Goal: Information Seeking & Learning: Learn about a topic

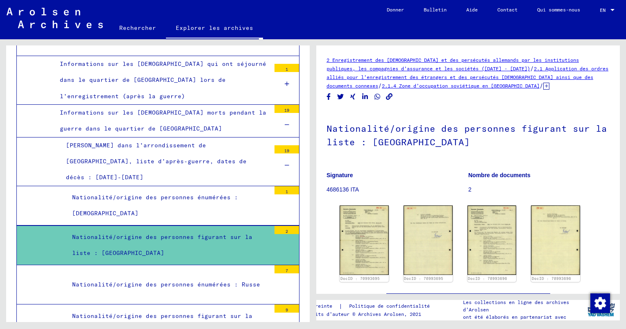
scroll to position [7153, 0]
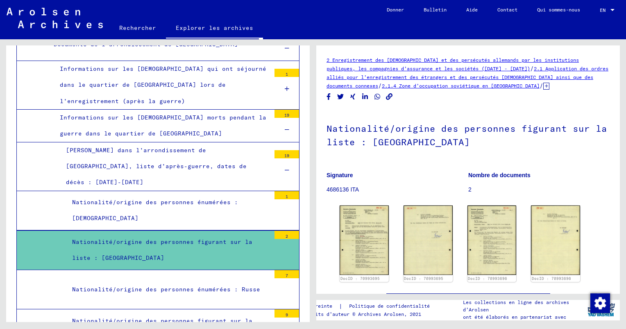
click at [148, 313] on div "Nationalité/origine des personnes figurant sur la liste : [PERSON_NAME]" at bounding box center [168, 329] width 204 height 32
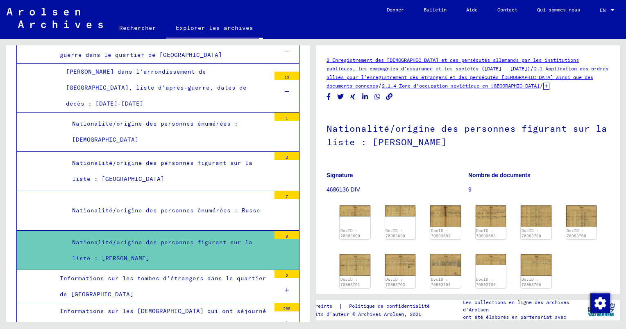
scroll to position [7235, 0]
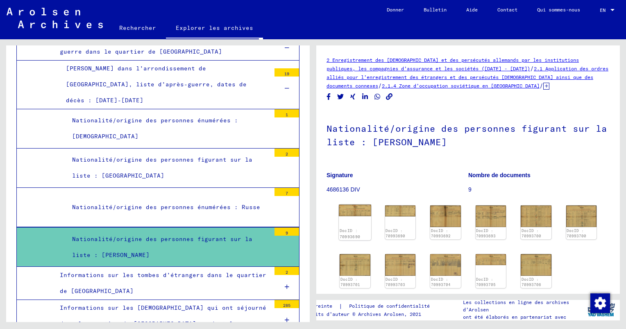
click at [355, 211] on img at bounding box center [355, 210] width 32 height 11
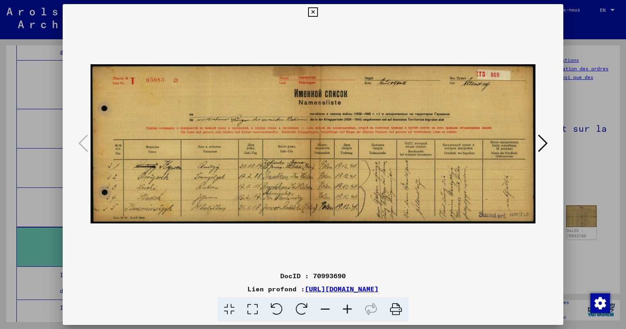
click at [542, 143] on icon at bounding box center [543, 143] width 10 height 20
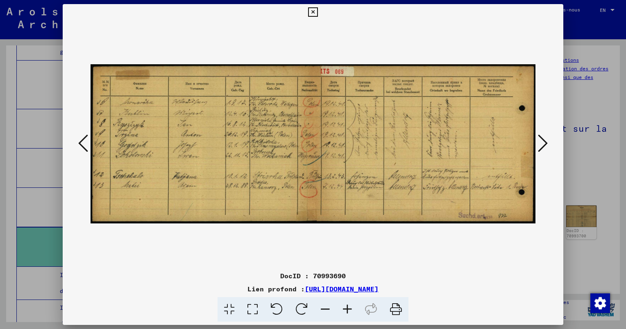
click at [544, 145] on icon at bounding box center [543, 143] width 10 height 20
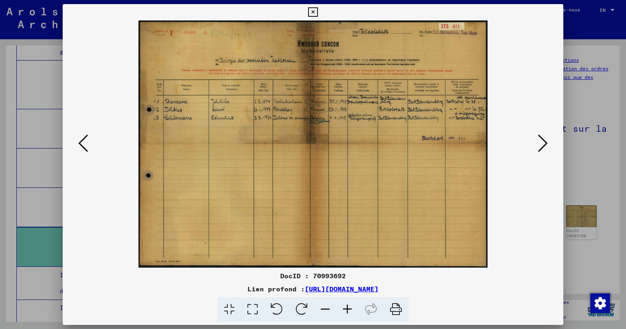
click at [541, 144] on icon at bounding box center [543, 143] width 10 height 20
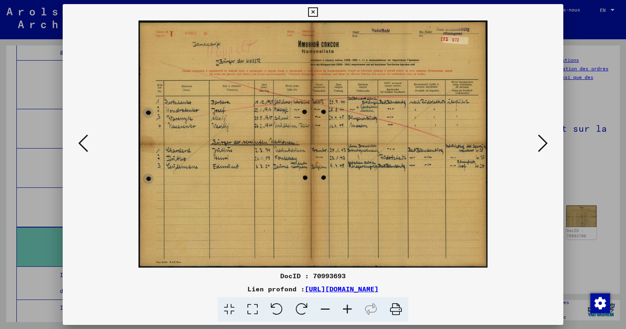
click at [542, 143] on icon at bounding box center [543, 143] width 10 height 20
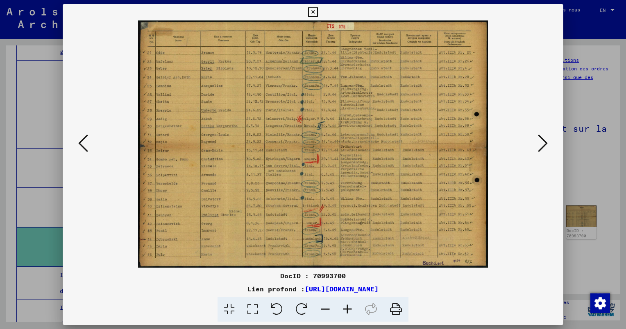
click at [347, 310] on icon at bounding box center [347, 309] width 22 height 25
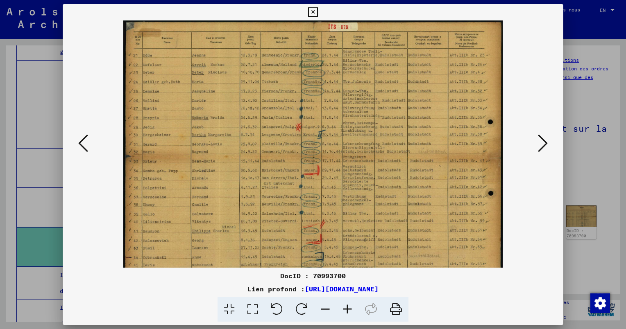
click at [347, 310] on icon at bounding box center [347, 309] width 22 height 25
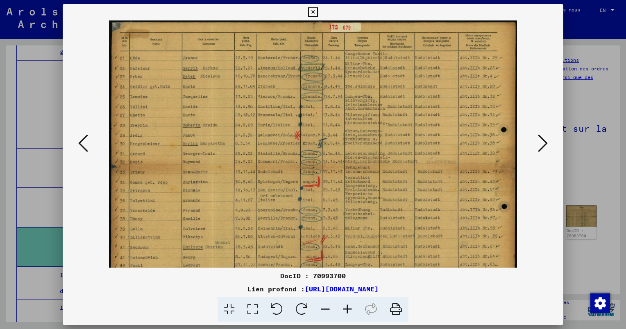
click at [347, 310] on icon at bounding box center [347, 309] width 22 height 25
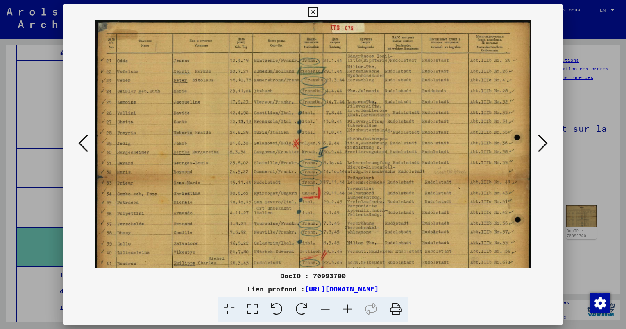
click at [543, 145] on icon at bounding box center [543, 143] width 10 height 20
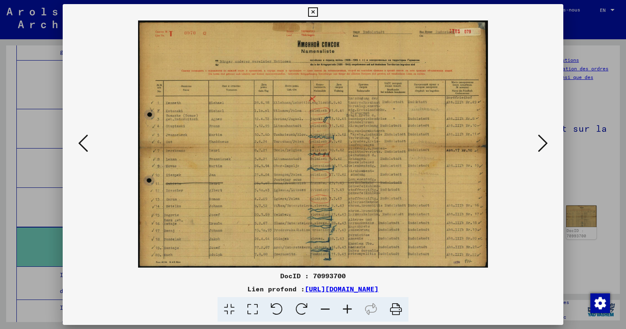
click at [343, 307] on icon at bounding box center [347, 309] width 22 height 25
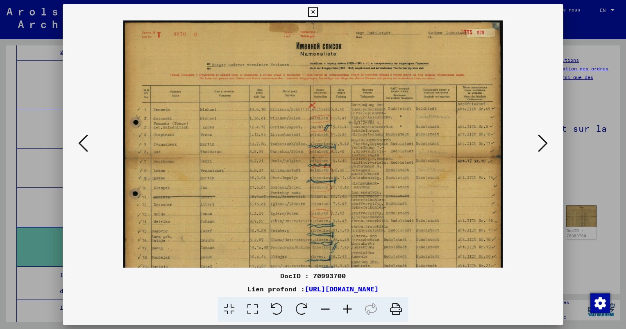
click at [344, 308] on icon at bounding box center [347, 309] width 22 height 25
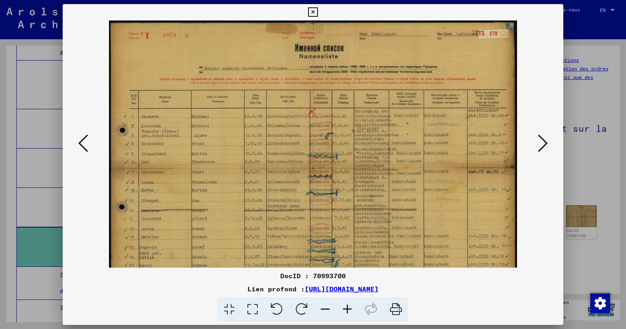
click at [344, 308] on icon at bounding box center [347, 309] width 22 height 25
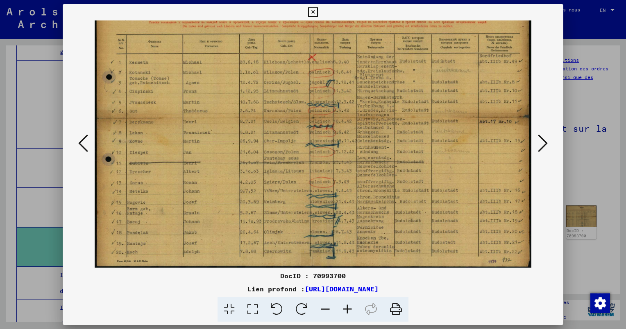
scroll to position [61, 0]
drag, startPoint x: 208, startPoint y: 203, endPoint x: 195, endPoint y: 119, distance: 85.3
click at [195, 119] on img at bounding box center [313, 113] width 436 height 309
click at [545, 147] on icon at bounding box center [543, 143] width 10 height 20
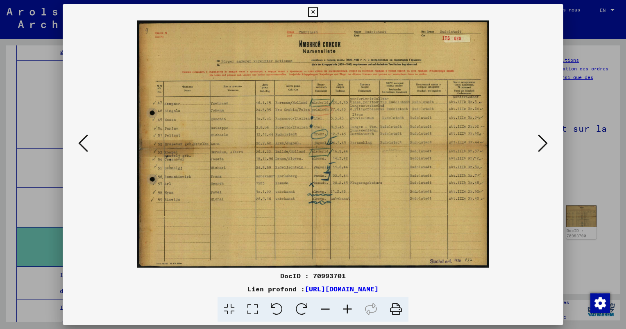
click at [540, 146] on icon at bounding box center [543, 143] width 10 height 20
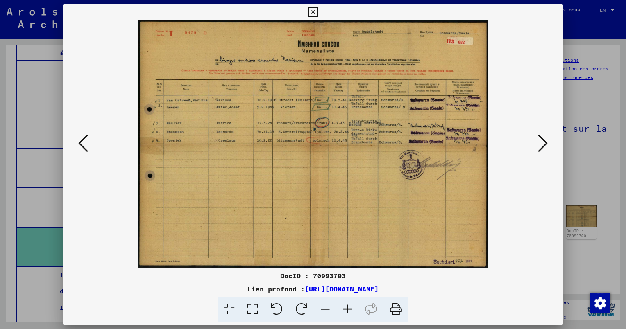
click at [536, 138] on button at bounding box center [542, 143] width 15 height 23
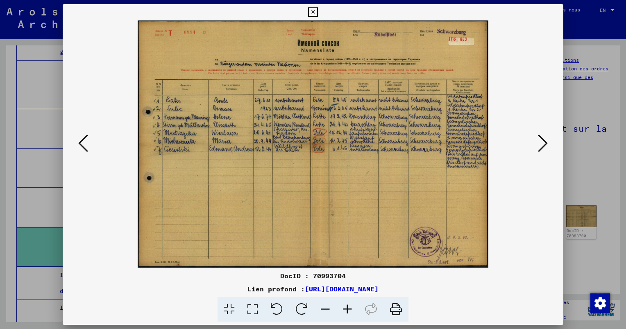
click at [84, 142] on icon at bounding box center [83, 143] width 10 height 20
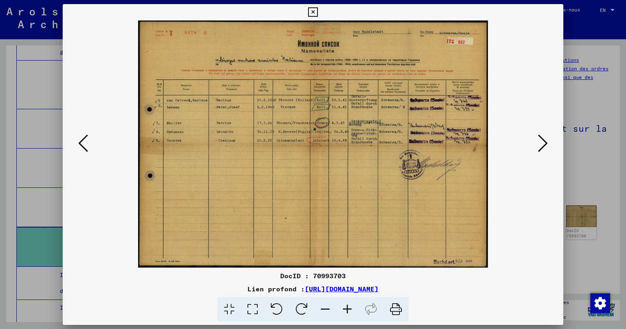
click at [541, 147] on icon at bounding box center [543, 143] width 10 height 20
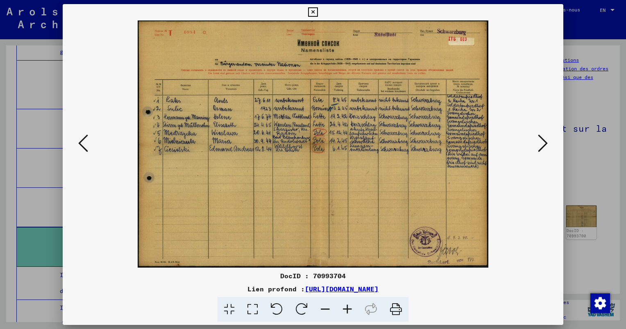
click at [539, 147] on icon at bounding box center [543, 143] width 10 height 20
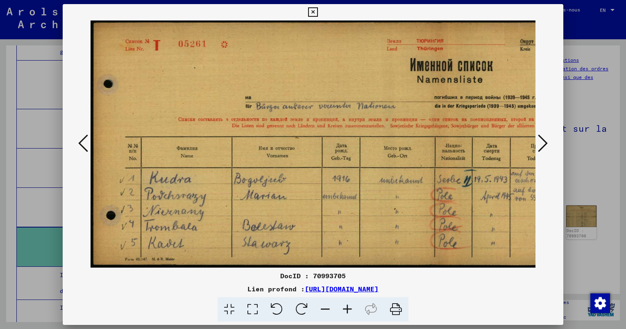
click at [541, 143] on icon at bounding box center [543, 143] width 10 height 20
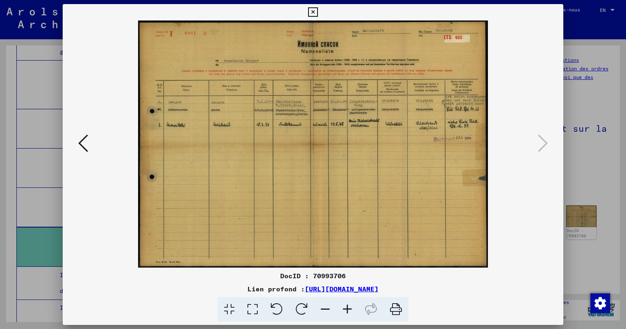
click at [347, 308] on icon at bounding box center [347, 309] width 22 height 25
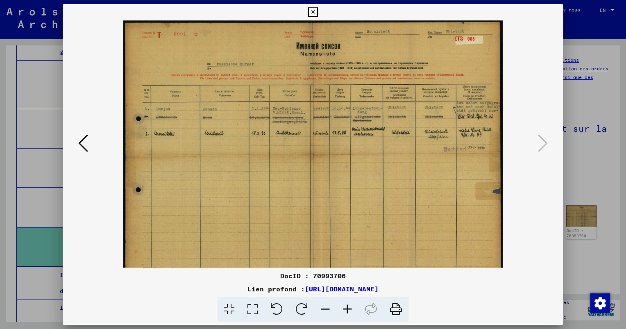
click at [347, 308] on icon at bounding box center [347, 309] width 22 height 25
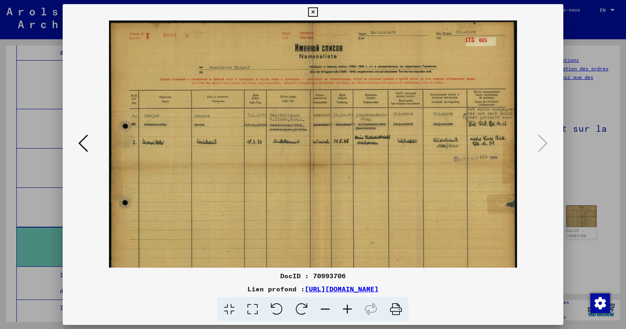
click at [347, 308] on icon at bounding box center [347, 309] width 22 height 25
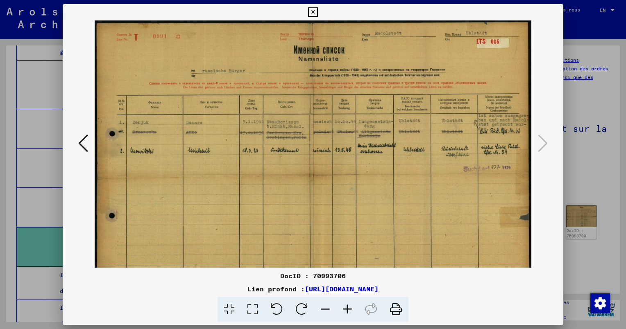
click at [347, 308] on icon at bounding box center [347, 309] width 22 height 25
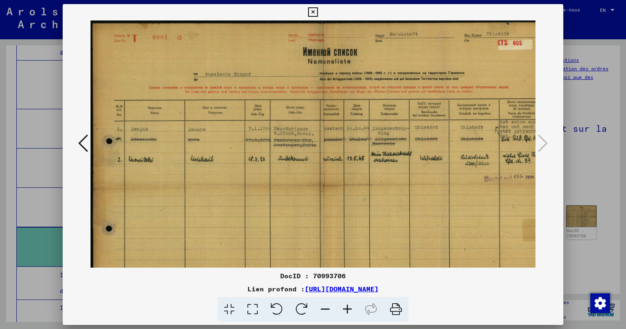
click at [347, 308] on icon at bounding box center [347, 309] width 22 height 25
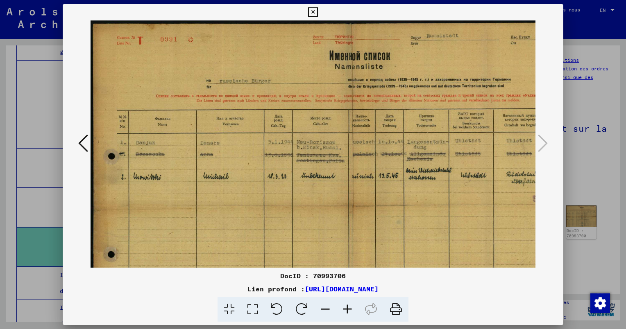
click at [347, 307] on icon at bounding box center [347, 309] width 22 height 25
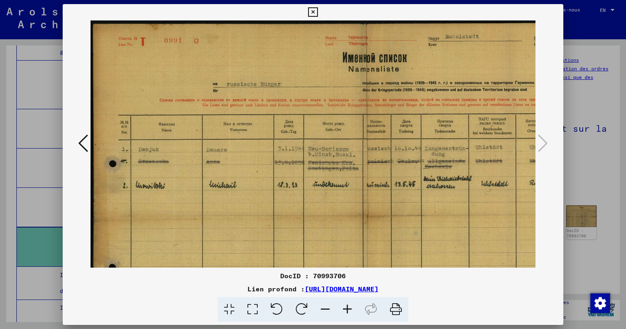
click at [347, 307] on icon at bounding box center [347, 309] width 22 height 25
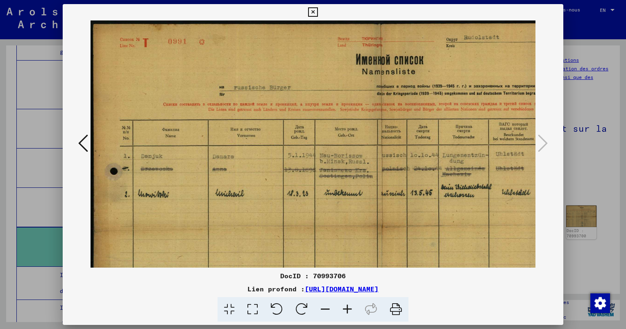
click at [347, 307] on icon at bounding box center [347, 309] width 22 height 25
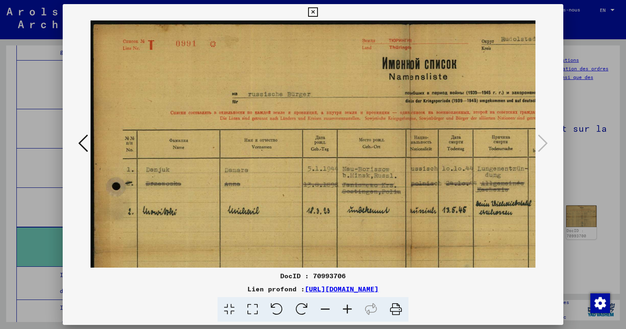
click at [347, 307] on icon at bounding box center [347, 309] width 22 height 25
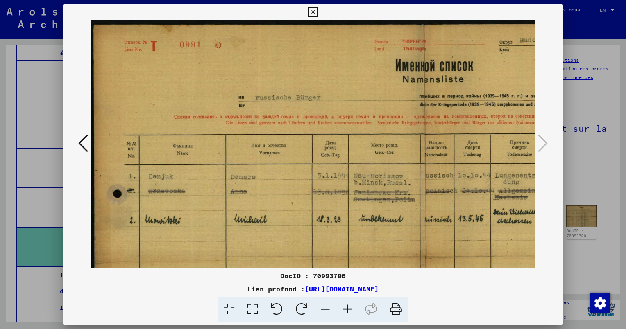
click at [347, 307] on icon at bounding box center [347, 309] width 22 height 25
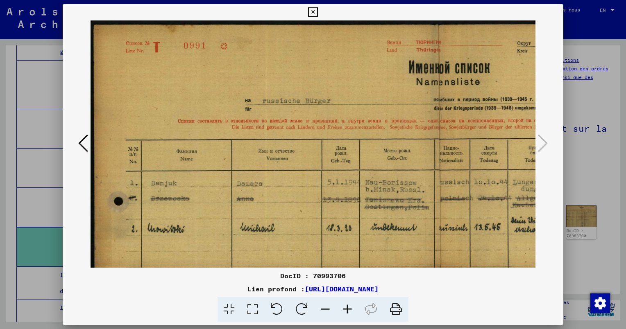
click at [347, 307] on icon at bounding box center [347, 309] width 22 height 25
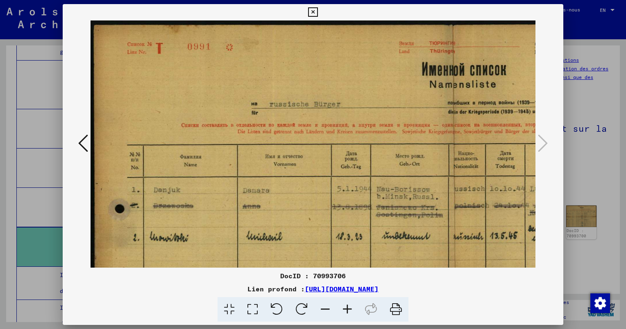
click at [347, 307] on icon at bounding box center [347, 309] width 22 height 25
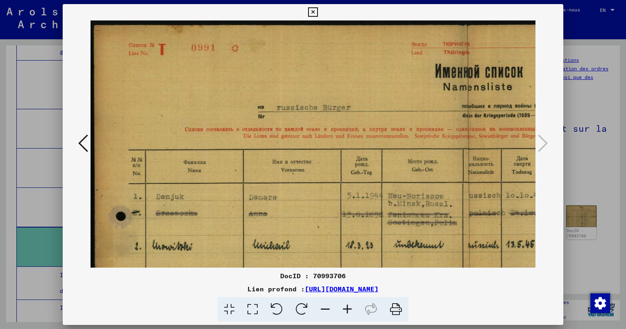
click at [347, 306] on icon at bounding box center [347, 309] width 22 height 25
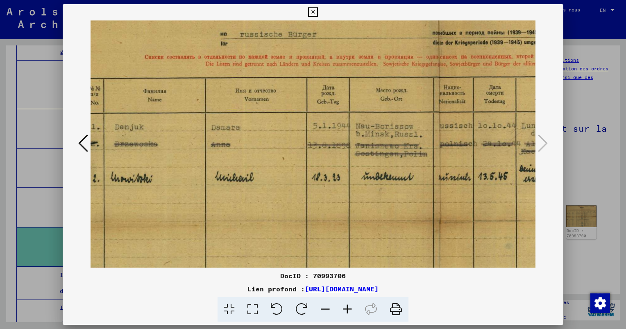
scroll to position [77, 69]
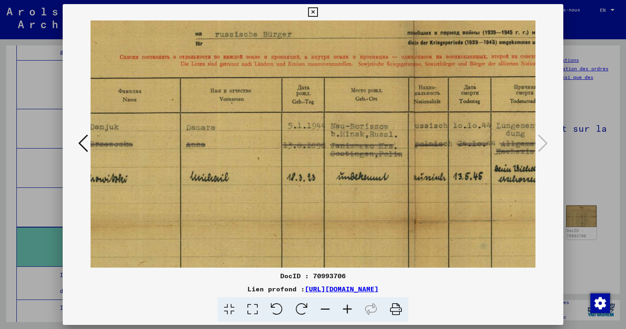
drag, startPoint x: 269, startPoint y: 210, endPoint x: 218, endPoint y: 146, distance: 81.8
click at [218, 146] on img at bounding box center [414, 221] width 784 height 554
click at [586, 165] on div at bounding box center [313, 164] width 626 height 329
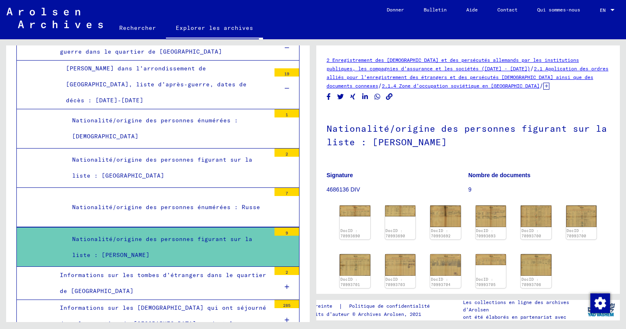
click at [168, 300] on div "Informations sur les [DEMOGRAPHIC_DATA] qui ont séjourné dans le quartier de [G…" at bounding box center [162, 316] width 217 height 32
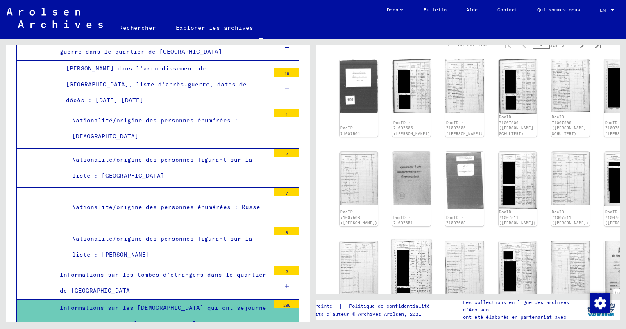
scroll to position [164, 0]
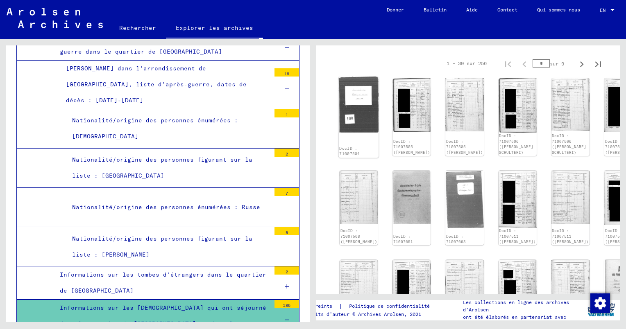
click at [356, 81] on img at bounding box center [359, 104] width 40 height 56
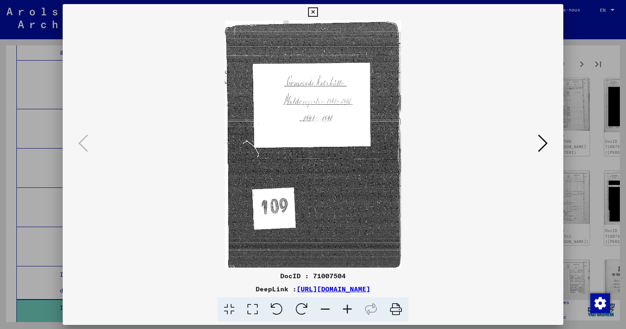
click at [539, 145] on icon at bounding box center [543, 143] width 10 height 20
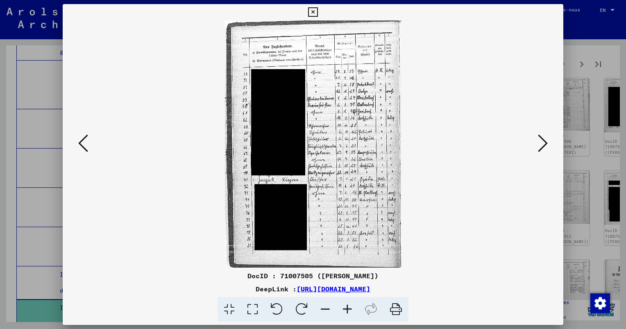
click at [538, 145] on icon at bounding box center [543, 143] width 10 height 20
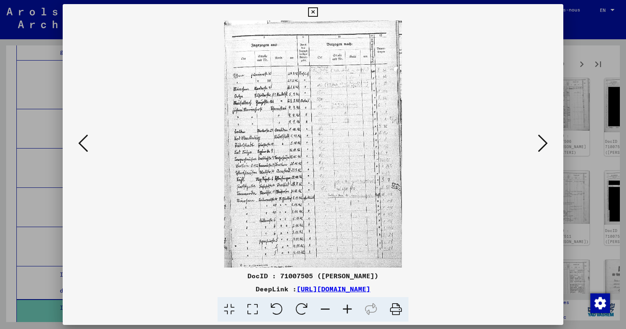
click at [538, 145] on icon at bounding box center [543, 143] width 10 height 20
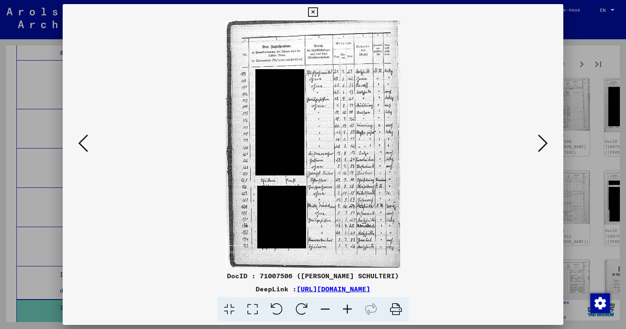
click at [536, 145] on button at bounding box center [542, 143] width 15 height 23
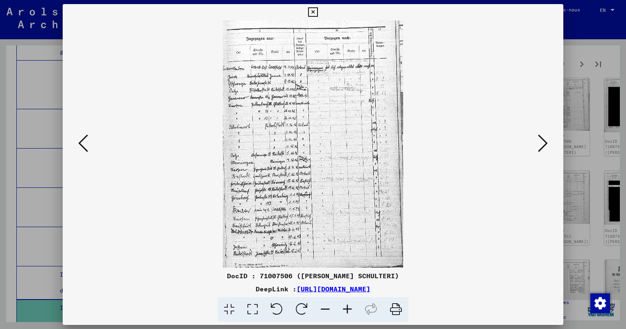
click at [534, 144] on img at bounding box center [312, 143] width 445 height 247
click at [544, 145] on icon at bounding box center [543, 143] width 10 height 20
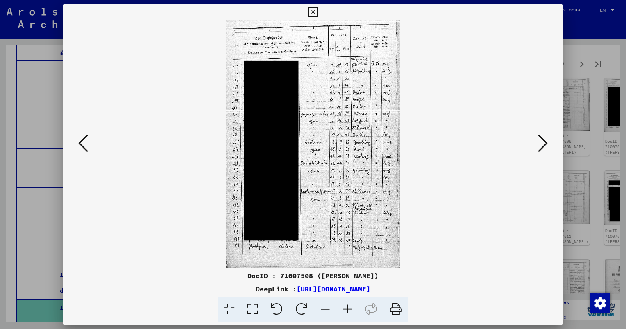
click at [544, 145] on icon at bounding box center [543, 143] width 10 height 20
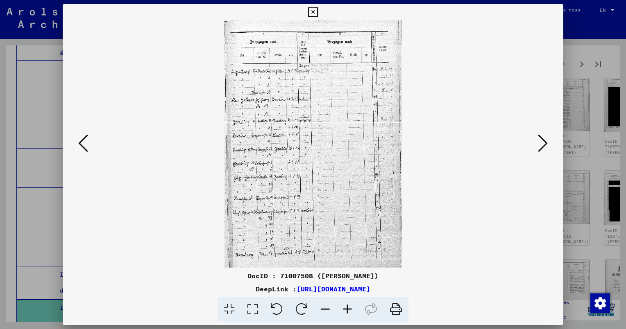
click at [544, 145] on icon at bounding box center [543, 143] width 10 height 20
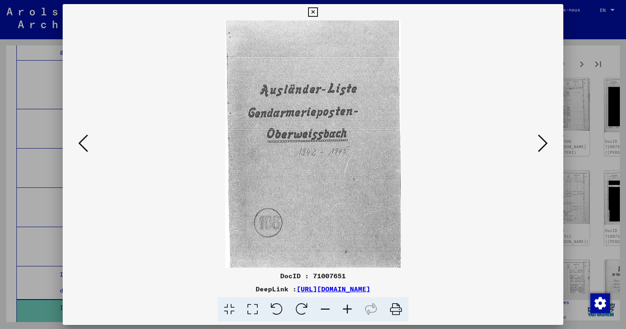
click at [542, 144] on icon at bounding box center [543, 143] width 10 height 20
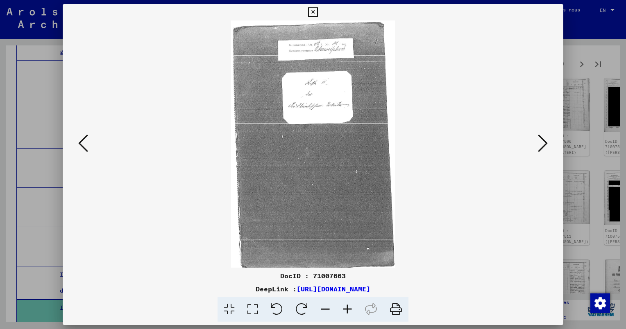
click at [542, 144] on icon at bounding box center [543, 143] width 10 height 20
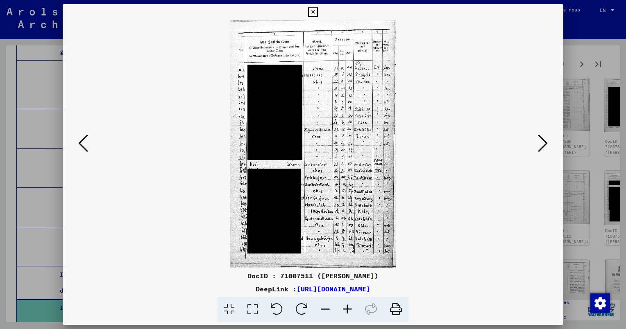
click at [538, 144] on icon at bounding box center [543, 143] width 10 height 20
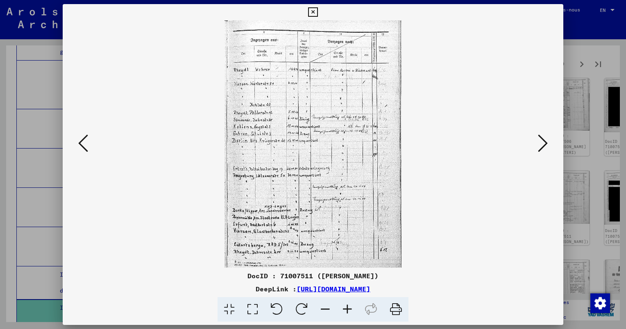
click at [536, 143] on button at bounding box center [542, 143] width 15 height 23
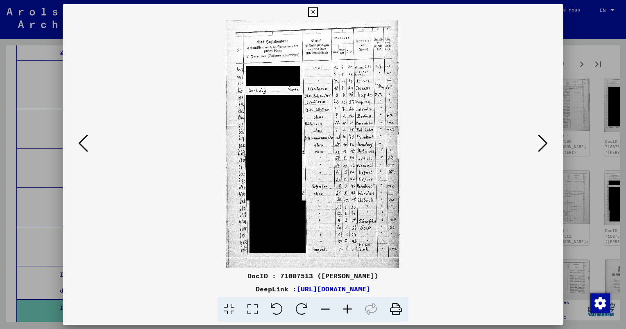
click at [536, 143] on button at bounding box center [542, 143] width 15 height 23
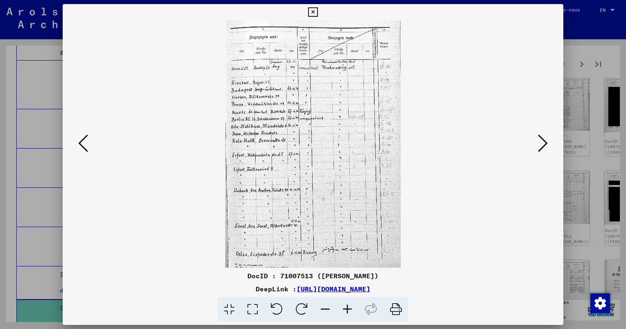
click at [535, 142] on img at bounding box center [312, 143] width 445 height 247
click at [544, 144] on icon at bounding box center [543, 143] width 10 height 20
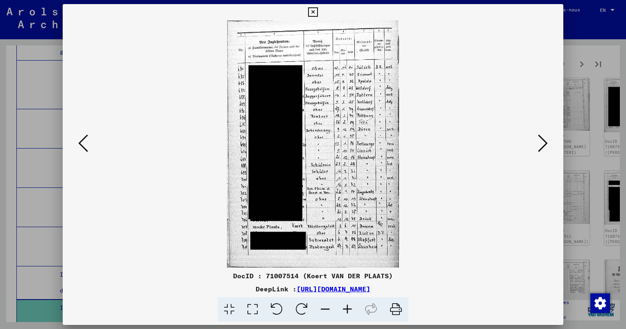
click at [540, 144] on icon at bounding box center [543, 143] width 10 height 20
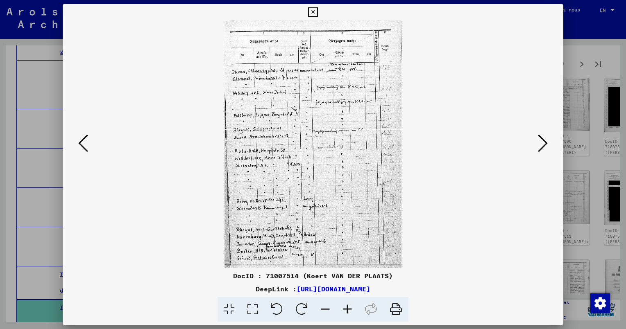
click at [539, 144] on icon at bounding box center [543, 143] width 10 height 20
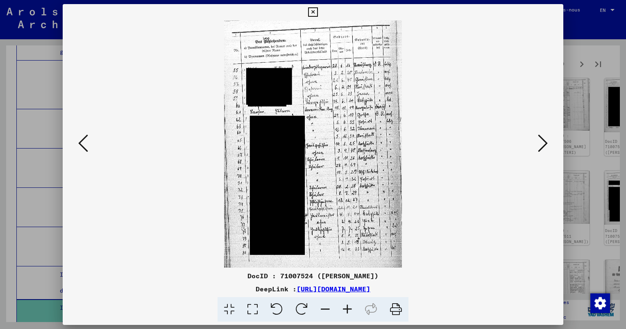
click at [86, 139] on icon at bounding box center [83, 143] width 10 height 20
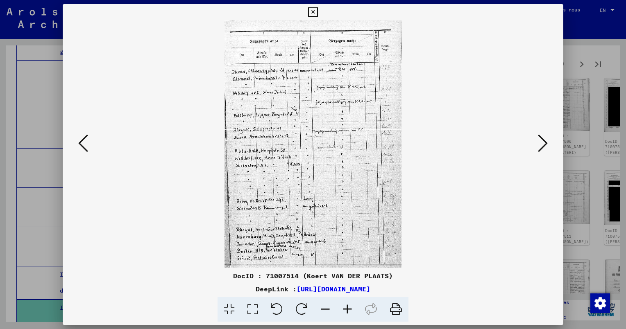
click at [536, 148] on button at bounding box center [542, 143] width 15 height 23
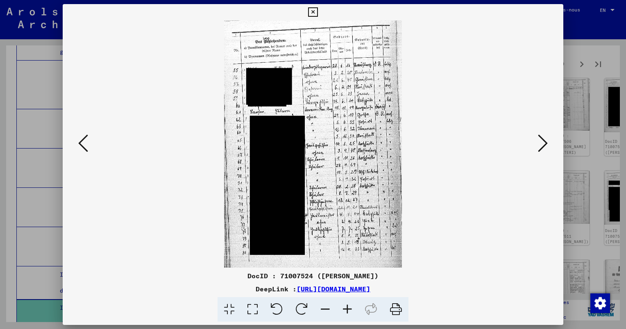
click at [536, 148] on button at bounding box center [542, 143] width 15 height 23
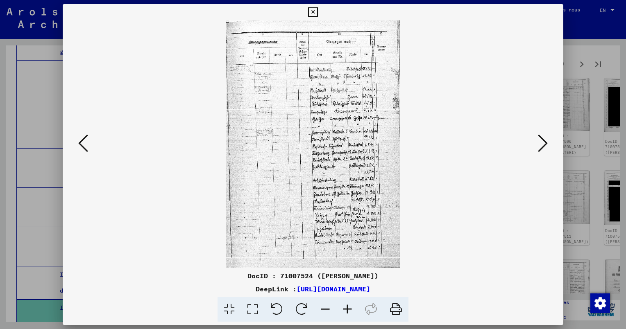
click at [536, 148] on button at bounding box center [542, 143] width 15 height 23
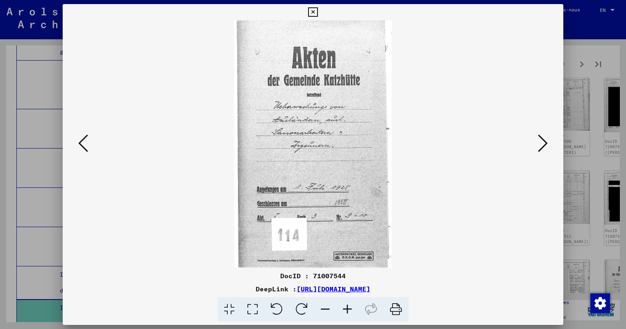
click at [535, 147] on button at bounding box center [542, 143] width 15 height 23
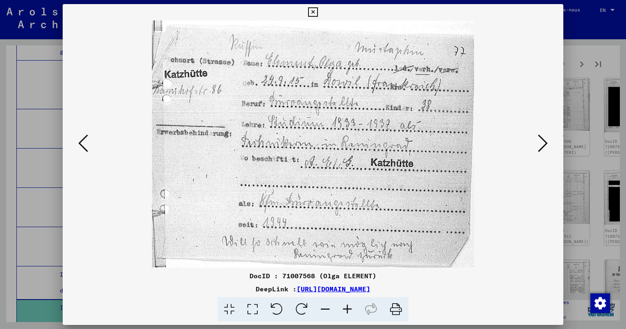
click at [535, 147] on button at bounding box center [542, 143] width 15 height 23
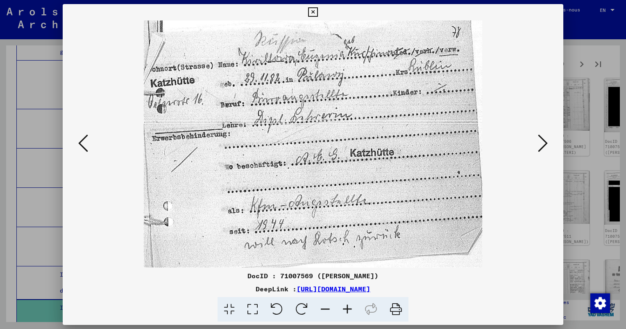
click at [92, 140] on img at bounding box center [312, 143] width 445 height 247
click at [532, 138] on img at bounding box center [312, 143] width 445 height 247
click at [542, 146] on icon at bounding box center [543, 143] width 10 height 20
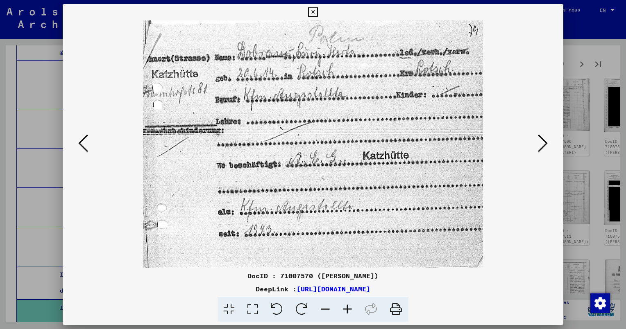
click at [541, 145] on icon at bounding box center [543, 143] width 10 height 20
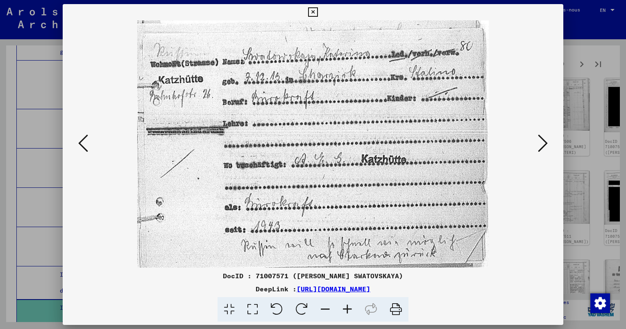
click at [541, 145] on icon at bounding box center [543, 143] width 10 height 20
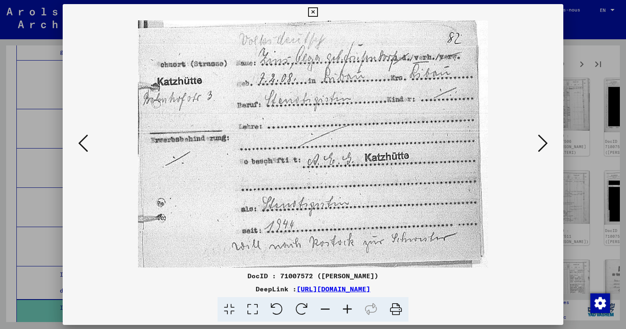
click at [541, 145] on icon at bounding box center [543, 143] width 10 height 20
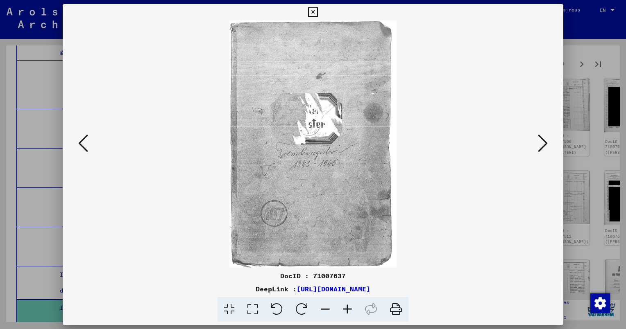
click at [540, 145] on icon at bounding box center [543, 143] width 10 height 20
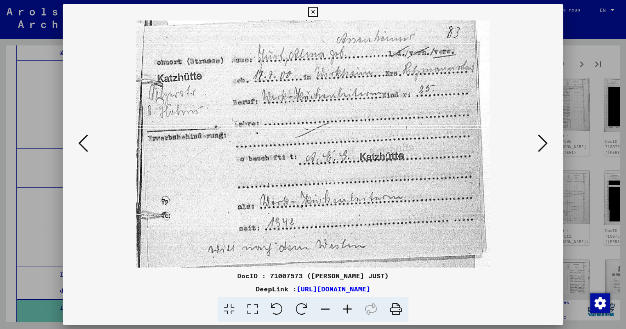
click at [540, 144] on icon at bounding box center [543, 143] width 10 height 20
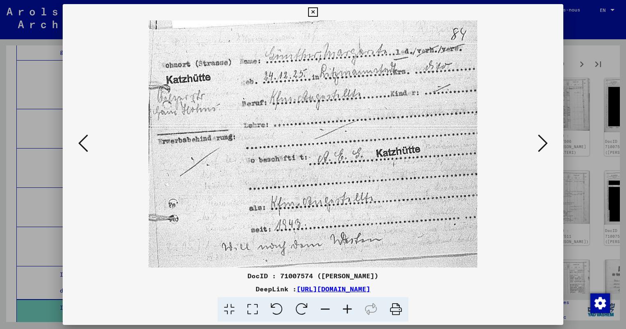
click at [540, 144] on icon at bounding box center [543, 143] width 10 height 20
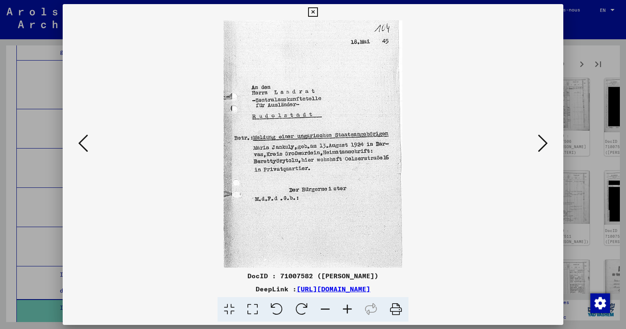
click at [539, 144] on icon at bounding box center [543, 143] width 10 height 20
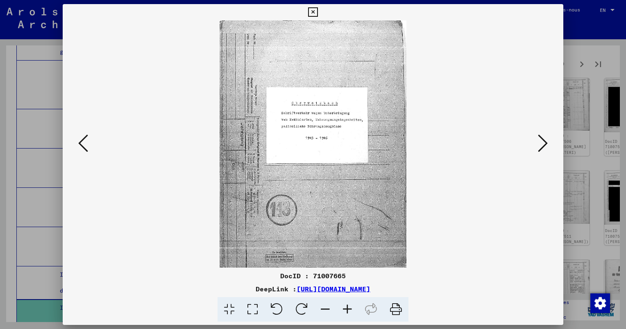
click at [539, 144] on icon at bounding box center [543, 143] width 10 height 20
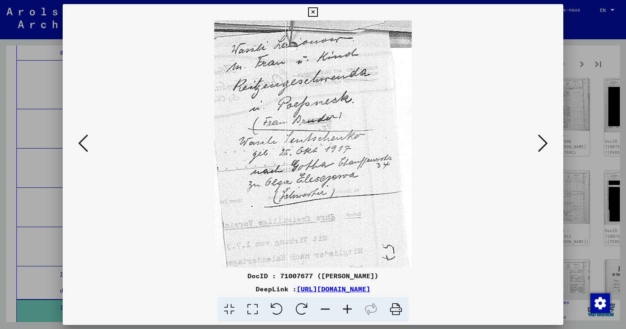
click at [539, 143] on icon at bounding box center [543, 143] width 10 height 20
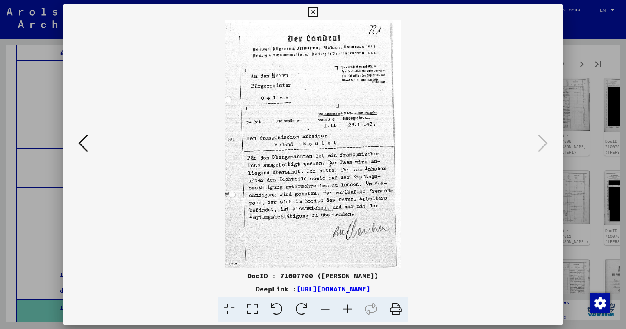
click at [601, 90] on div at bounding box center [313, 164] width 626 height 329
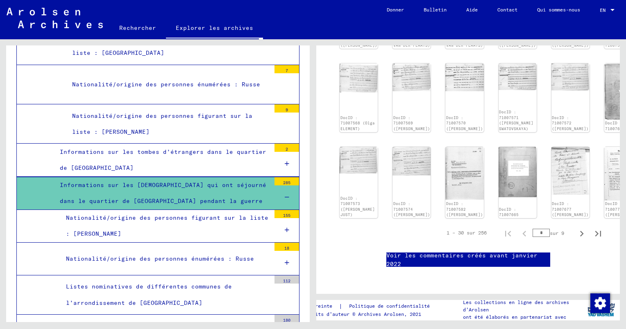
scroll to position [491, 0]
click at [576, 228] on icon "Page suivante" at bounding box center [581, 233] width 11 height 11
type input "*"
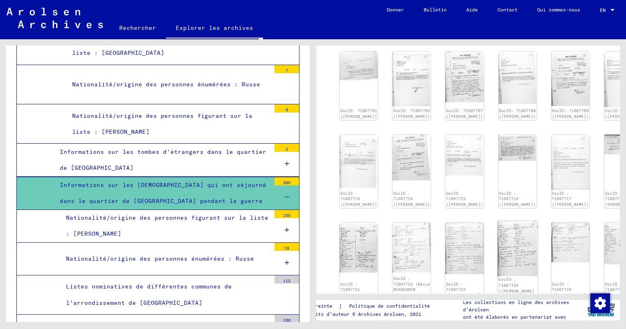
scroll to position [166, 0]
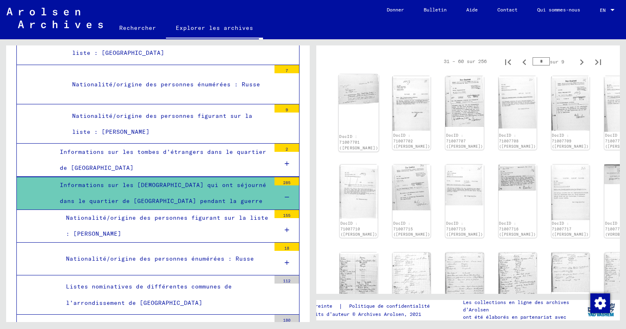
click at [361, 91] on div "DocID : 71007701 ([PERSON_NAME])" at bounding box center [359, 113] width 40 height 77
click at [351, 75] on img at bounding box center [359, 90] width 40 height 30
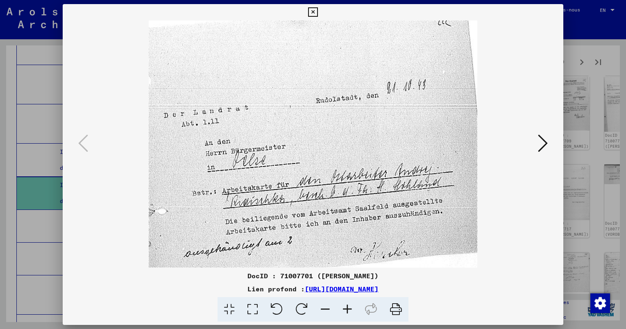
click at [545, 142] on icon at bounding box center [543, 143] width 10 height 20
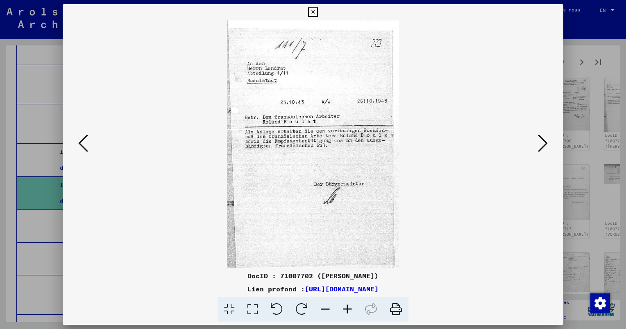
click at [540, 143] on icon at bounding box center [543, 143] width 10 height 20
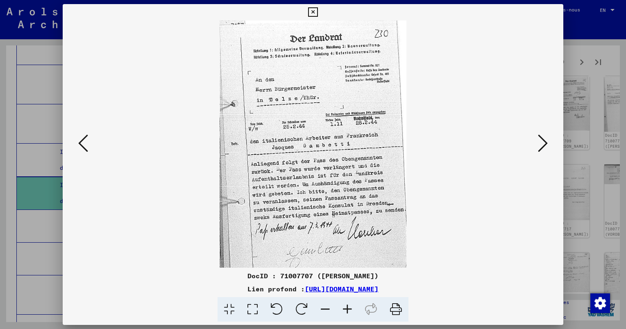
click at [541, 144] on icon at bounding box center [543, 143] width 10 height 20
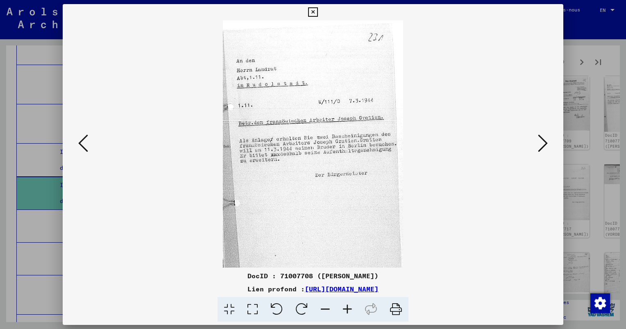
click at [538, 141] on icon at bounding box center [543, 143] width 10 height 20
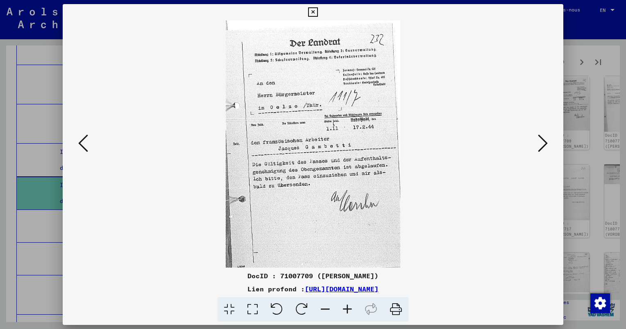
click at [538, 141] on icon at bounding box center [543, 143] width 10 height 20
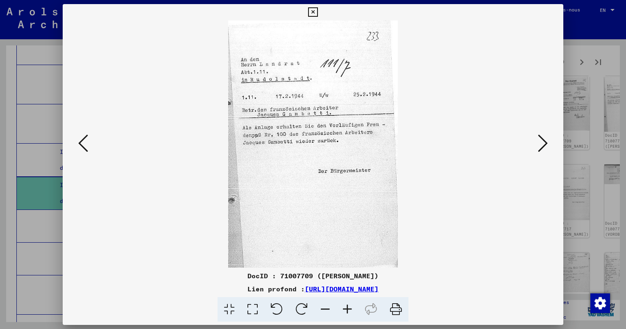
click at [538, 141] on icon at bounding box center [543, 143] width 10 height 20
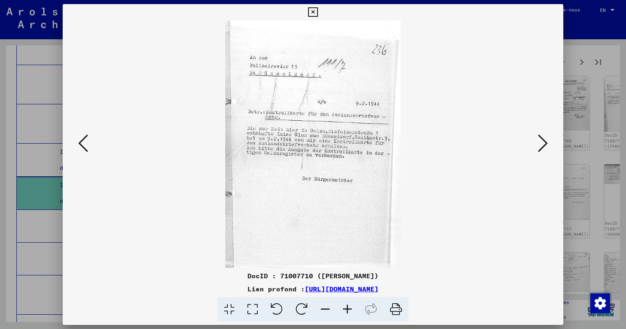
click at [538, 140] on icon at bounding box center [543, 143] width 10 height 20
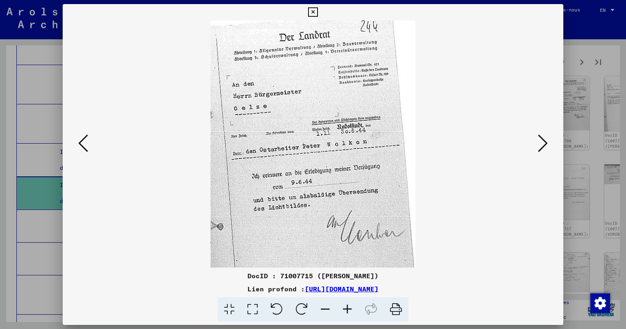
click at [538, 140] on icon at bounding box center [543, 143] width 10 height 20
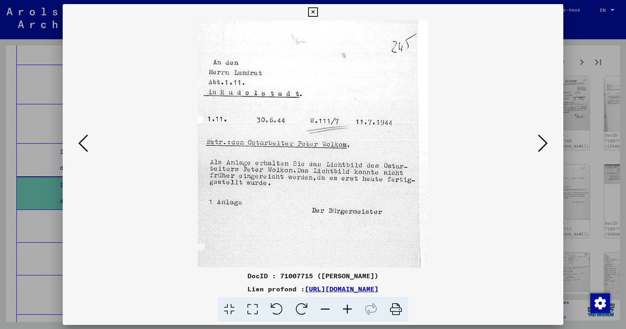
click at [538, 140] on icon at bounding box center [543, 143] width 10 height 20
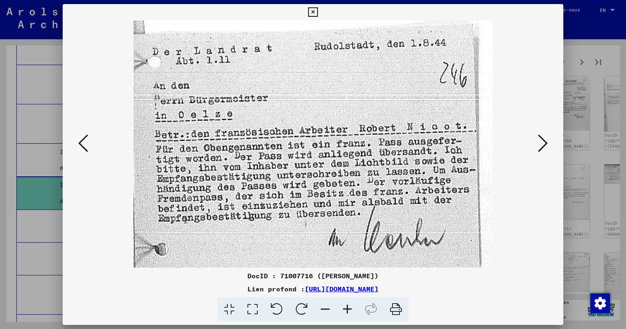
click at [538, 140] on icon at bounding box center [543, 143] width 10 height 20
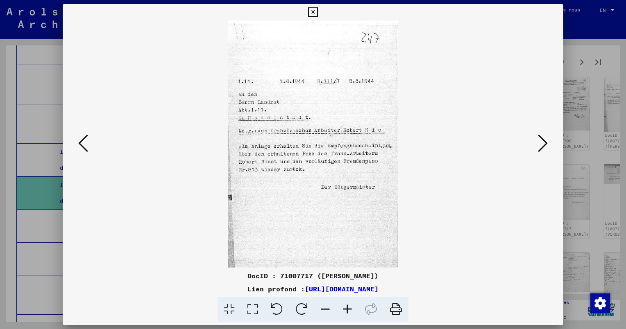
click at [538, 140] on icon at bounding box center [543, 143] width 10 height 20
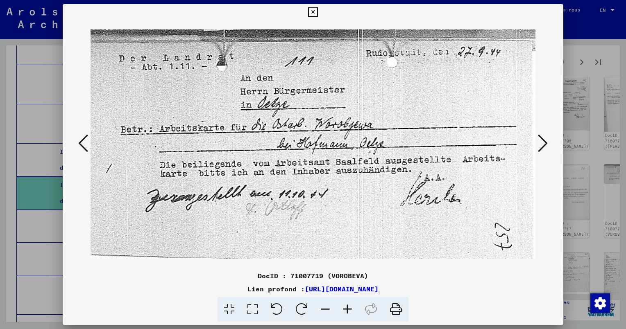
click at [538, 140] on icon at bounding box center [543, 143] width 10 height 20
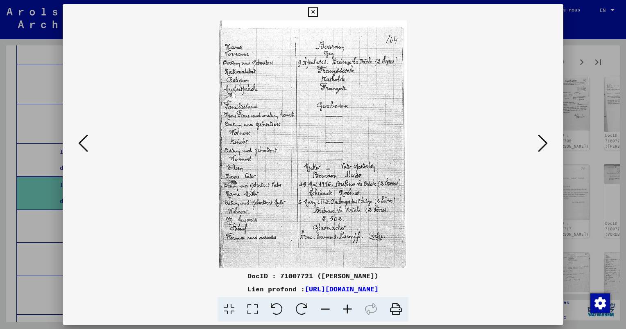
click at [538, 140] on icon at bounding box center [543, 143] width 10 height 20
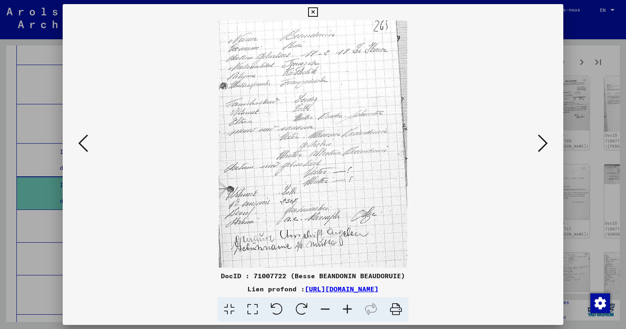
click at [538, 140] on icon at bounding box center [543, 143] width 10 height 20
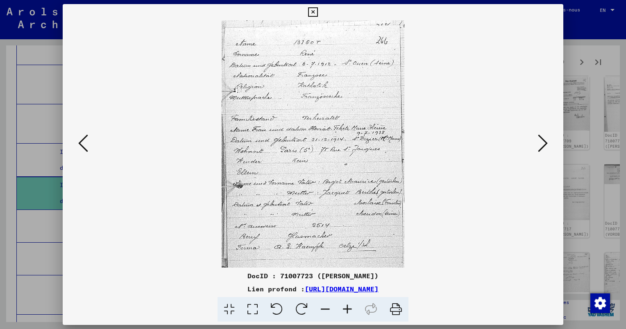
click at [538, 140] on icon at bounding box center [543, 143] width 10 height 20
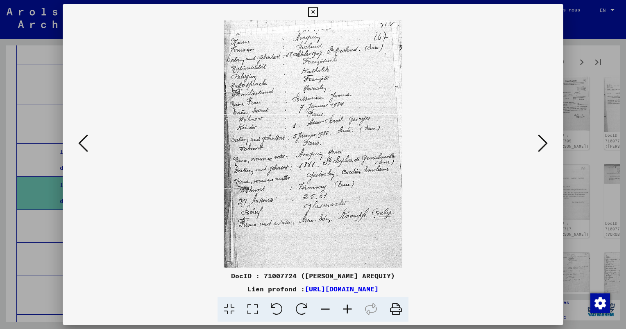
click at [538, 140] on icon at bounding box center [543, 143] width 10 height 20
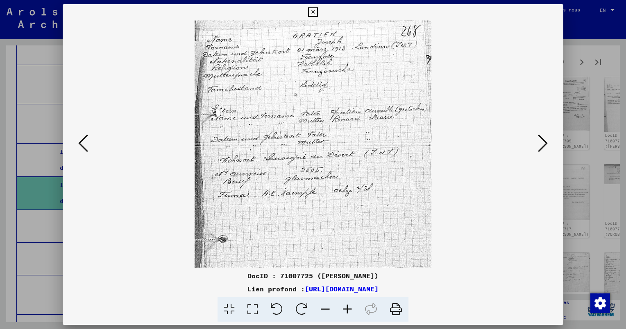
click at [538, 140] on icon at bounding box center [543, 143] width 10 height 20
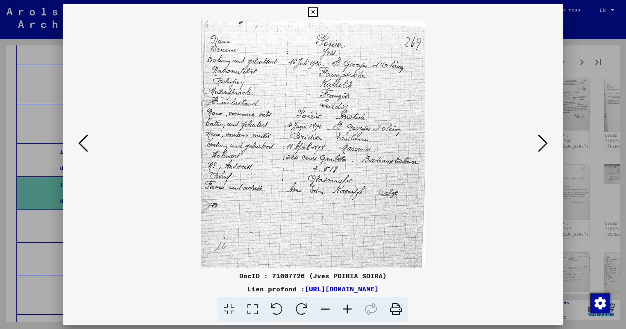
click at [538, 140] on icon at bounding box center [543, 143] width 10 height 20
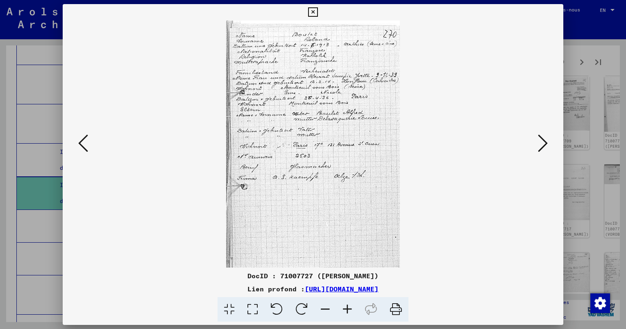
click at [538, 140] on icon at bounding box center [543, 143] width 10 height 20
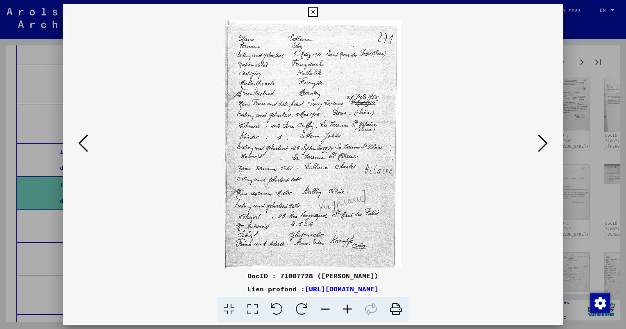
click at [538, 140] on icon at bounding box center [543, 143] width 10 height 20
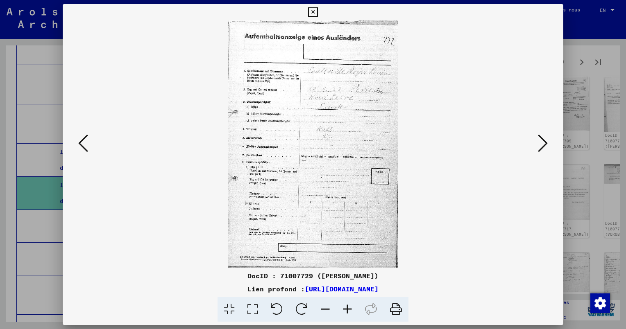
click at [538, 140] on icon at bounding box center [543, 143] width 10 height 20
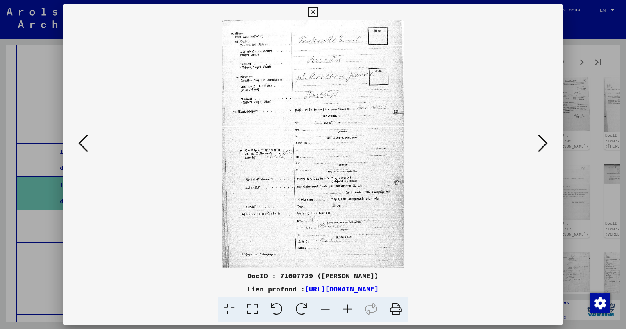
click at [538, 140] on icon at bounding box center [543, 143] width 10 height 20
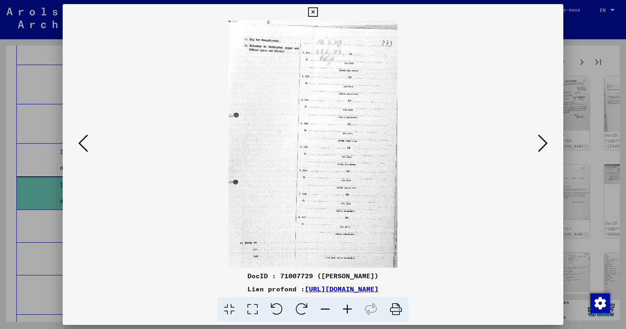
click at [538, 140] on icon at bounding box center [543, 143] width 10 height 20
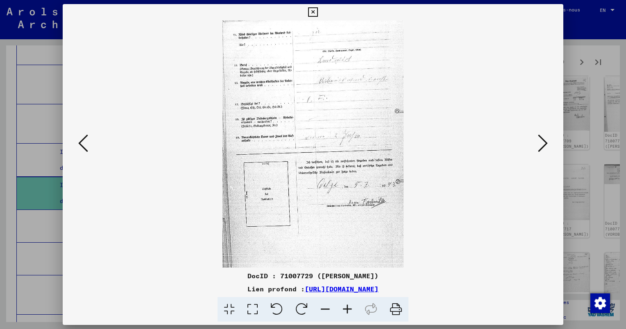
click at [538, 140] on icon at bounding box center [543, 143] width 10 height 20
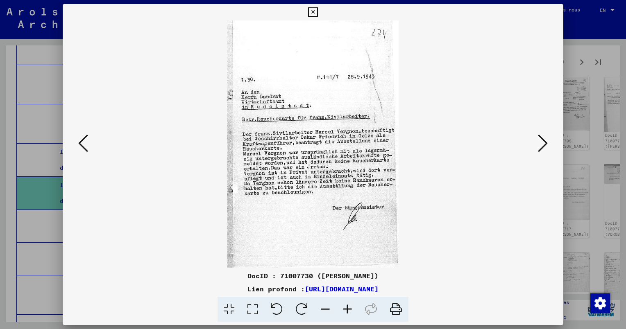
click at [538, 140] on icon at bounding box center [543, 143] width 10 height 20
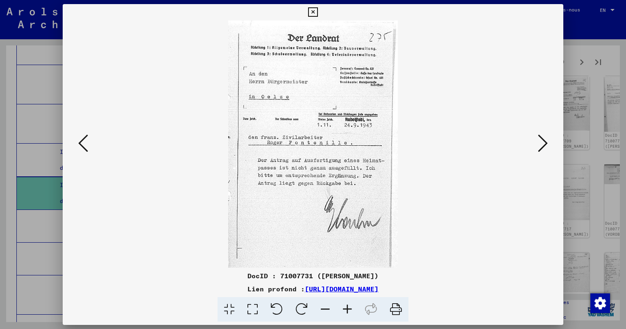
click at [537, 139] on button at bounding box center [542, 143] width 15 height 23
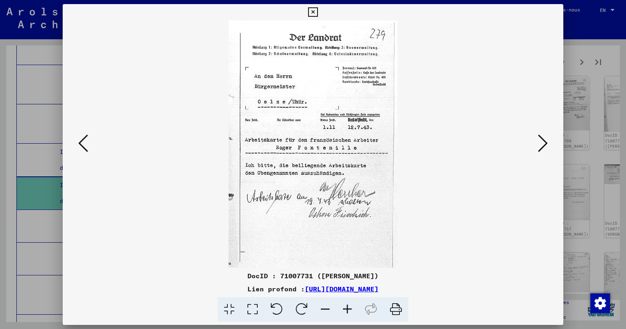
click at [537, 139] on button at bounding box center [542, 143] width 15 height 23
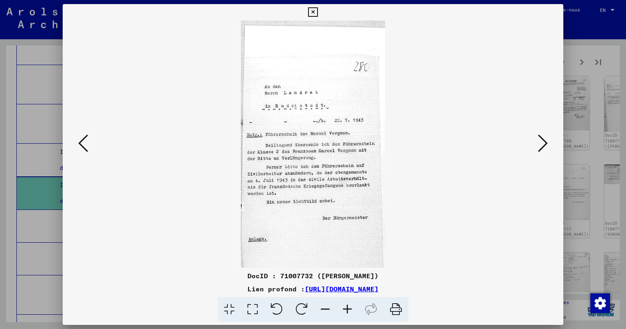
click at [536, 139] on button at bounding box center [542, 143] width 15 height 23
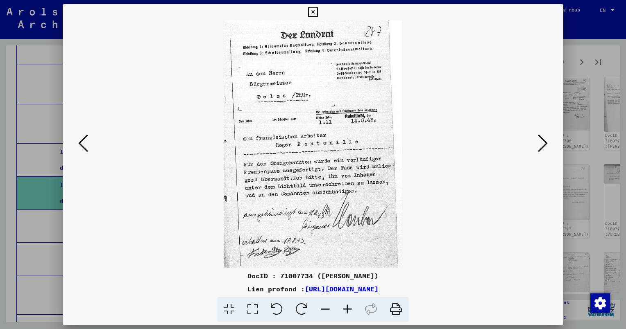
click at [536, 139] on button at bounding box center [542, 143] width 15 height 23
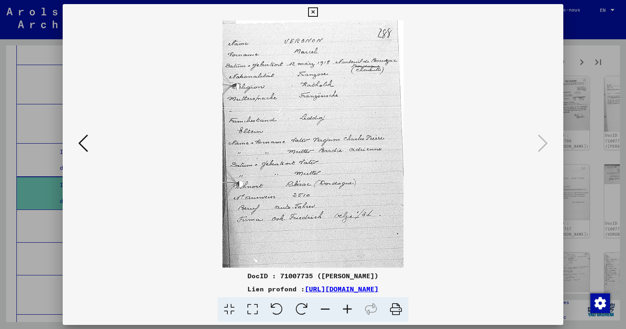
click at [603, 72] on div at bounding box center [313, 164] width 626 height 329
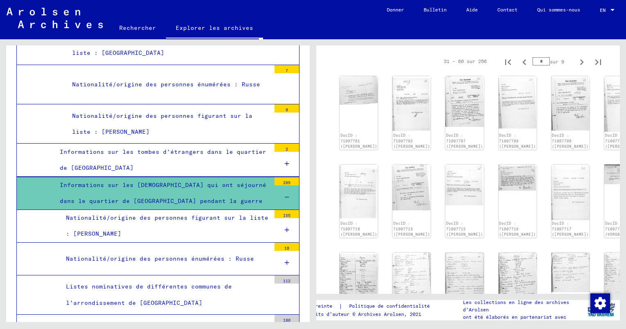
click at [166, 279] on div "Listes nominatives de différentes communes de l’arrondissement de [GEOGRAPHIC_D…" at bounding box center [165, 295] width 210 height 32
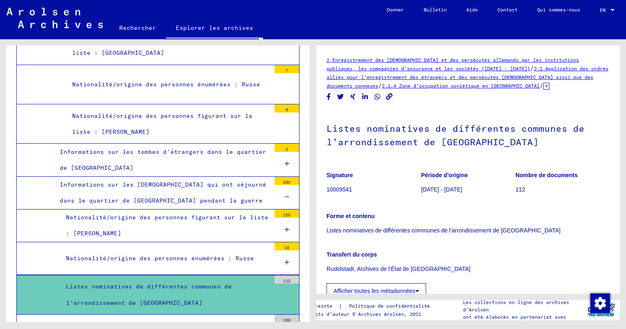
click at [344, 190] on p "10009541" at bounding box center [373, 189] width 94 height 9
click at [441, 190] on p "[DATE] - [DATE]" at bounding box center [468, 189] width 94 height 9
click at [347, 192] on p "10009541" at bounding box center [373, 189] width 94 height 9
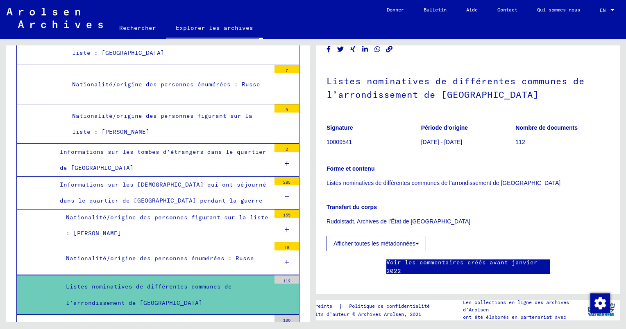
scroll to position [82, 0]
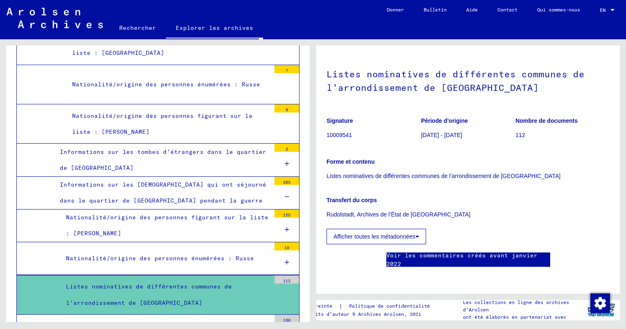
click at [438, 131] on p "[DATE] - [DATE]" at bounding box center [468, 135] width 94 height 9
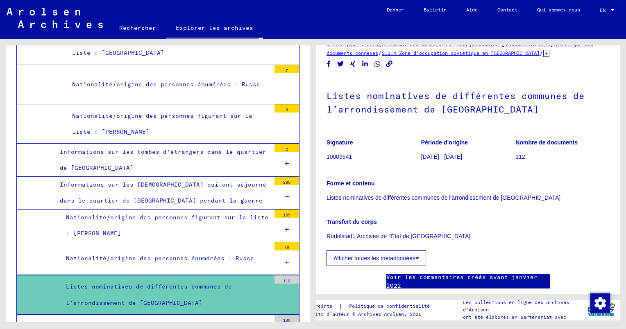
scroll to position [0, 0]
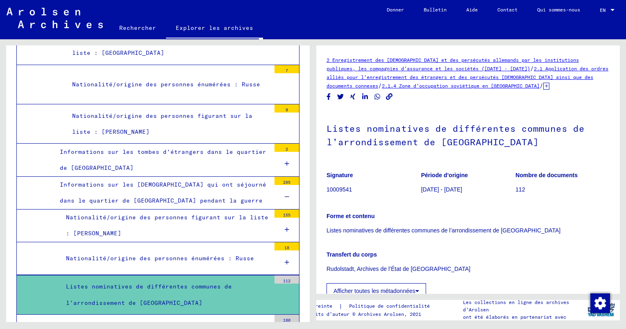
click at [439, 191] on p "[DATE] - [DATE]" at bounding box center [468, 189] width 94 height 9
drag, startPoint x: 439, startPoint y: 191, endPoint x: 517, endPoint y: 190, distance: 78.6
click at [517, 190] on p "112" at bounding box center [562, 189] width 94 height 9
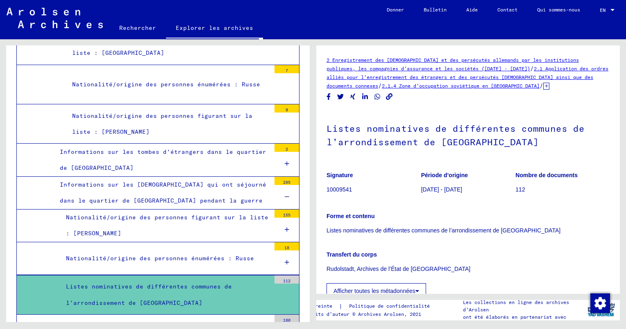
click at [519, 175] on b "Nombre de documents" at bounding box center [546, 175] width 62 height 7
click at [333, 174] on p "Signature" at bounding box center [373, 175] width 94 height 9
drag, startPoint x: 333, startPoint y: 174, endPoint x: 334, endPoint y: 190, distance: 16.4
click at [334, 190] on p "10009541" at bounding box center [373, 189] width 94 height 9
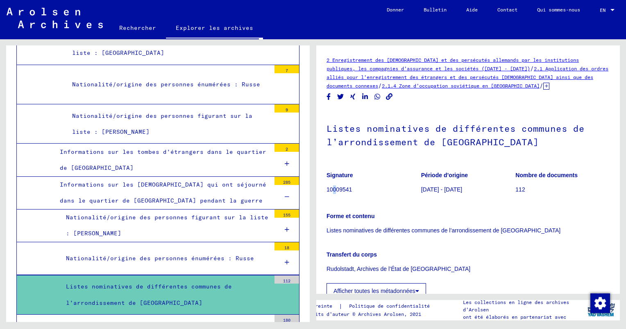
click at [334, 190] on p "10009541" at bounding box center [373, 189] width 94 height 9
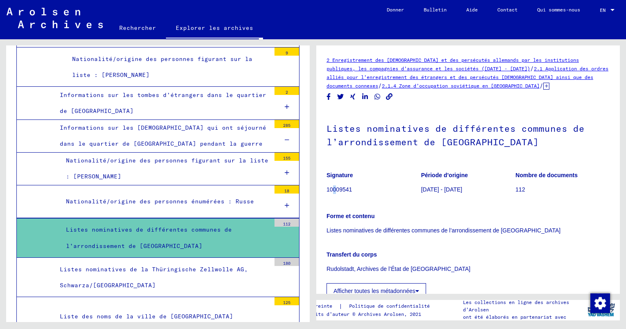
scroll to position [7439, 0]
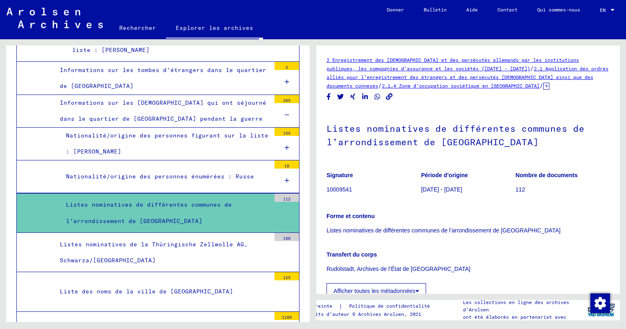
click at [151, 284] on div "Liste des noms de la ville de [GEOGRAPHIC_DATA]" at bounding box center [162, 292] width 217 height 16
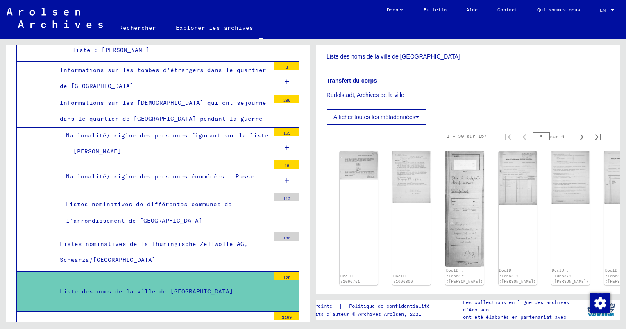
scroll to position [164, 0]
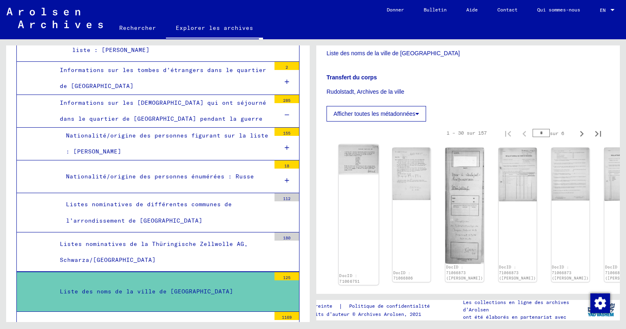
click at [362, 165] on img at bounding box center [359, 160] width 40 height 30
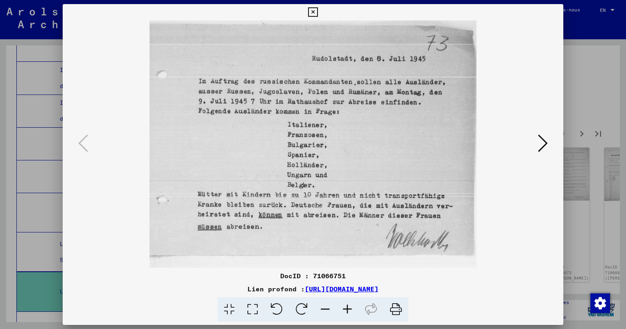
click at [542, 143] on icon at bounding box center [543, 143] width 10 height 20
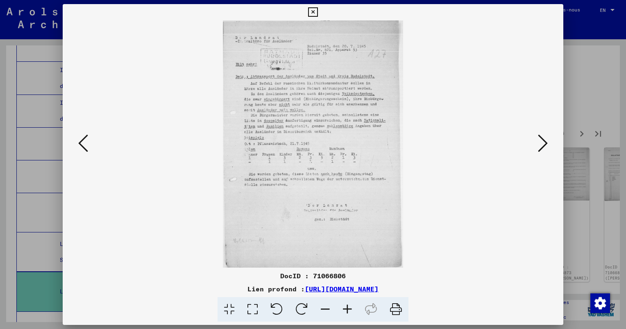
click at [346, 307] on icon at bounding box center [347, 309] width 22 height 25
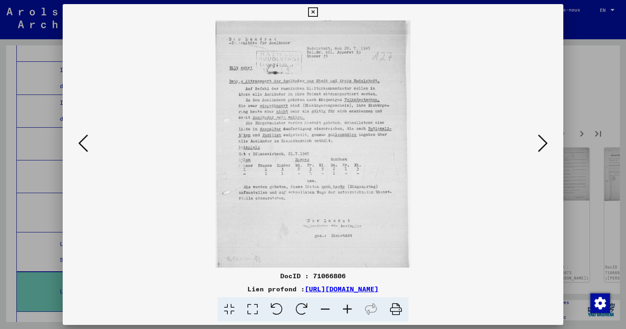
click at [346, 307] on icon at bounding box center [347, 309] width 22 height 25
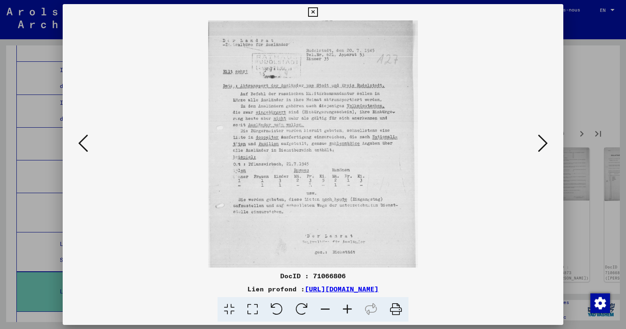
click at [346, 307] on icon at bounding box center [347, 309] width 22 height 25
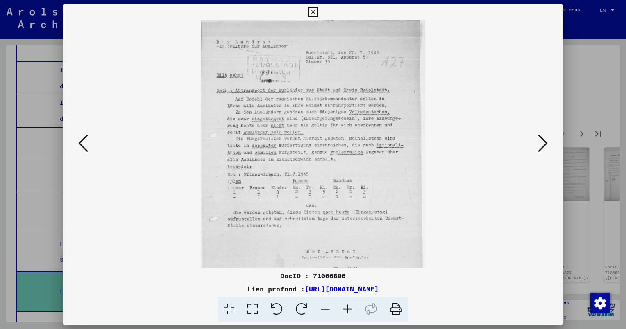
click at [346, 307] on icon at bounding box center [347, 309] width 22 height 25
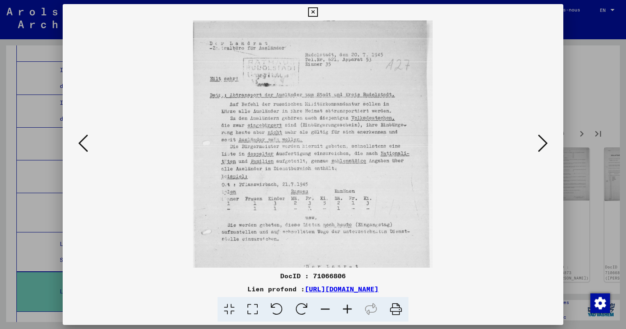
click at [346, 307] on icon at bounding box center [347, 309] width 22 height 25
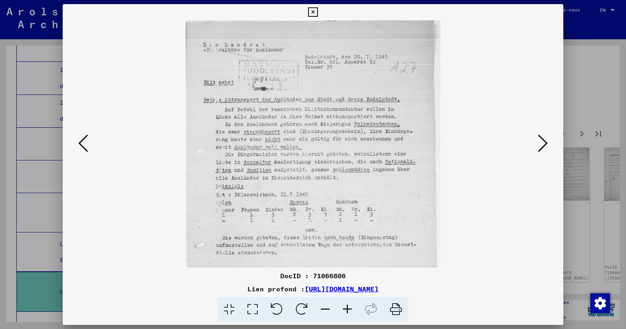
click at [346, 306] on icon at bounding box center [347, 309] width 22 height 25
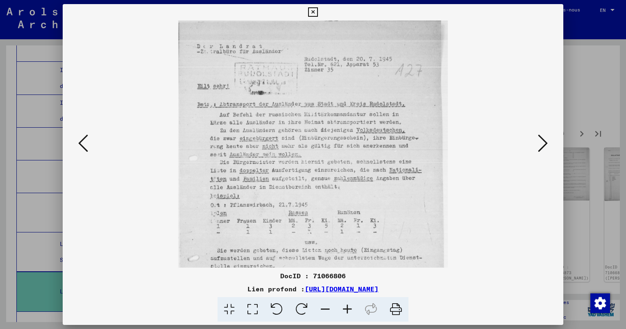
click at [346, 306] on icon at bounding box center [347, 309] width 22 height 25
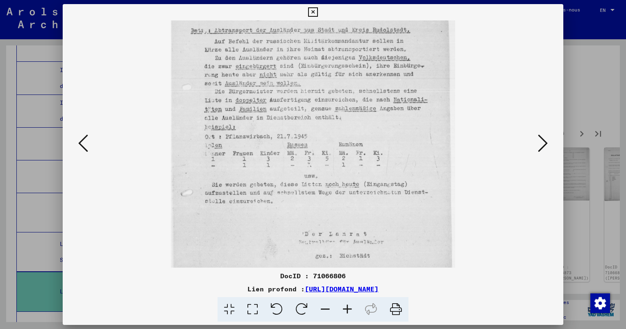
scroll to position [79, 0]
drag, startPoint x: 411, startPoint y: 197, endPoint x: 403, endPoint y: 119, distance: 78.6
click at [403, 119] on img at bounding box center [313, 136] width 284 height 391
click at [545, 145] on icon at bounding box center [543, 143] width 10 height 20
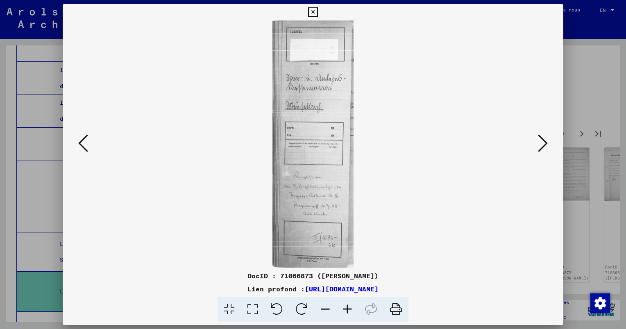
click at [545, 145] on icon at bounding box center [543, 143] width 10 height 20
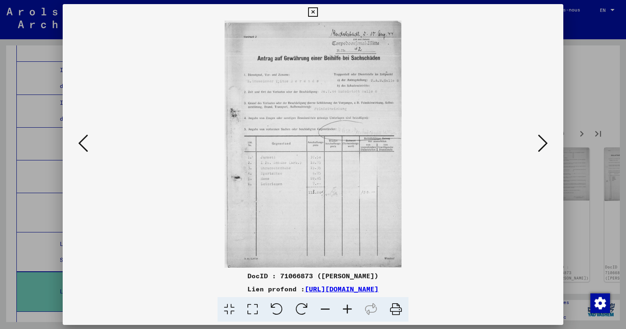
click at [545, 145] on icon at bounding box center [543, 143] width 10 height 20
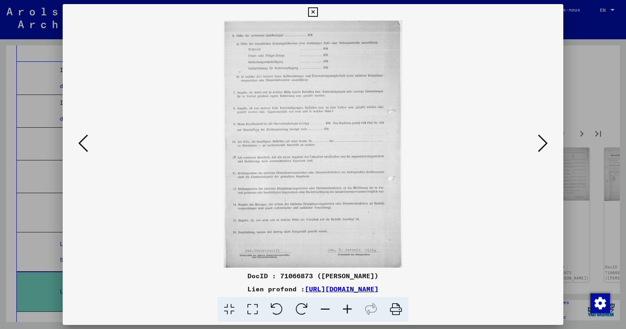
click at [543, 148] on icon at bounding box center [543, 143] width 10 height 20
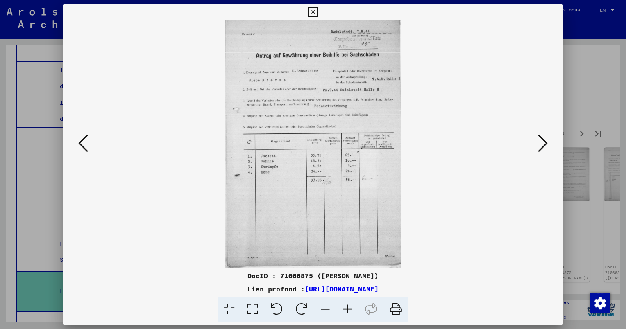
click at [543, 138] on icon at bounding box center [543, 143] width 10 height 20
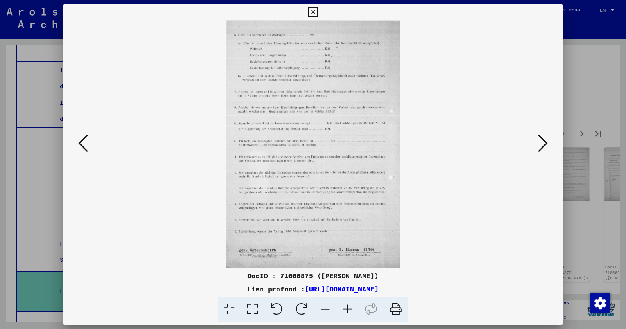
click at [543, 139] on icon at bounding box center [543, 143] width 10 height 20
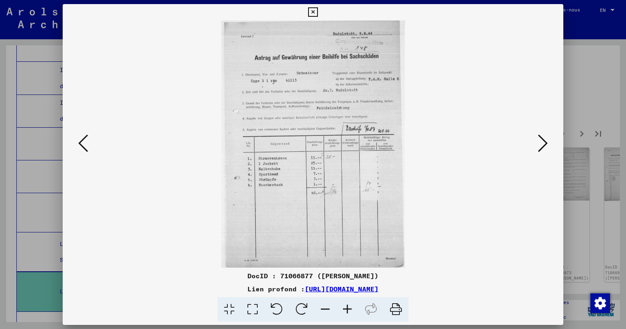
click at [543, 139] on icon at bounding box center [543, 143] width 10 height 20
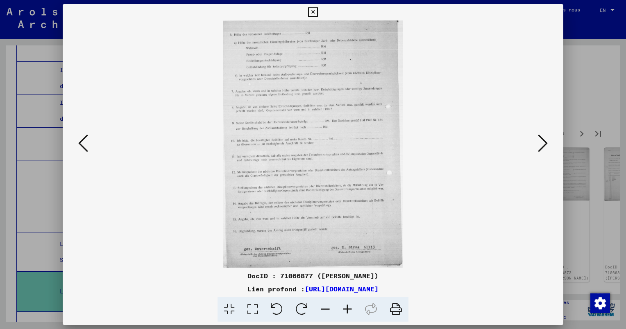
click at [543, 139] on icon at bounding box center [543, 143] width 10 height 20
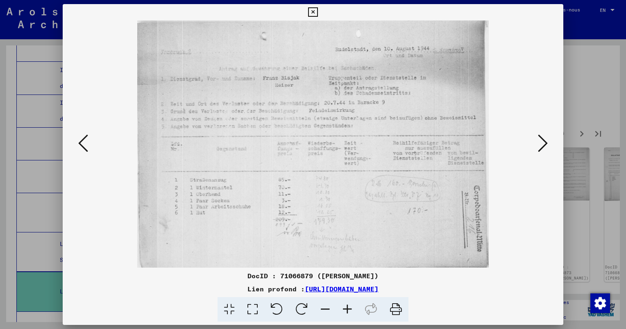
click at [542, 139] on icon at bounding box center [543, 143] width 10 height 20
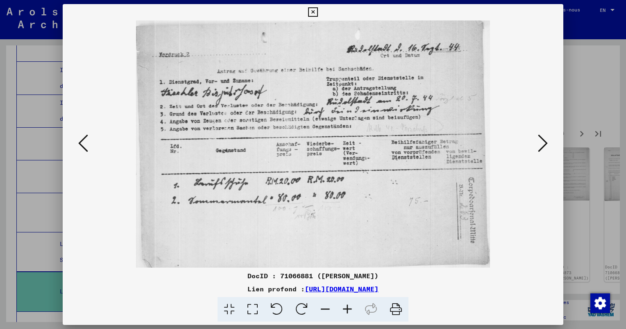
click at [541, 144] on icon at bounding box center [543, 143] width 10 height 20
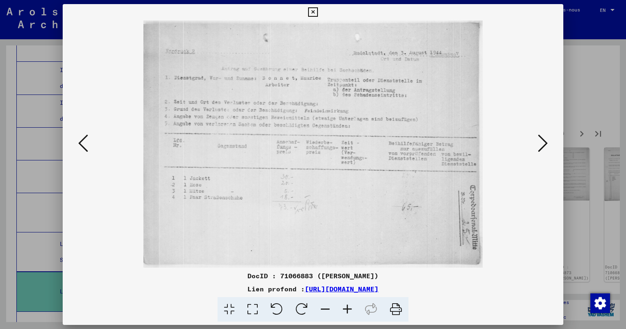
click at [531, 145] on viewer-one-image at bounding box center [312, 143] width 445 height 247
click at [543, 145] on icon at bounding box center [543, 143] width 10 height 20
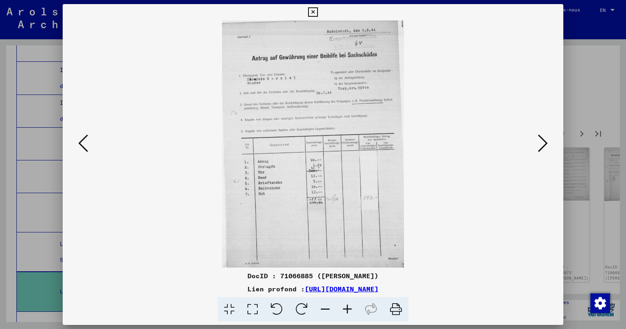
click at [540, 144] on icon at bounding box center [543, 143] width 10 height 20
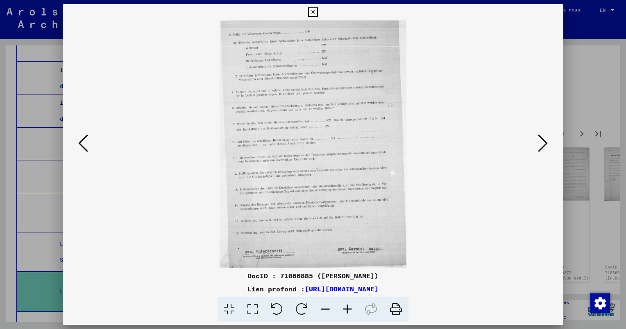
click at [540, 144] on icon at bounding box center [543, 143] width 10 height 20
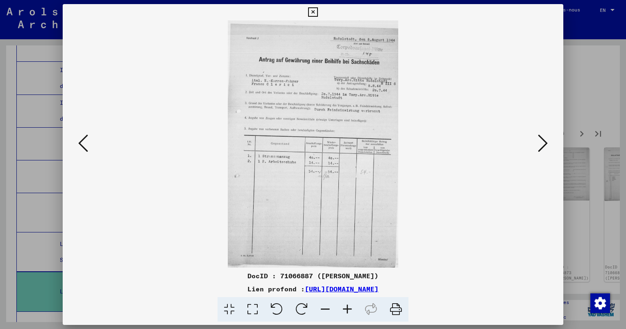
click at [540, 144] on icon at bounding box center [543, 143] width 10 height 20
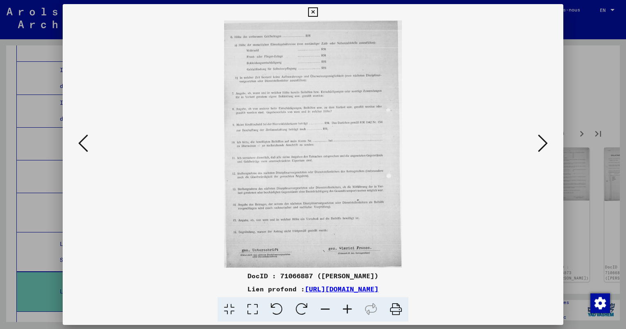
click at [540, 144] on icon at bounding box center [543, 143] width 10 height 20
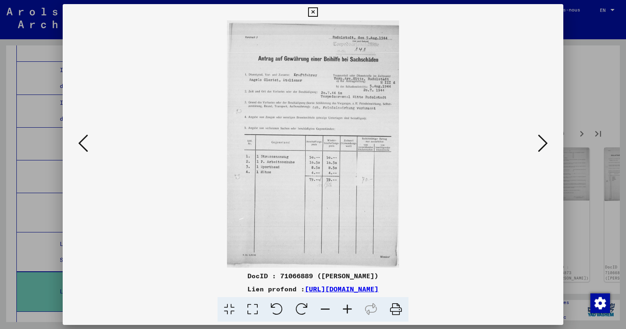
click at [540, 144] on icon at bounding box center [543, 143] width 10 height 20
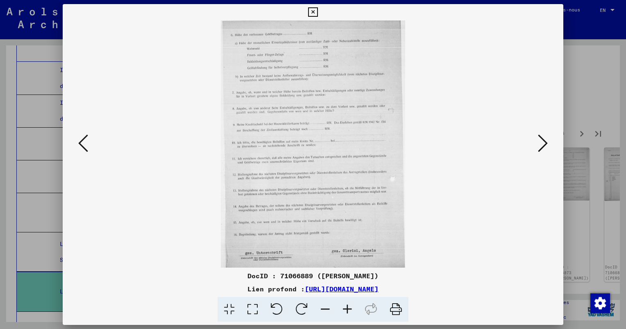
click at [540, 144] on icon at bounding box center [543, 143] width 10 height 20
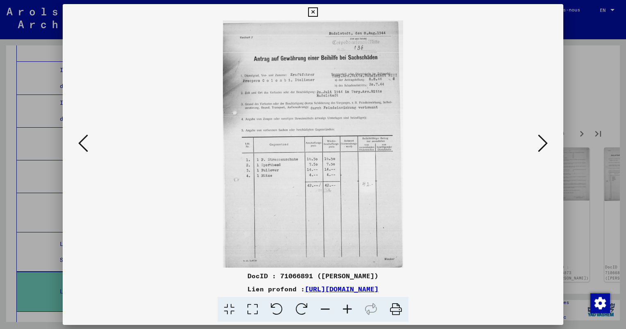
click at [540, 147] on icon at bounding box center [543, 143] width 10 height 20
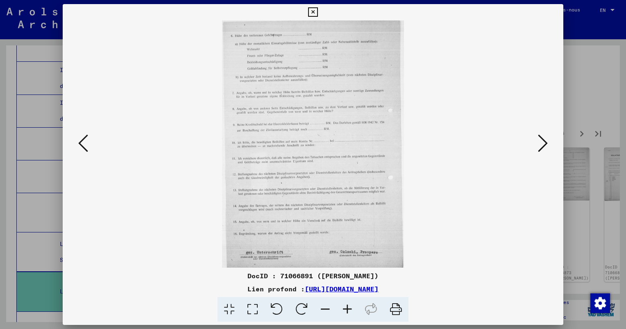
click at [540, 147] on icon at bounding box center [543, 143] width 10 height 20
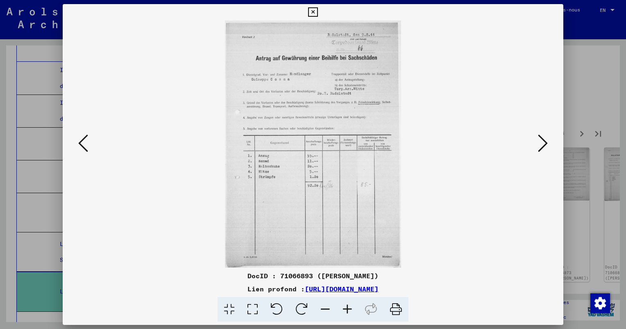
click at [540, 147] on icon at bounding box center [543, 143] width 10 height 20
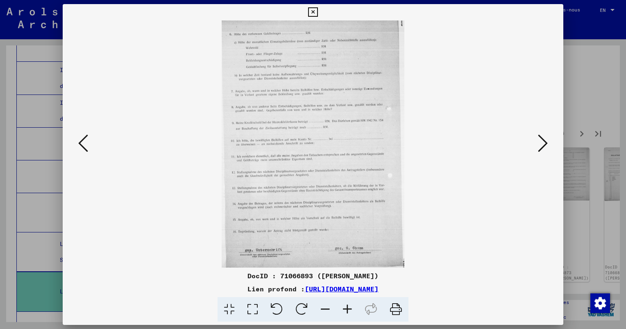
click at [540, 147] on icon at bounding box center [543, 143] width 10 height 20
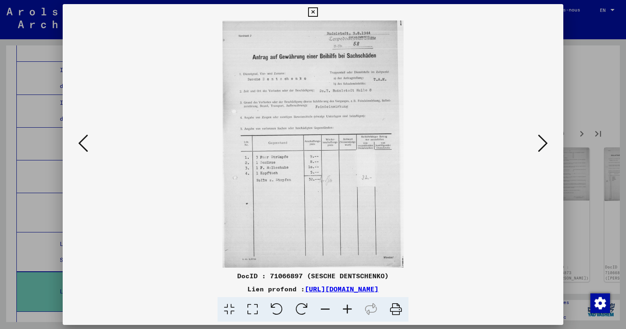
click at [540, 146] on icon at bounding box center [543, 143] width 10 height 20
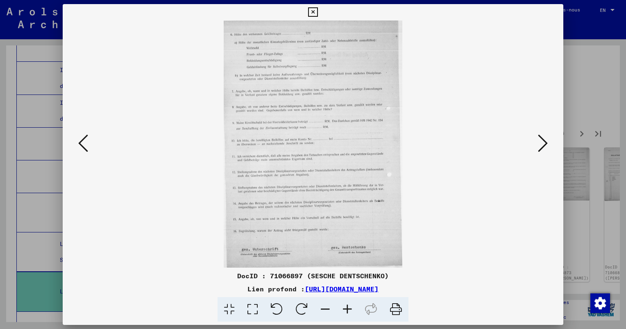
click at [540, 146] on icon at bounding box center [543, 143] width 10 height 20
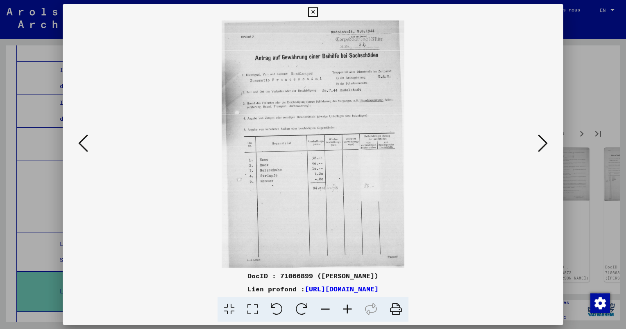
click at [540, 146] on icon at bounding box center [543, 143] width 10 height 20
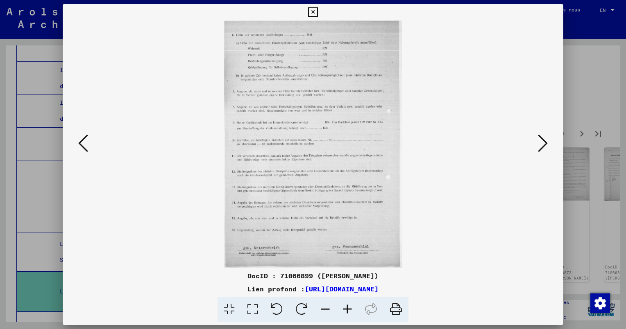
click at [540, 146] on icon at bounding box center [543, 143] width 10 height 20
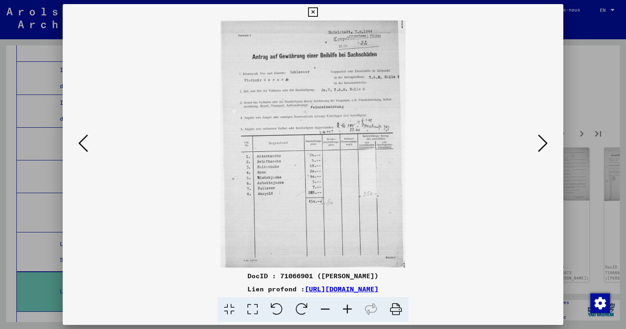
click at [540, 146] on icon at bounding box center [543, 143] width 10 height 20
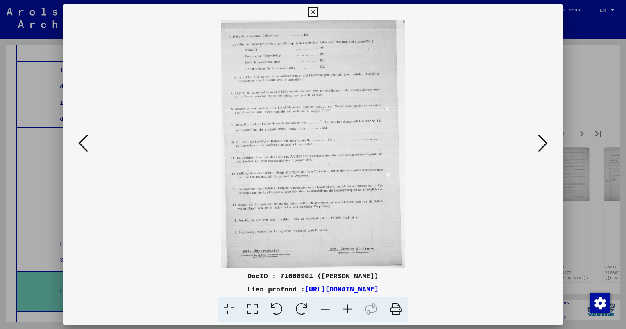
click at [540, 146] on icon at bounding box center [543, 143] width 10 height 20
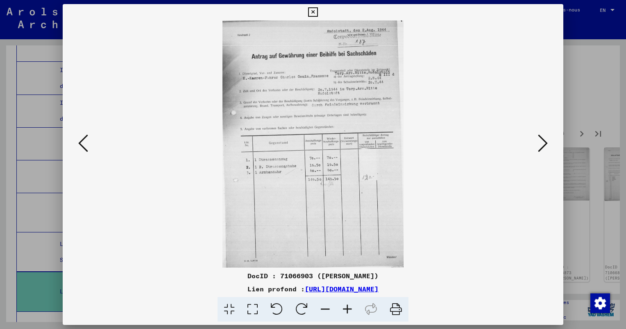
click at [540, 146] on icon at bounding box center [543, 143] width 10 height 20
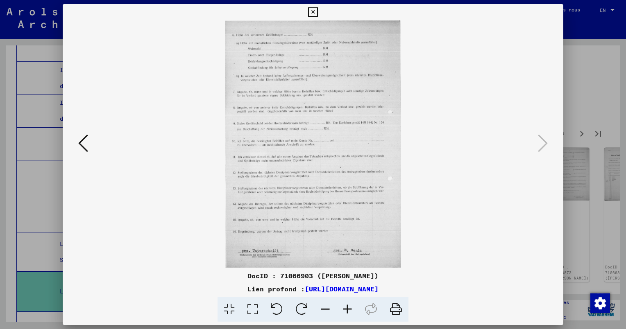
click at [604, 192] on div at bounding box center [313, 164] width 626 height 329
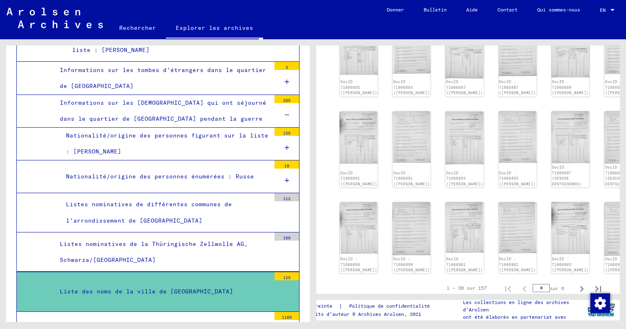
scroll to position [573, 0]
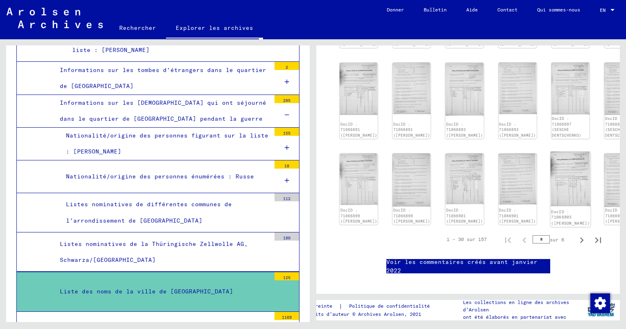
click at [550, 151] on img at bounding box center [570, 178] width 40 height 55
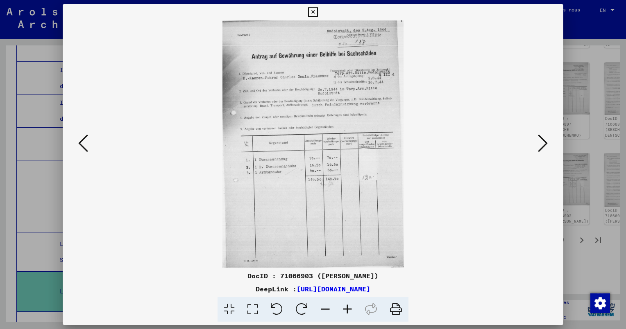
click at [600, 156] on div at bounding box center [313, 164] width 626 height 329
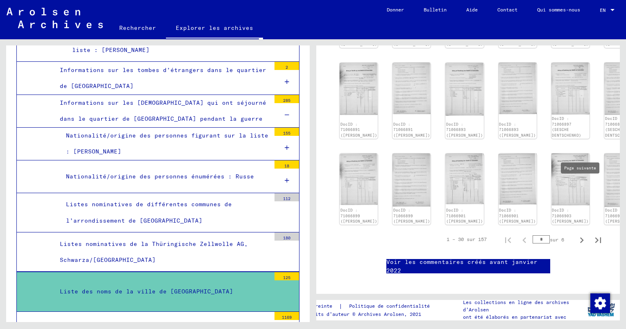
click at [577, 235] on icon "Page suivante" at bounding box center [581, 240] width 11 height 11
type input "*"
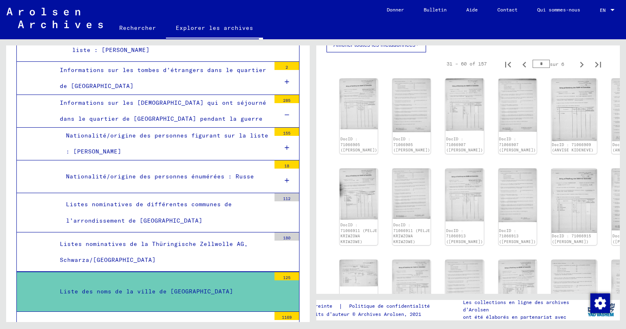
scroll to position [205, 0]
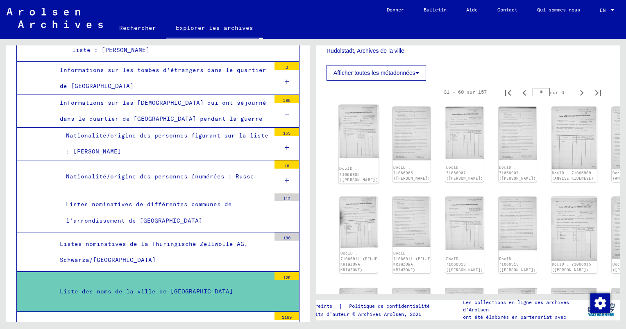
click at [346, 124] on img at bounding box center [359, 131] width 40 height 53
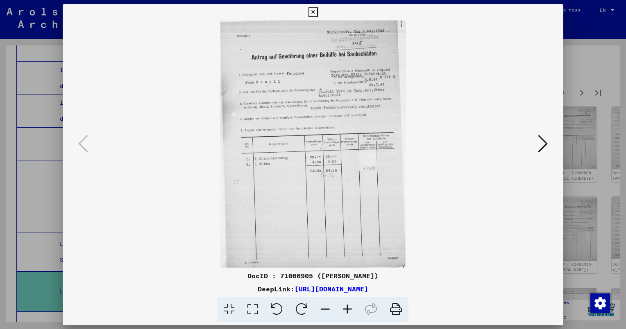
click at [346, 124] on img at bounding box center [312, 143] width 445 height 247
click at [544, 142] on icon at bounding box center [543, 143] width 10 height 20
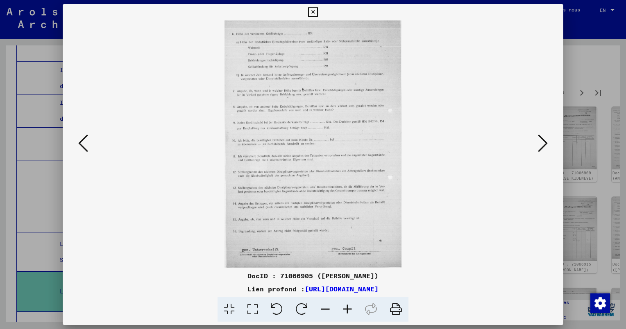
click at [543, 142] on icon at bounding box center [543, 143] width 10 height 20
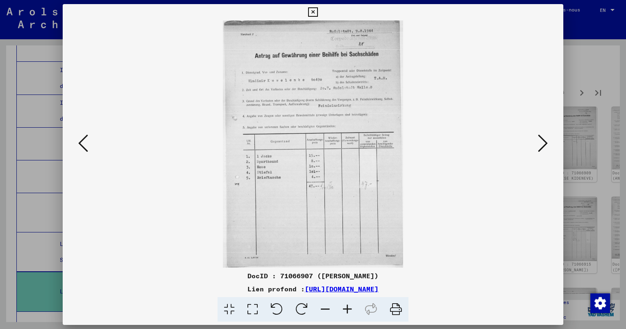
click at [543, 142] on icon at bounding box center [543, 143] width 10 height 20
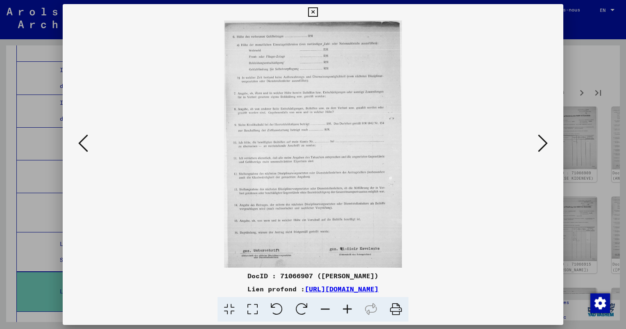
click at [543, 142] on icon at bounding box center [543, 143] width 10 height 20
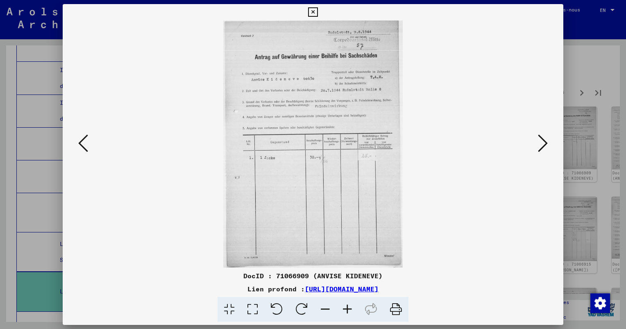
click at [543, 142] on icon at bounding box center [543, 143] width 10 height 20
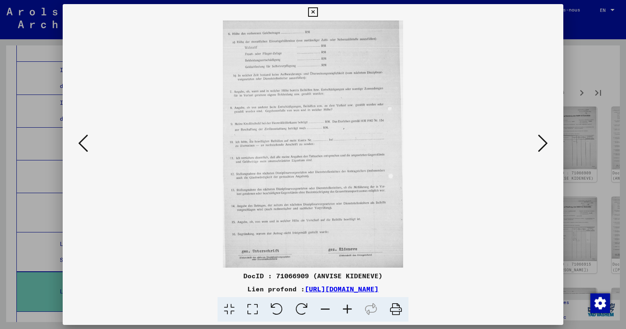
click at [542, 142] on icon at bounding box center [543, 143] width 10 height 20
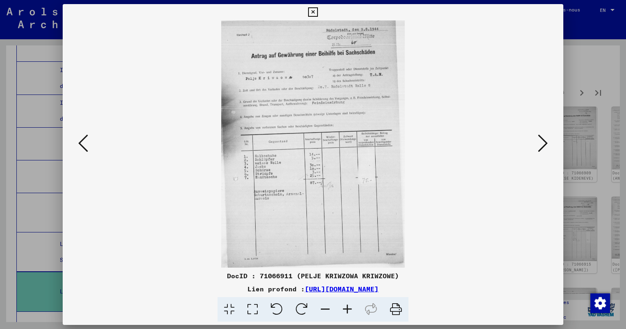
click at [542, 142] on icon at bounding box center [543, 143] width 10 height 20
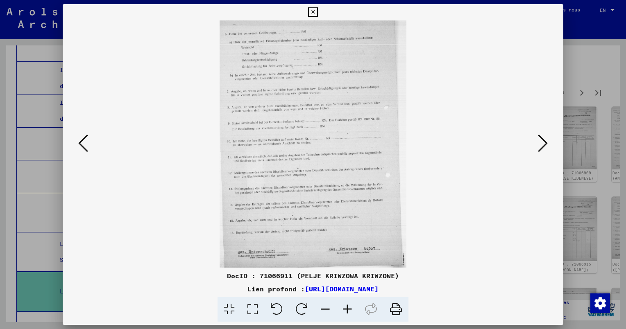
click at [542, 142] on icon at bounding box center [543, 143] width 10 height 20
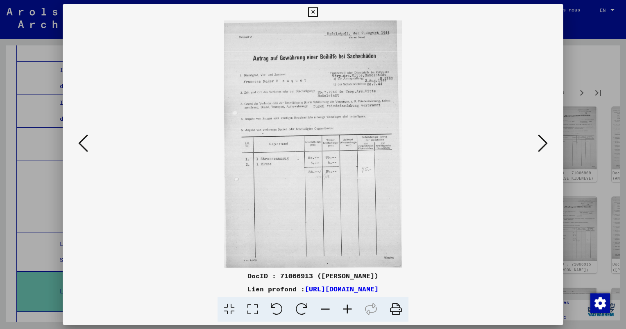
click at [542, 142] on icon at bounding box center [543, 143] width 10 height 20
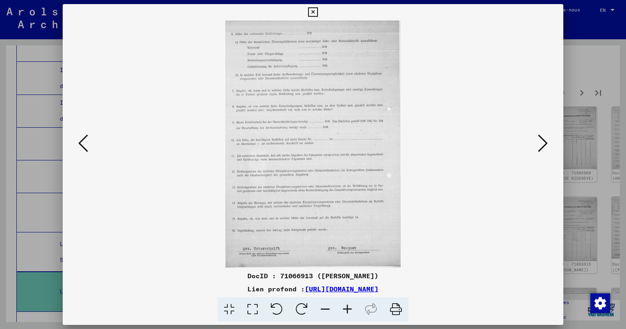
click at [542, 142] on icon at bounding box center [543, 143] width 10 height 20
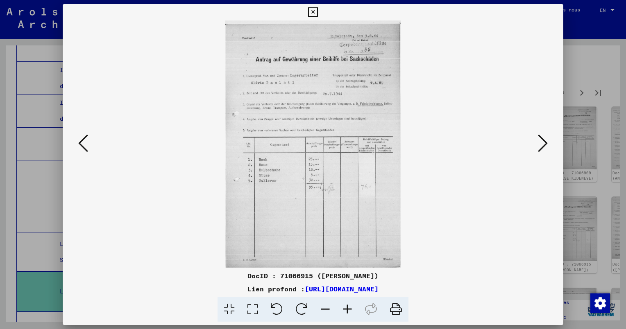
click at [542, 142] on icon at bounding box center [543, 143] width 10 height 20
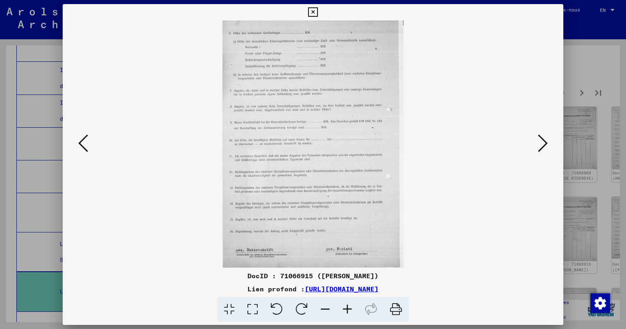
click at [542, 142] on icon at bounding box center [543, 143] width 10 height 20
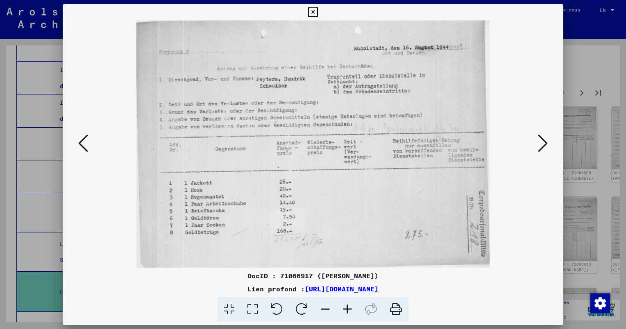
click at [540, 141] on icon at bounding box center [543, 143] width 10 height 20
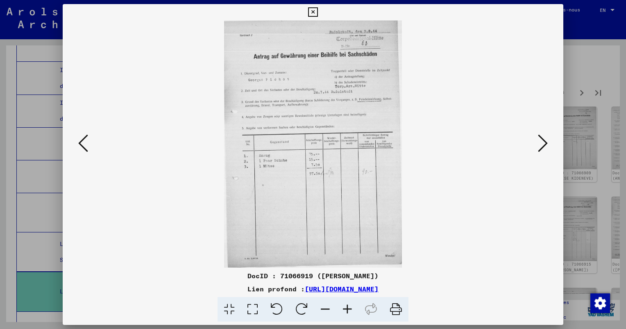
click at [540, 141] on icon at bounding box center [543, 143] width 10 height 20
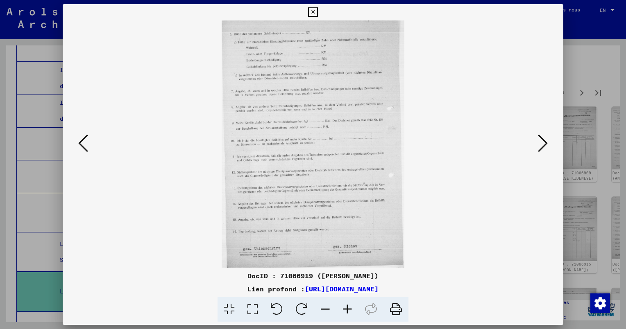
click at [539, 141] on icon at bounding box center [543, 143] width 10 height 20
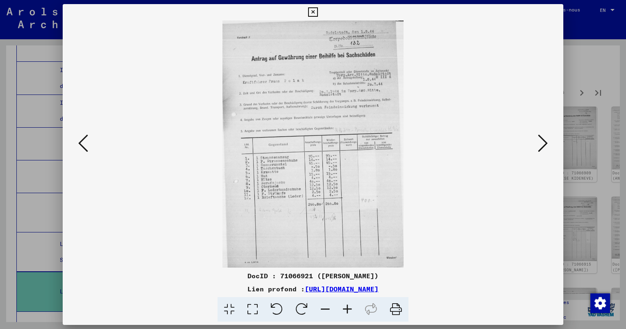
click at [539, 141] on icon at bounding box center [543, 143] width 10 height 20
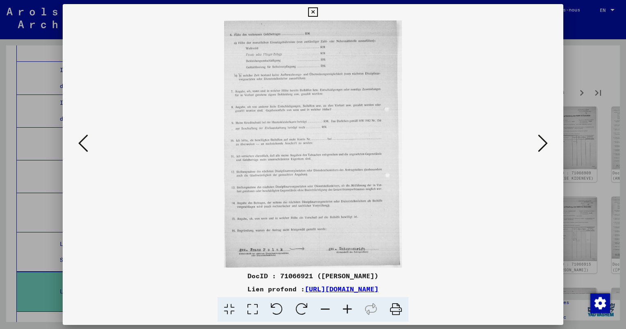
click at [538, 141] on icon at bounding box center [543, 143] width 10 height 20
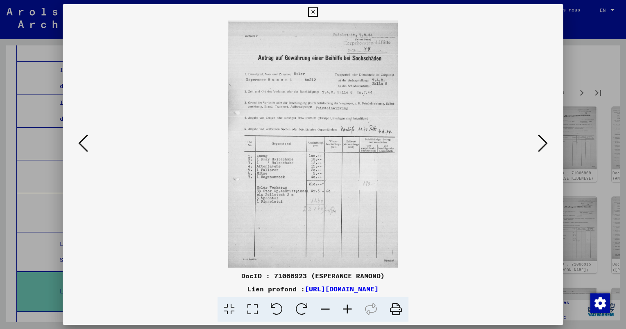
click at [538, 141] on icon at bounding box center [543, 143] width 10 height 20
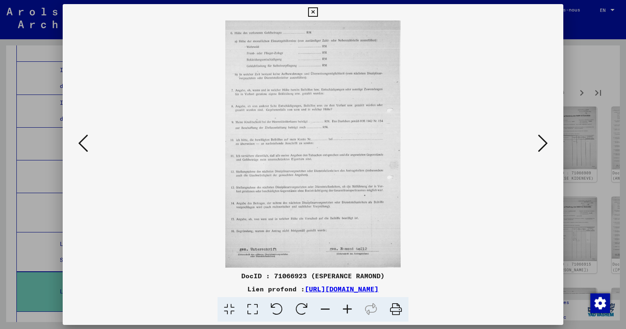
click at [538, 141] on icon at bounding box center [543, 143] width 10 height 20
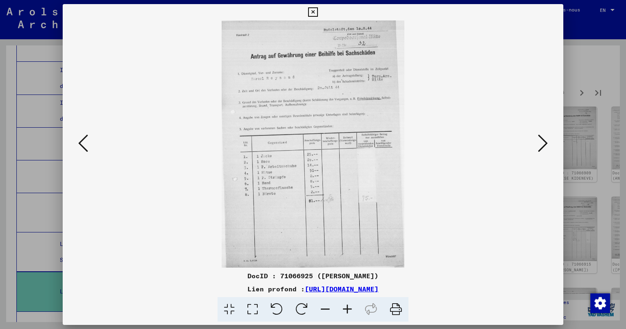
click at [538, 141] on icon at bounding box center [543, 143] width 10 height 20
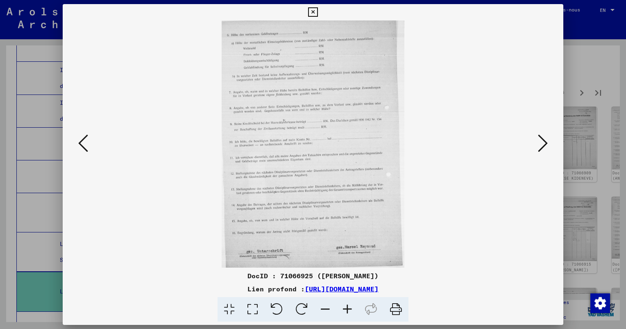
click at [538, 141] on icon at bounding box center [543, 143] width 10 height 20
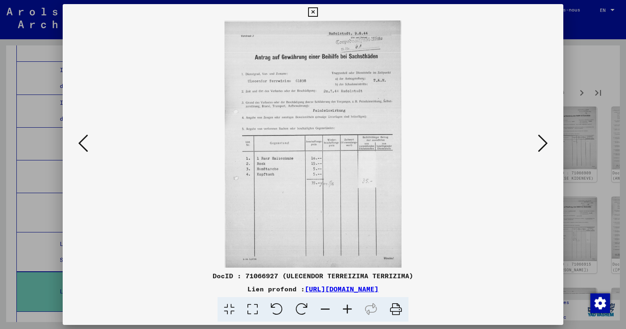
click at [538, 141] on icon at bounding box center [543, 143] width 10 height 20
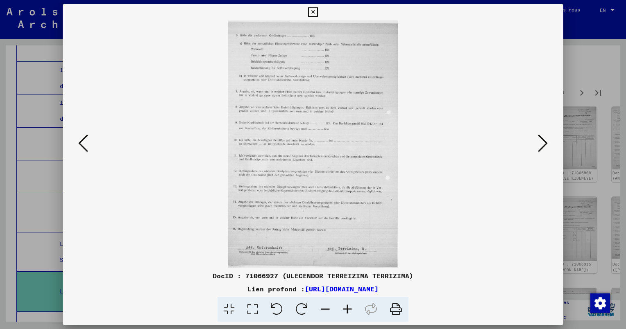
click at [538, 141] on icon at bounding box center [543, 143] width 10 height 20
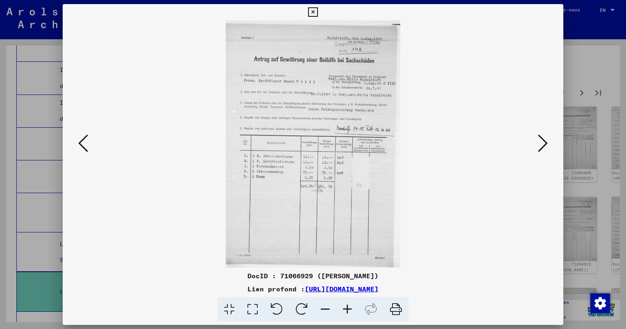
click at [538, 141] on icon at bounding box center [543, 143] width 10 height 20
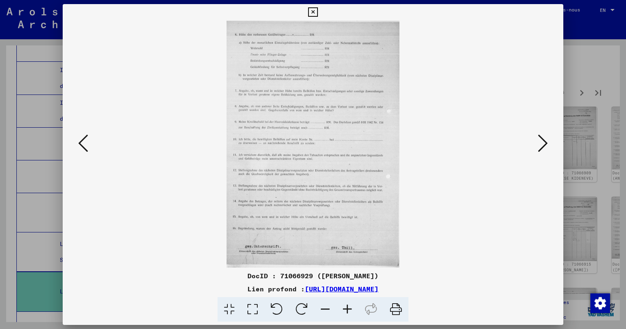
click at [538, 141] on icon at bounding box center [543, 143] width 10 height 20
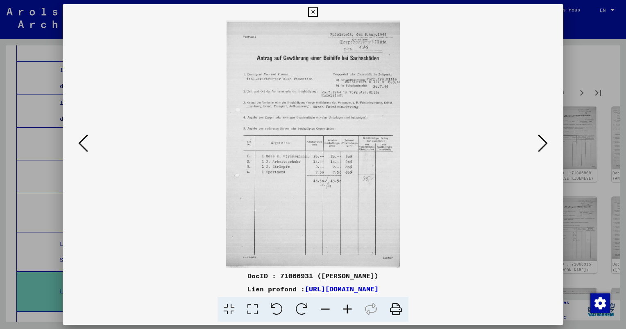
click at [538, 141] on icon at bounding box center [543, 143] width 10 height 20
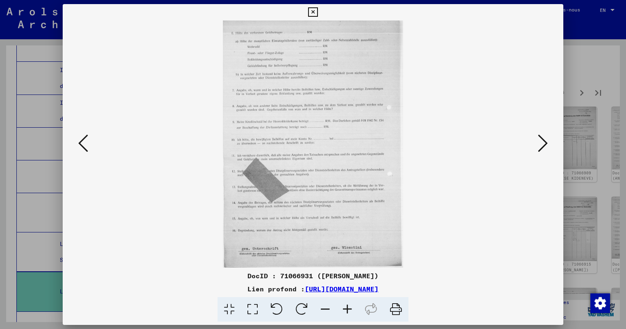
click at [538, 141] on icon at bounding box center [543, 143] width 10 height 20
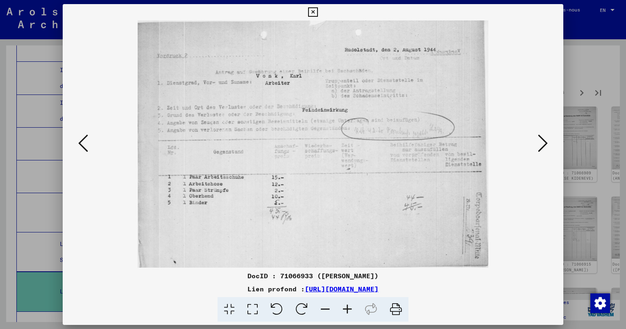
click at [536, 141] on button at bounding box center [542, 143] width 15 height 23
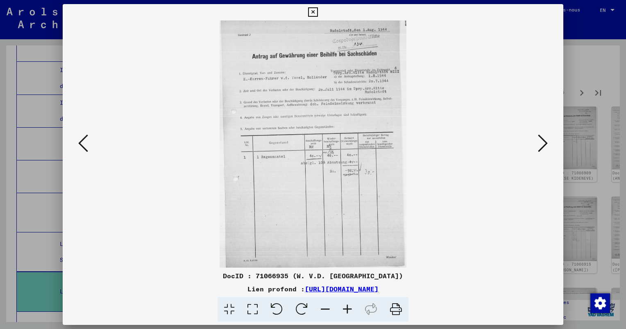
click at [536, 141] on button at bounding box center [542, 143] width 15 height 23
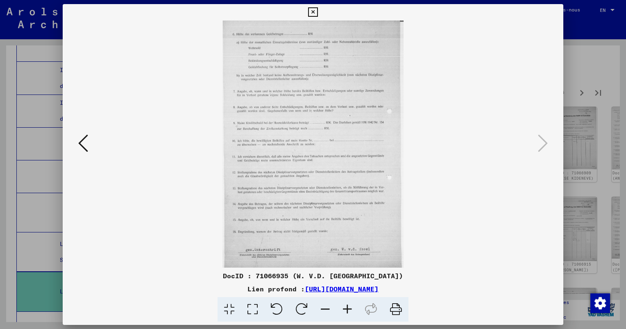
click at [598, 210] on div at bounding box center [313, 164] width 626 height 329
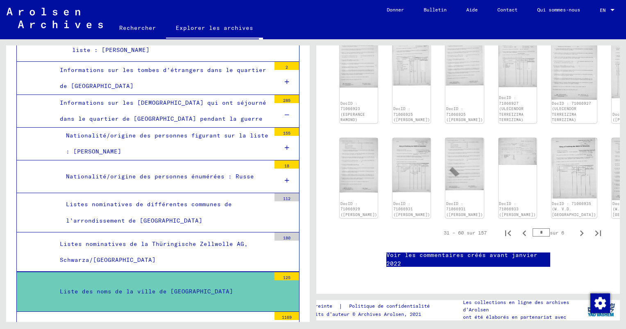
scroll to position [614, 0]
click at [576, 228] on icon "Page suivante" at bounding box center [581, 233] width 11 height 11
type input "*"
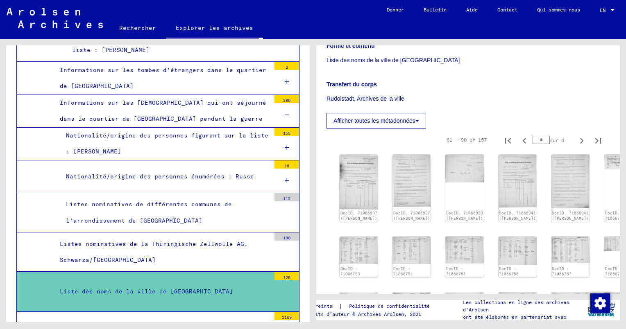
scroll to position [123, 0]
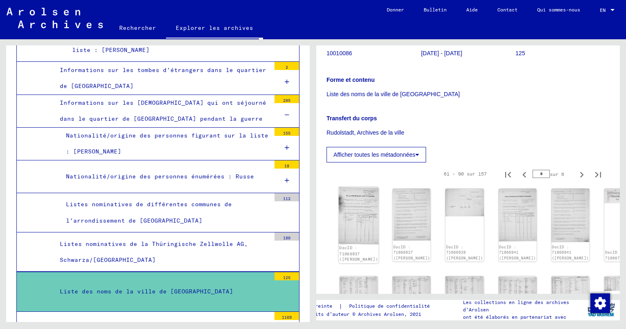
click at [357, 214] on img at bounding box center [359, 216] width 40 height 58
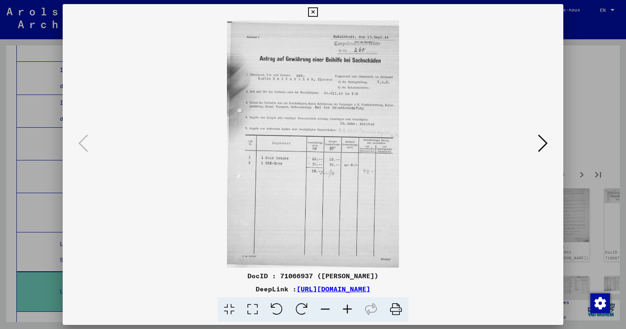
click at [539, 146] on icon at bounding box center [543, 143] width 10 height 20
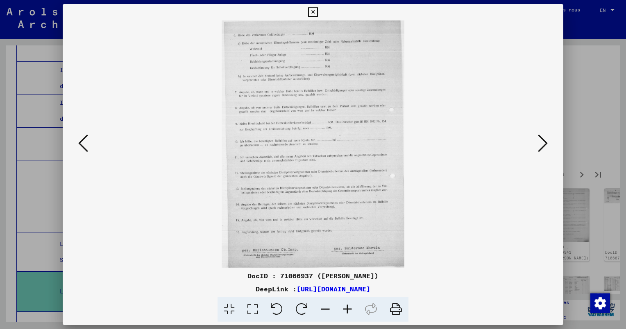
click at [539, 146] on icon at bounding box center [543, 143] width 10 height 20
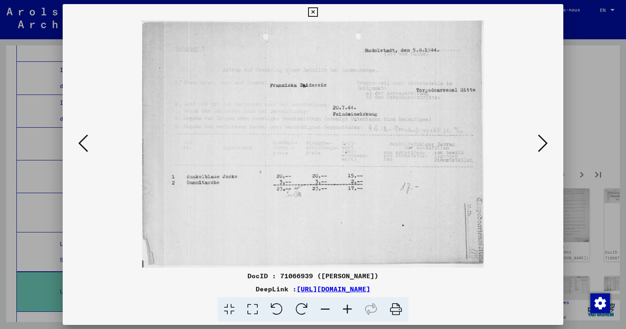
click at [539, 146] on icon at bounding box center [543, 143] width 10 height 20
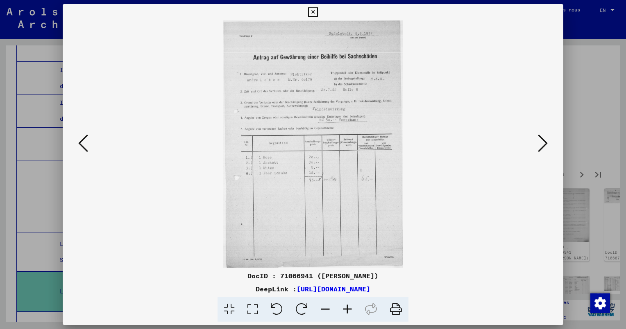
click at [539, 146] on icon at bounding box center [543, 143] width 10 height 20
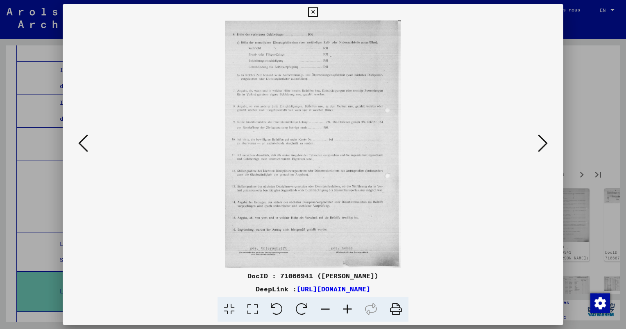
click at [539, 146] on icon at bounding box center [543, 143] width 10 height 20
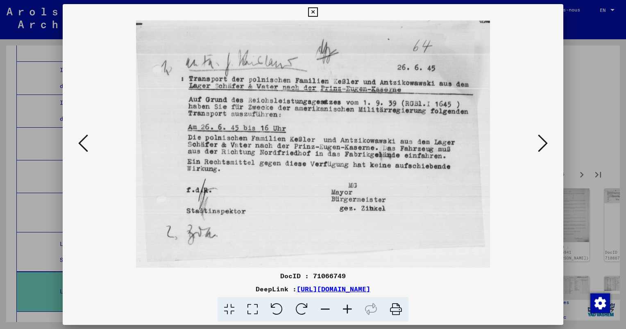
click at [538, 146] on icon at bounding box center [543, 143] width 10 height 20
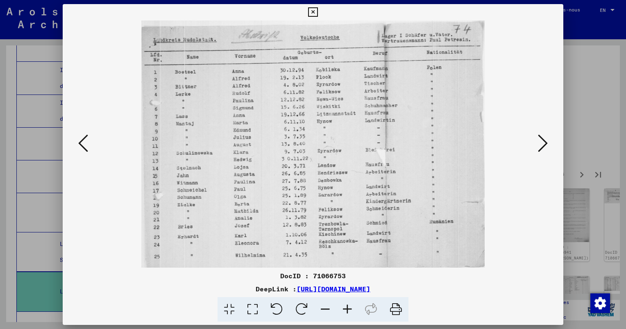
click at [540, 144] on icon at bounding box center [543, 143] width 10 height 20
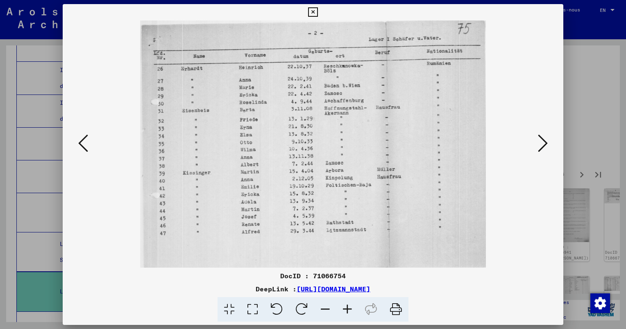
click at [540, 144] on icon at bounding box center [543, 143] width 10 height 20
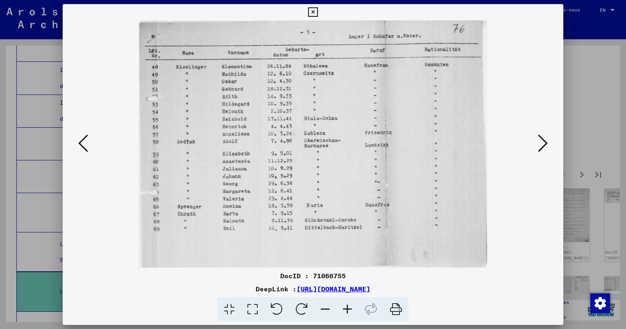
click at [540, 144] on icon at bounding box center [543, 143] width 10 height 20
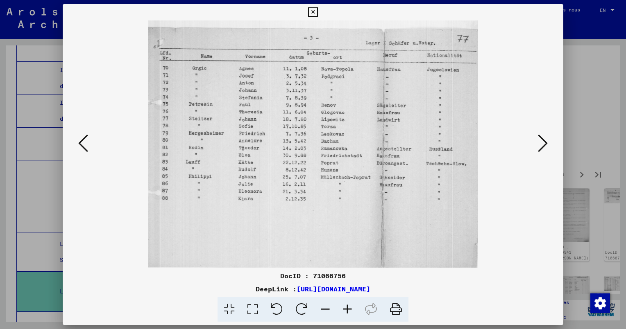
click at [540, 144] on icon at bounding box center [543, 143] width 10 height 20
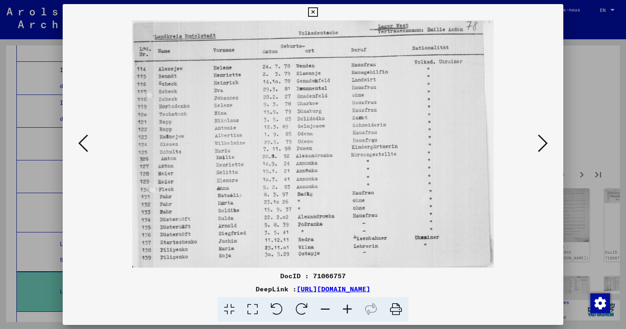
click at [540, 144] on icon at bounding box center [543, 143] width 10 height 20
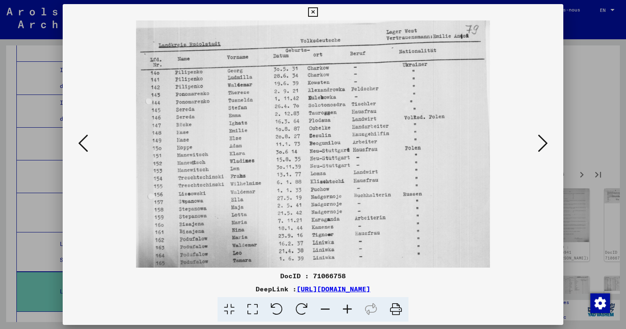
click at [540, 144] on icon at bounding box center [543, 143] width 10 height 20
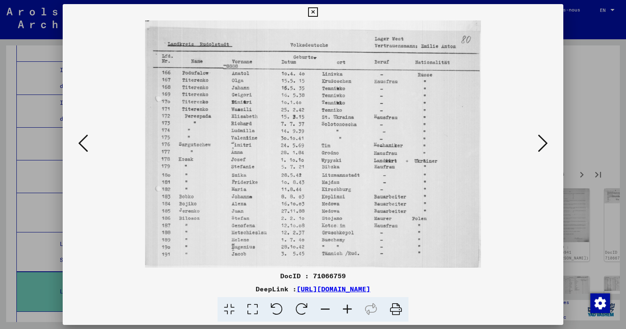
click at [540, 144] on icon at bounding box center [543, 143] width 10 height 20
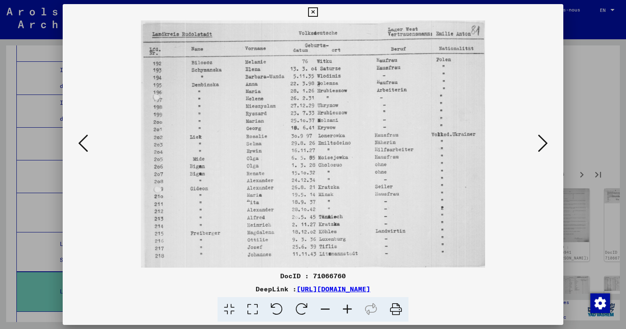
click at [540, 144] on icon at bounding box center [543, 143] width 10 height 20
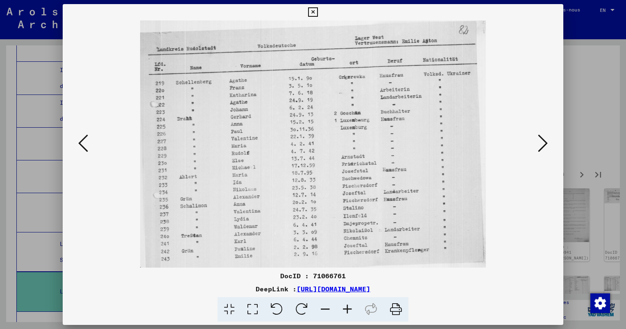
click at [540, 144] on icon at bounding box center [543, 143] width 10 height 20
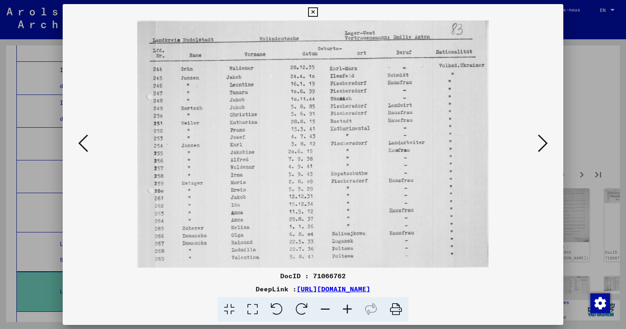
click at [540, 144] on icon at bounding box center [543, 143] width 10 height 20
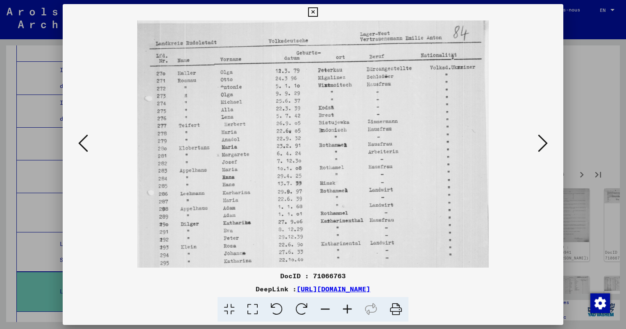
click at [540, 144] on icon at bounding box center [543, 143] width 10 height 20
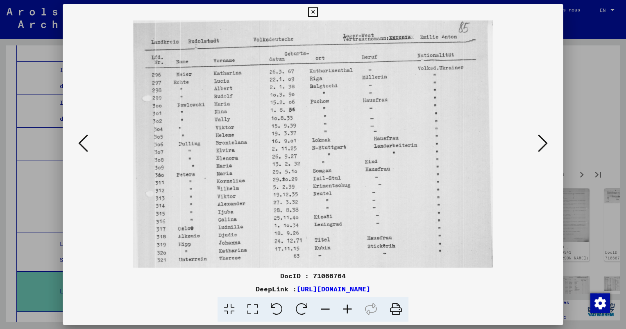
click at [540, 144] on icon at bounding box center [543, 143] width 10 height 20
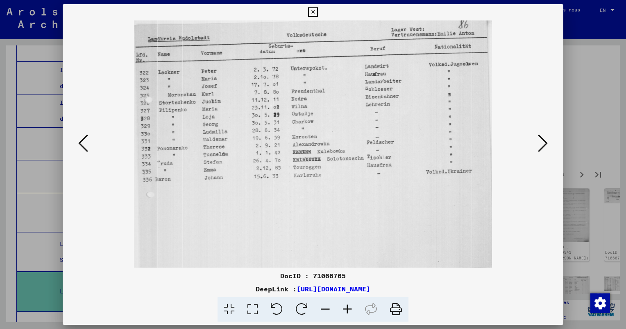
click at [540, 144] on icon at bounding box center [543, 143] width 10 height 20
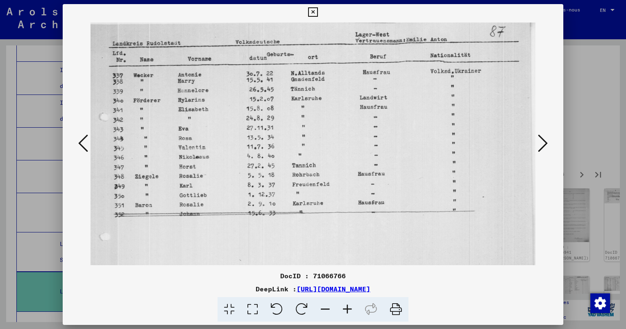
click at [540, 144] on icon at bounding box center [543, 143] width 10 height 20
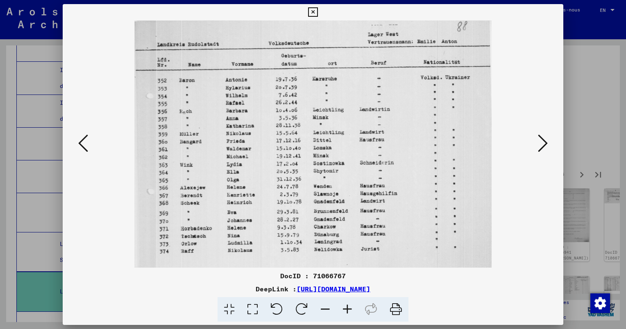
click at [540, 144] on icon at bounding box center [543, 143] width 10 height 20
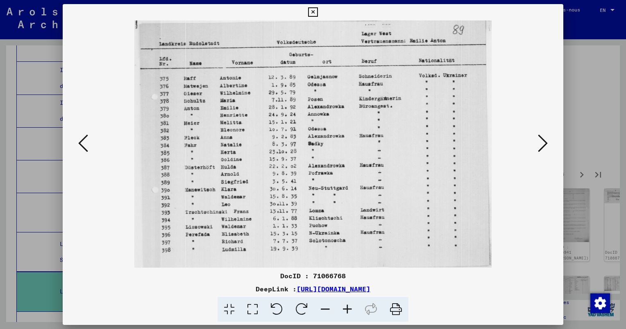
click at [540, 144] on icon at bounding box center [543, 143] width 10 height 20
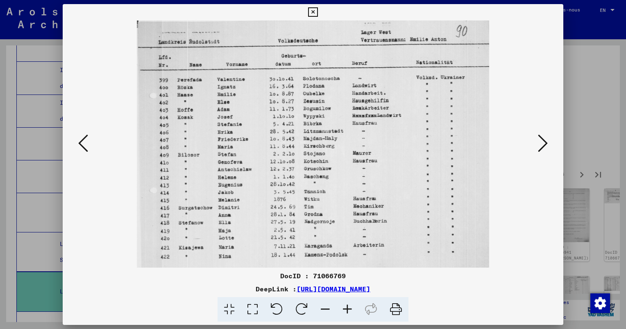
click at [540, 144] on icon at bounding box center [543, 143] width 10 height 20
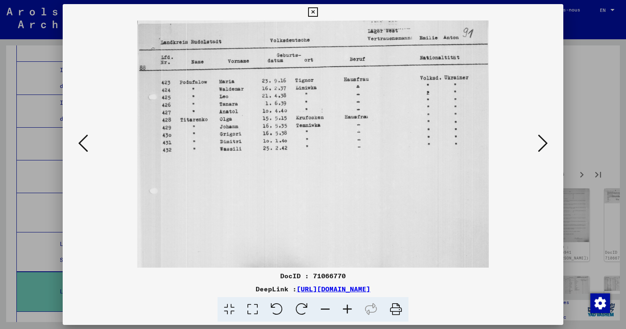
click at [540, 144] on icon at bounding box center [543, 143] width 10 height 20
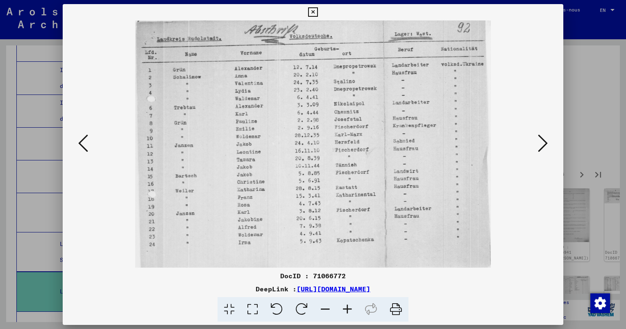
click at [540, 144] on icon at bounding box center [543, 143] width 10 height 20
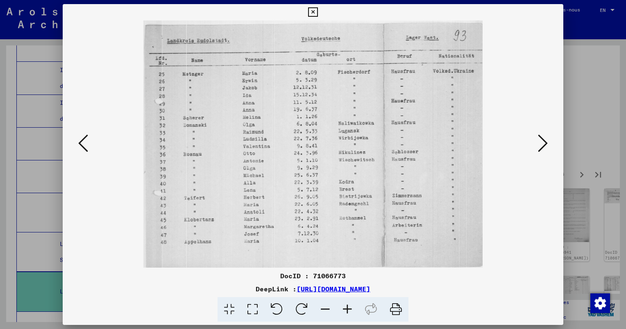
click at [540, 144] on icon at bounding box center [543, 143] width 10 height 20
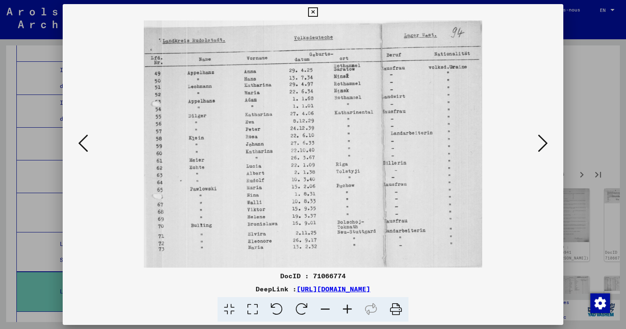
click at [540, 144] on icon at bounding box center [543, 143] width 10 height 20
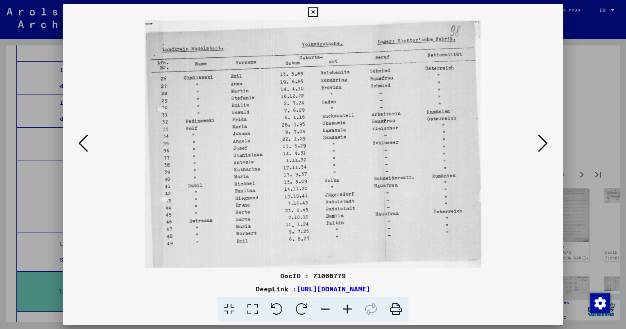
click at [540, 144] on icon at bounding box center [543, 143] width 10 height 20
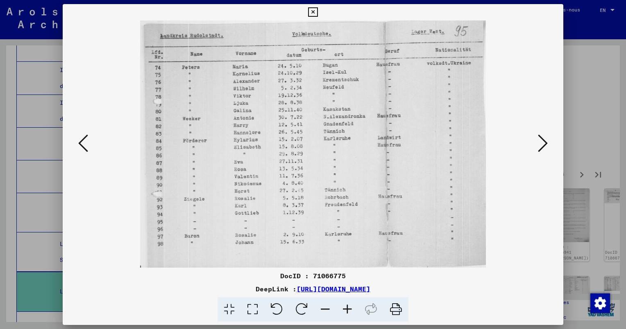
click at [540, 144] on icon at bounding box center [543, 143] width 10 height 20
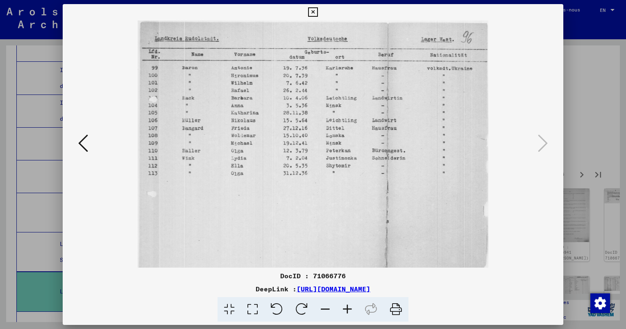
click at [608, 201] on div at bounding box center [313, 164] width 626 height 329
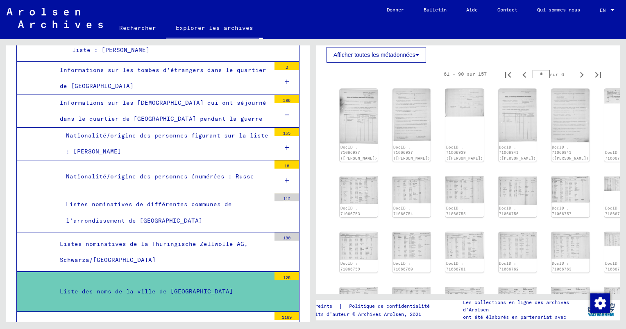
scroll to position [368, 0]
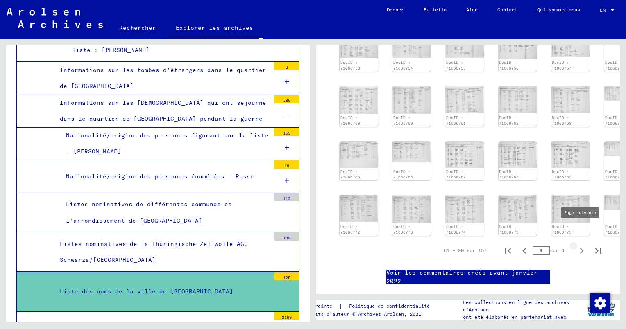
click at [580, 248] on icon "Page suivante" at bounding box center [582, 251] width 4 height 6
type input "*"
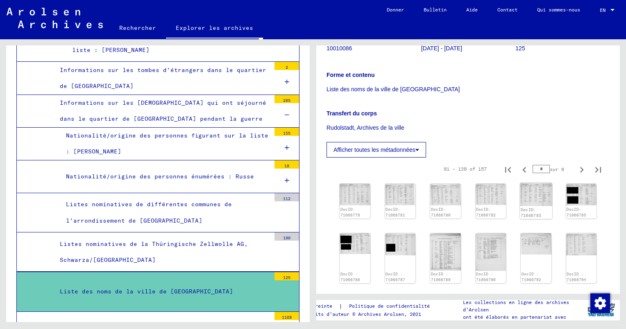
scroll to position [123, 0]
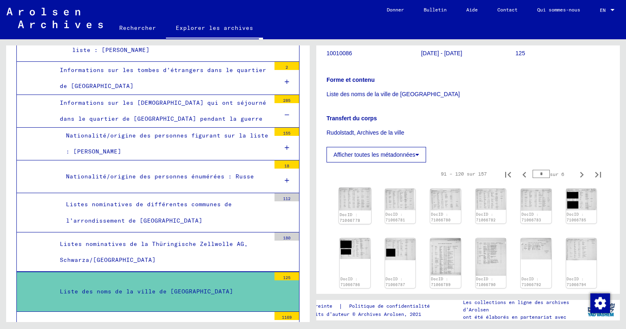
click at [351, 200] on img at bounding box center [355, 199] width 32 height 23
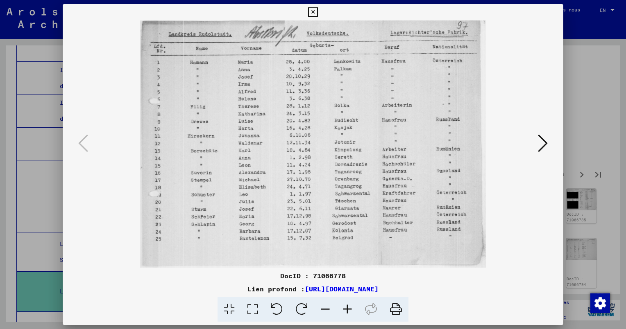
click at [538, 141] on icon at bounding box center [543, 143] width 10 height 20
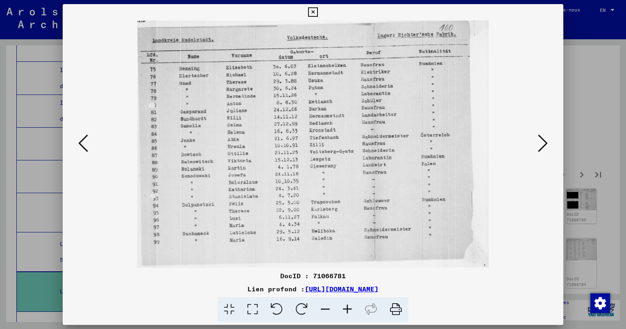
click at [543, 142] on icon at bounding box center [543, 143] width 10 height 20
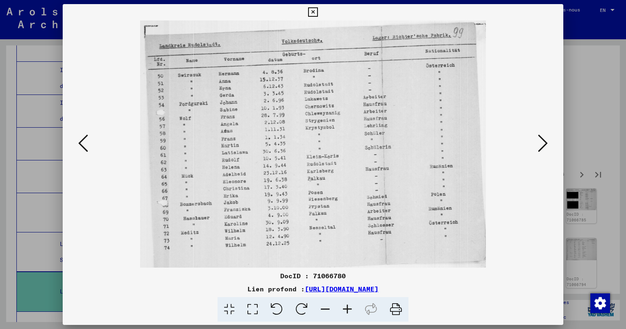
click at [542, 144] on icon at bounding box center [543, 143] width 10 height 20
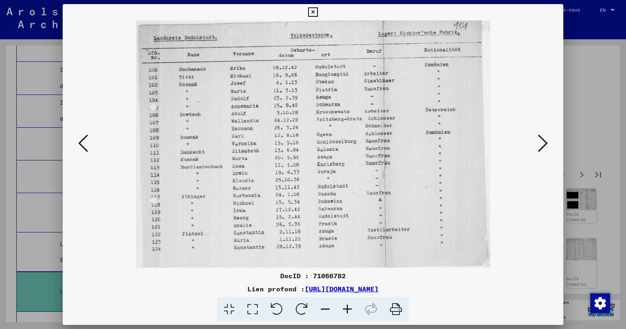
click at [542, 144] on icon at bounding box center [543, 143] width 10 height 20
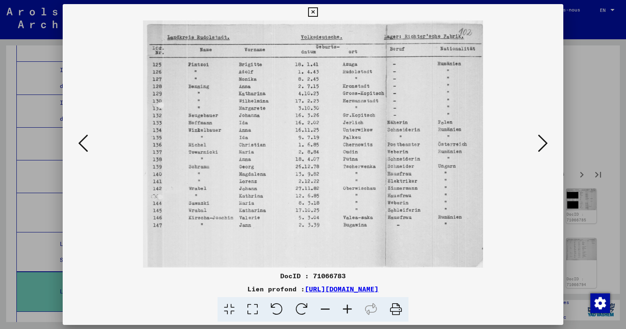
click at [542, 144] on icon at bounding box center [543, 143] width 10 height 20
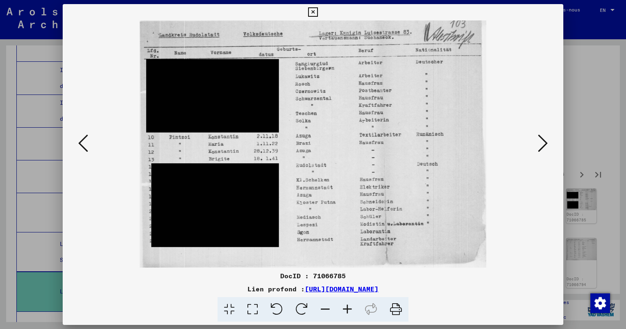
click at [224, 192] on img at bounding box center [312, 143] width 445 height 247
click at [225, 192] on img at bounding box center [312, 143] width 445 height 247
click at [544, 142] on icon at bounding box center [543, 143] width 10 height 20
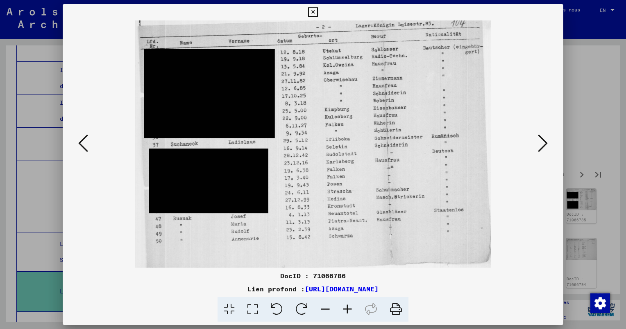
click at [83, 139] on icon at bounding box center [83, 143] width 10 height 20
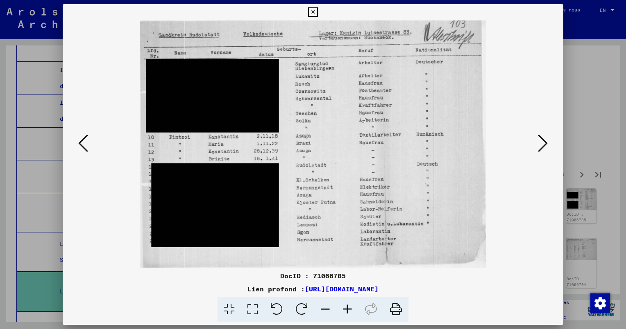
click at [547, 143] on icon at bounding box center [543, 143] width 10 height 20
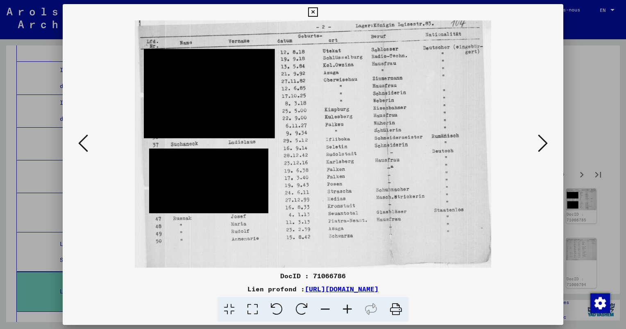
click at [546, 139] on icon at bounding box center [543, 143] width 10 height 20
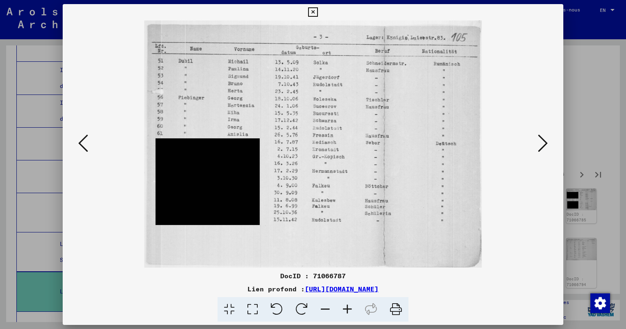
click at [546, 139] on icon at bounding box center [543, 143] width 10 height 20
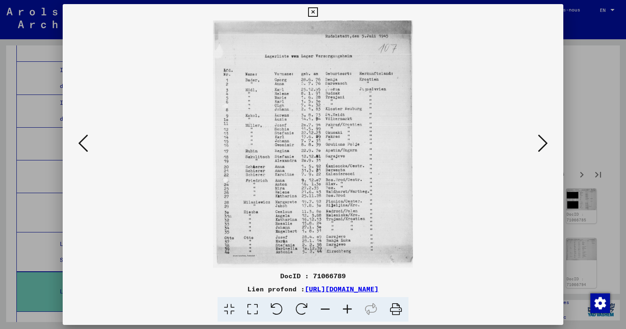
click at [350, 310] on icon at bounding box center [347, 309] width 22 height 25
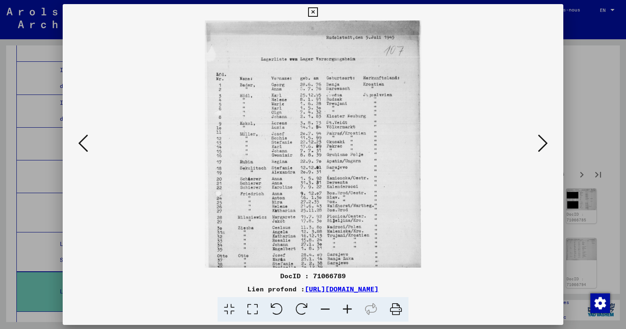
click at [347, 309] on icon at bounding box center [347, 309] width 22 height 25
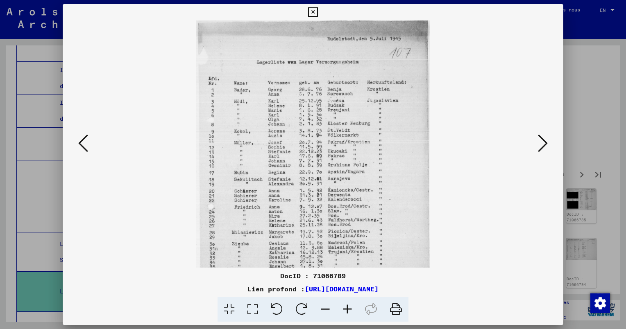
click at [347, 309] on icon at bounding box center [347, 309] width 22 height 25
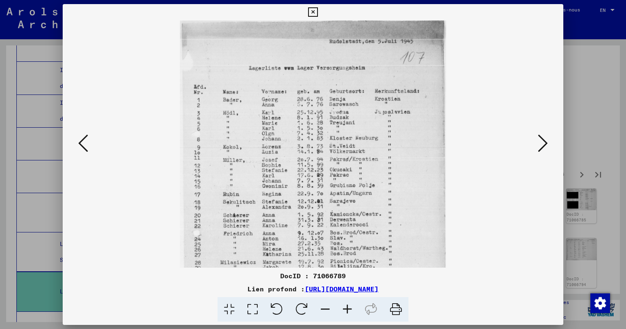
click at [347, 309] on icon at bounding box center [347, 309] width 22 height 25
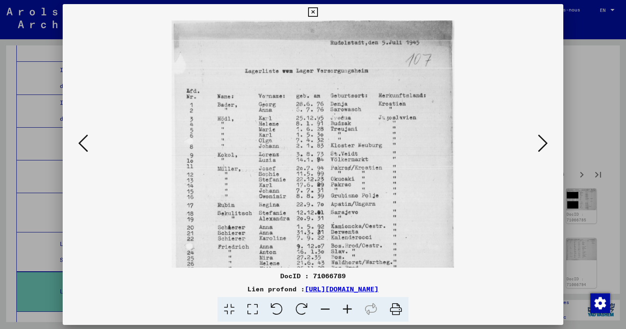
click at [347, 309] on icon at bounding box center [347, 309] width 22 height 25
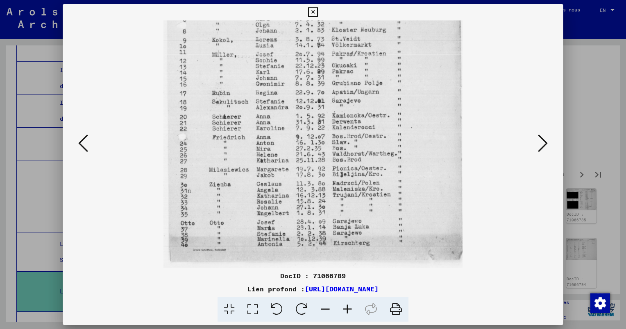
drag, startPoint x: 389, startPoint y: 197, endPoint x: 396, endPoint y: 55, distance: 141.4
click at [396, 55] on img at bounding box center [312, 83] width 299 height 370
click at [544, 145] on icon at bounding box center [543, 143] width 10 height 20
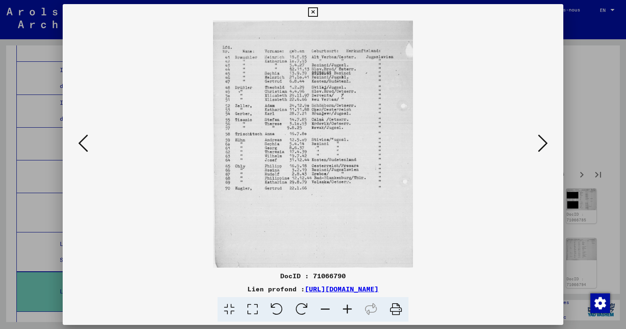
click at [542, 147] on icon at bounding box center [543, 143] width 10 height 20
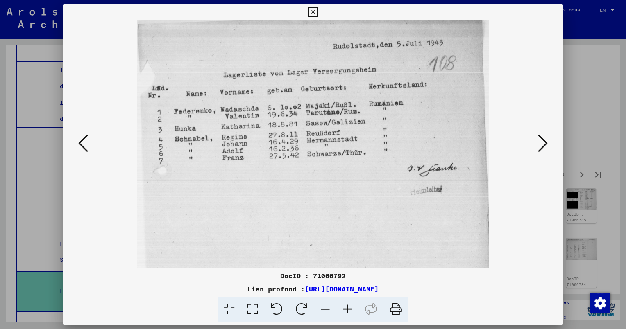
click at [545, 144] on icon at bounding box center [543, 143] width 10 height 20
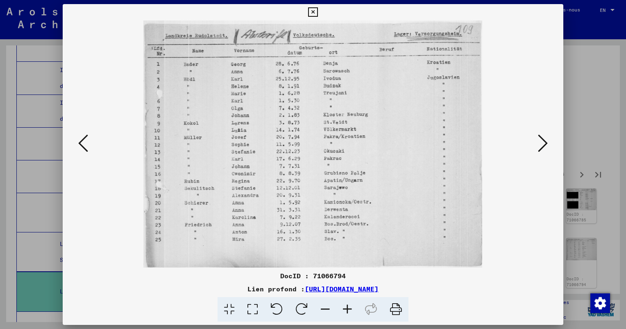
click at [544, 143] on icon at bounding box center [543, 143] width 10 height 20
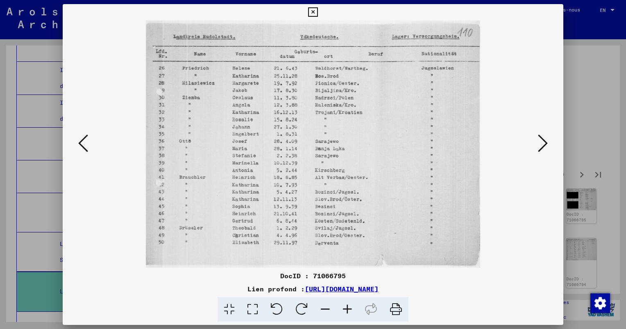
click at [544, 142] on icon at bounding box center [543, 143] width 10 height 20
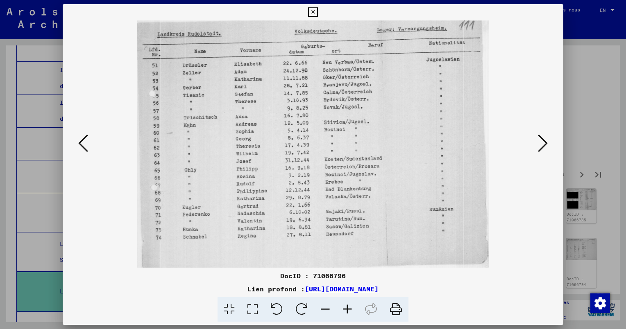
click at [544, 142] on icon at bounding box center [543, 143] width 10 height 20
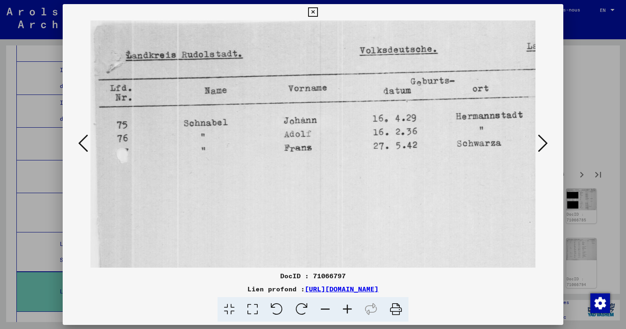
click at [544, 142] on icon at bounding box center [543, 143] width 10 height 20
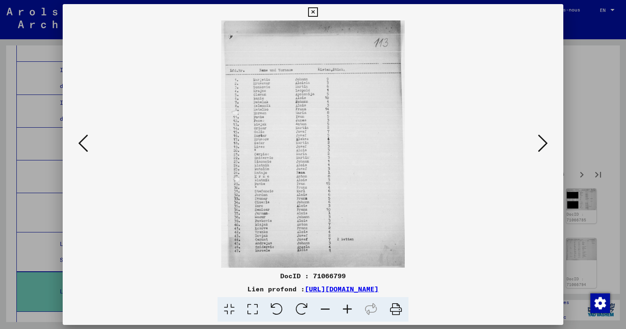
click at [345, 306] on icon at bounding box center [347, 309] width 22 height 25
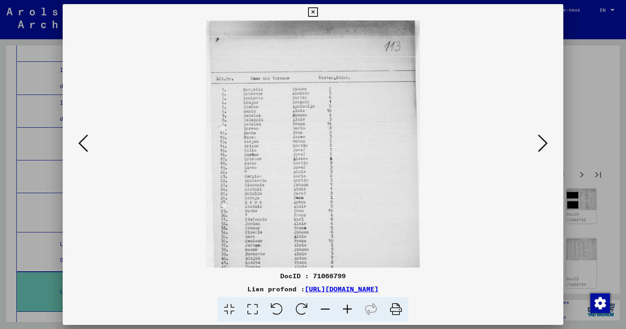
click at [345, 306] on icon at bounding box center [347, 309] width 22 height 25
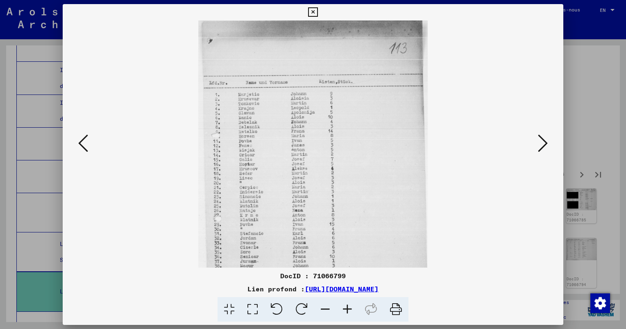
click at [349, 309] on icon at bounding box center [347, 309] width 22 height 25
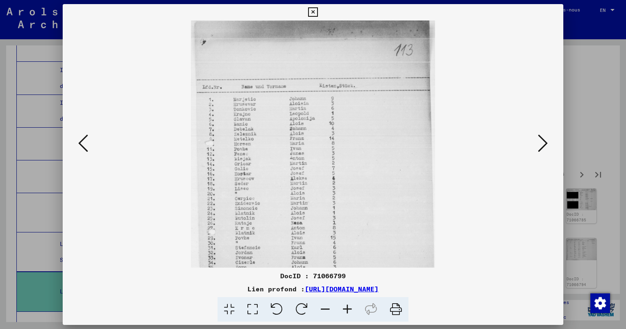
click at [349, 309] on icon at bounding box center [347, 309] width 22 height 25
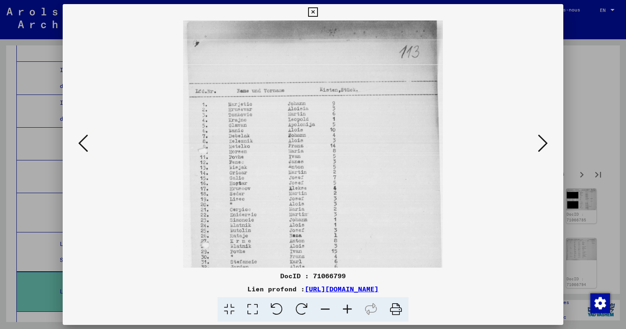
click at [349, 309] on icon at bounding box center [347, 309] width 22 height 25
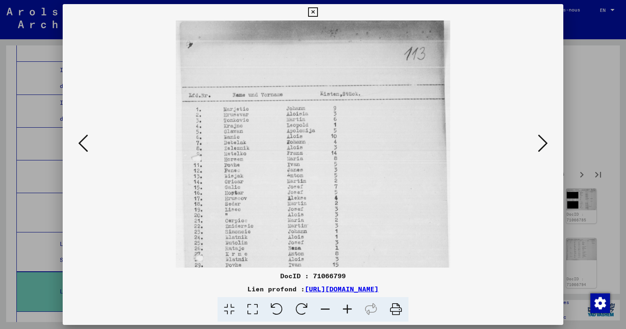
click at [349, 309] on icon at bounding box center [347, 309] width 22 height 25
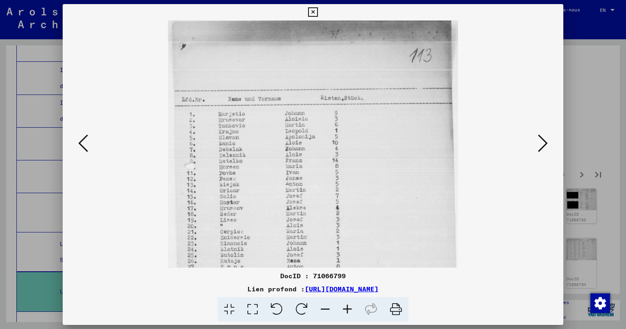
click at [349, 308] on icon at bounding box center [347, 309] width 22 height 25
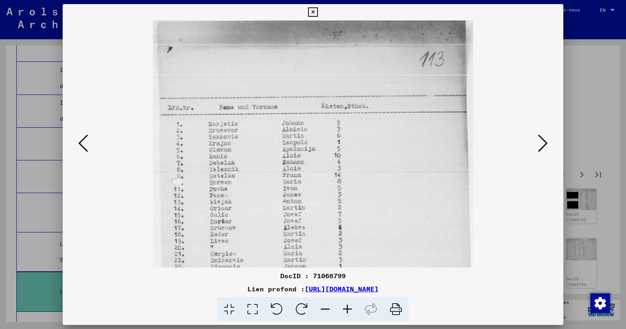
click at [349, 308] on icon at bounding box center [347, 309] width 22 height 25
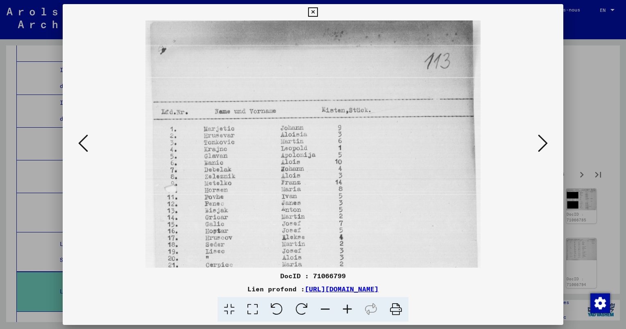
click at [348, 307] on icon at bounding box center [347, 309] width 22 height 25
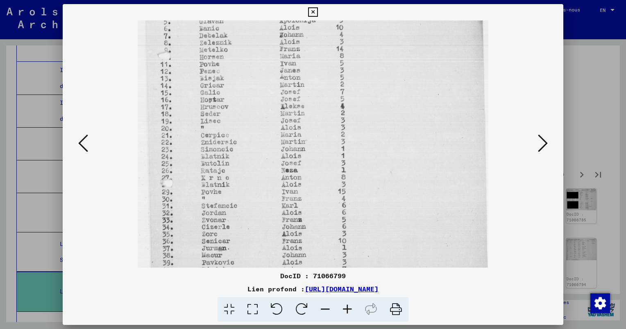
scroll to position [142, 0]
drag, startPoint x: 328, startPoint y: 195, endPoint x: 337, endPoint y: 51, distance: 144.3
click at [337, 51] on img at bounding box center [313, 114] width 350 height 472
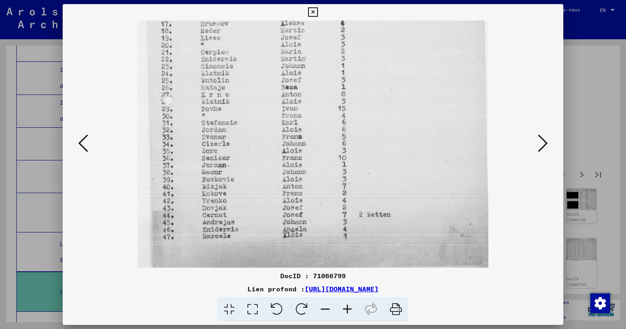
scroll to position [225, 0]
drag, startPoint x: 359, startPoint y: 167, endPoint x: 364, endPoint y: 73, distance: 94.3
click at [364, 73] on img at bounding box center [313, 31] width 350 height 472
click at [546, 145] on icon at bounding box center [543, 143] width 10 height 20
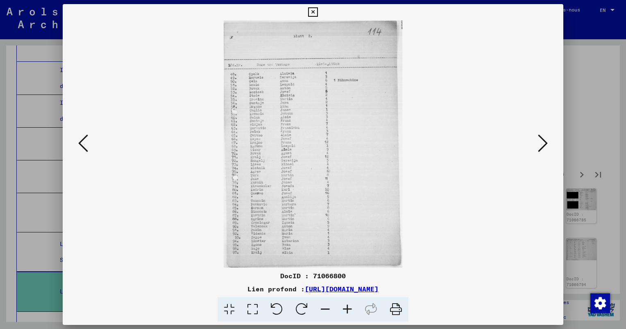
scroll to position [0, 0]
click at [347, 308] on icon at bounding box center [347, 309] width 22 height 25
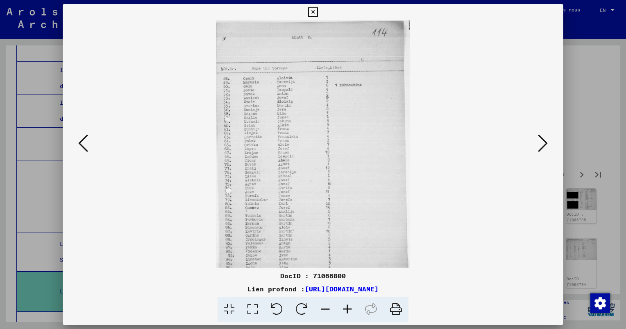
click at [348, 308] on icon at bounding box center [347, 309] width 22 height 25
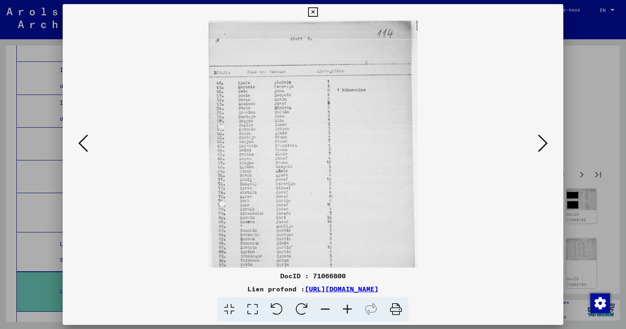
click at [348, 308] on icon at bounding box center [347, 309] width 22 height 25
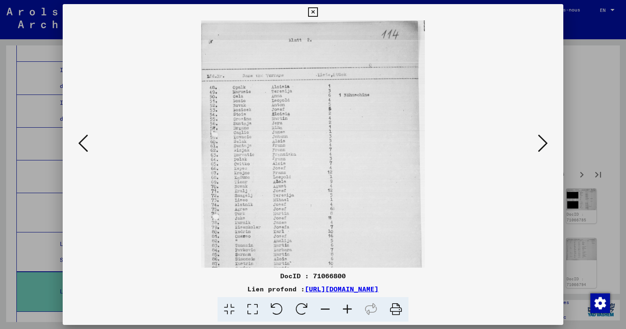
click at [348, 308] on icon at bounding box center [347, 309] width 22 height 25
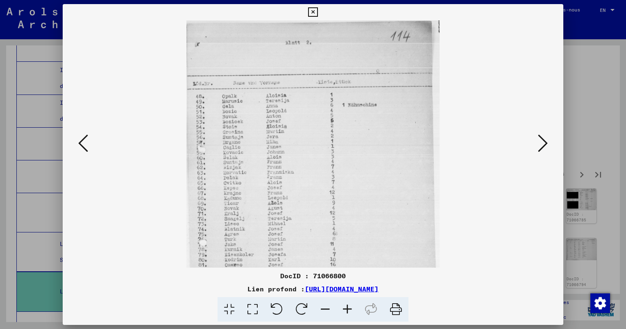
click at [348, 308] on icon at bounding box center [347, 309] width 22 height 25
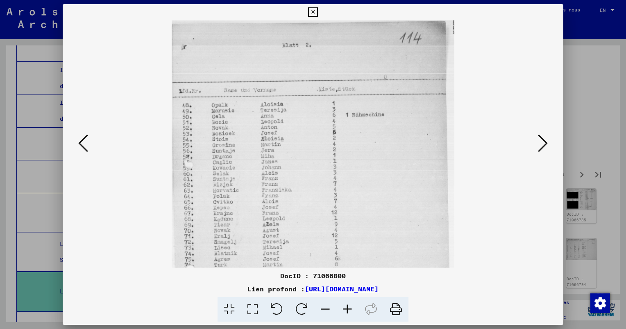
click at [348, 308] on icon at bounding box center [347, 309] width 22 height 25
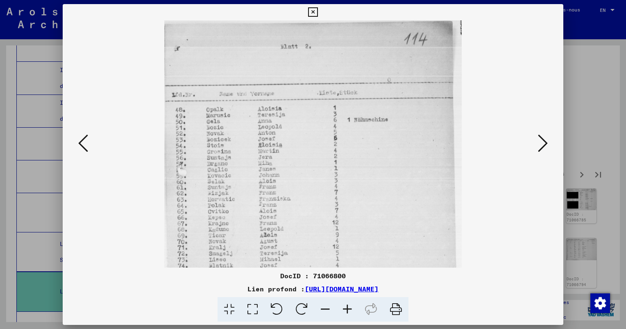
click at [348, 308] on icon at bounding box center [347, 309] width 22 height 25
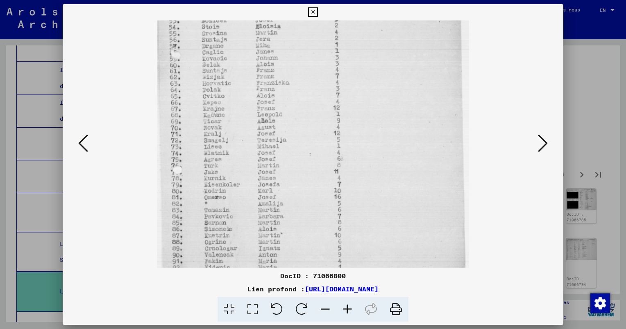
scroll to position [128, 0]
drag, startPoint x: 278, startPoint y: 185, endPoint x: 288, endPoint y: 59, distance: 126.9
click at [288, 59] on img at bounding box center [313, 108] width 312 height 431
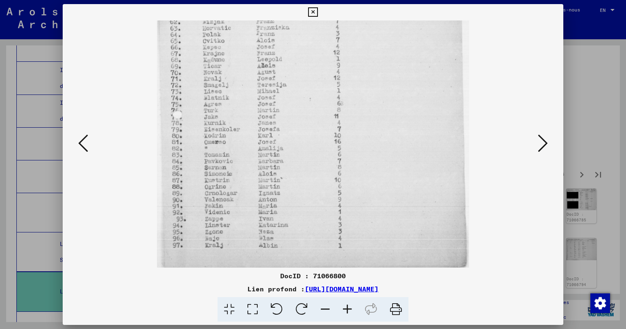
scroll to position [184, 0]
drag, startPoint x: 302, startPoint y: 213, endPoint x: 303, endPoint y: 133, distance: 80.2
click at [303, 133] on img at bounding box center [313, 51] width 312 height 431
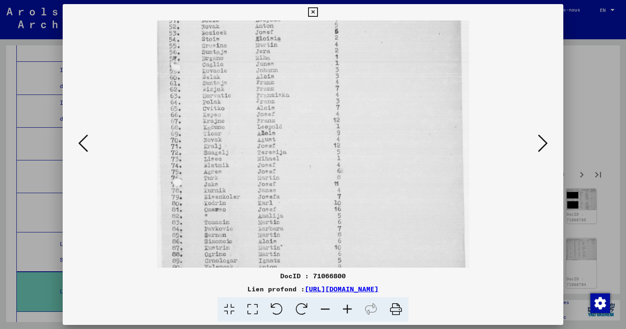
scroll to position [111, 0]
drag, startPoint x: 296, startPoint y: 75, endPoint x: 303, endPoint y: 154, distance: 79.3
click at [303, 154] on img at bounding box center [313, 125] width 312 height 431
click at [539, 144] on icon at bounding box center [543, 143] width 10 height 20
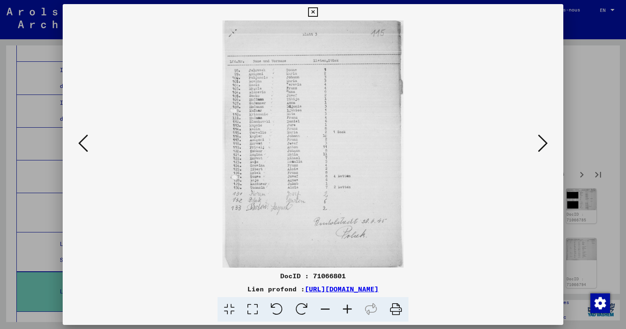
click at [350, 310] on icon at bounding box center [347, 309] width 22 height 25
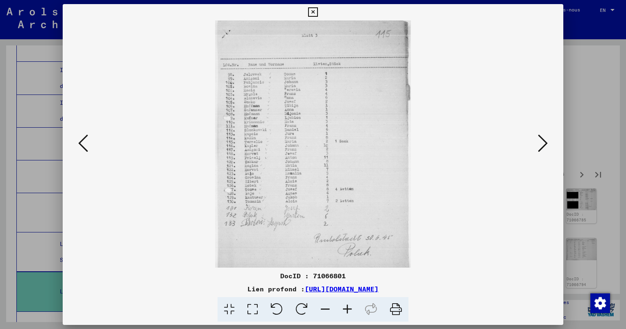
click at [350, 310] on icon at bounding box center [347, 309] width 22 height 25
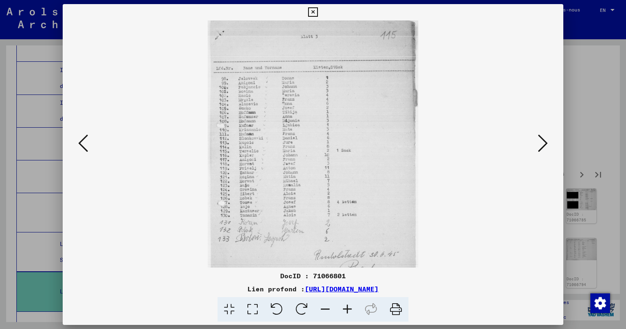
click at [350, 310] on icon at bounding box center [347, 309] width 22 height 25
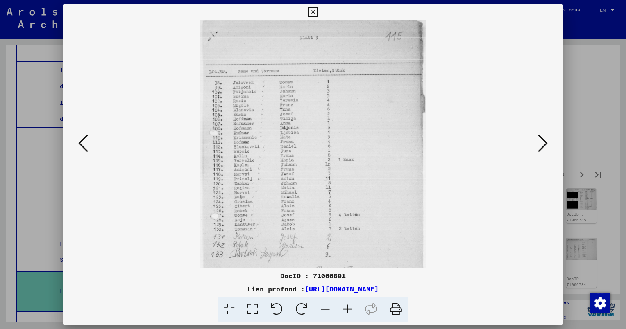
click at [350, 310] on icon at bounding box center [347, 309] width 22 height 25
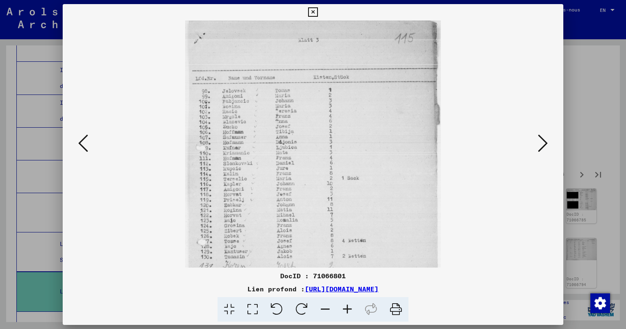
click at [350, 310] on icon at bounding box center [347, 309] width 22 height 25
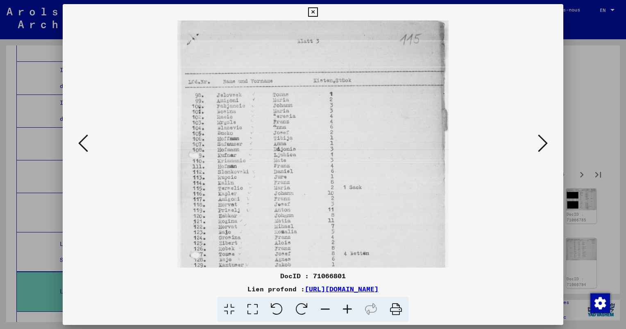
click at [350, 310] on icon at bounding box center [347, 309] width 22 height 25
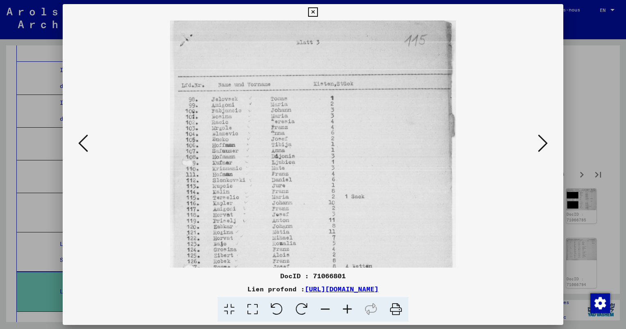
click at [350, 310] on icon at bounding box center [347, 309] width 22 height 25
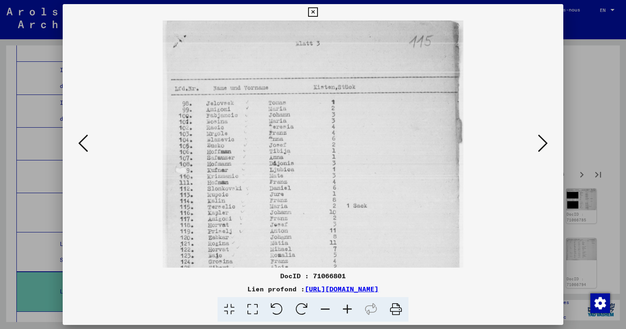
click at [350, 309] on icon at bounding box center [347, 309] width 22 height 25
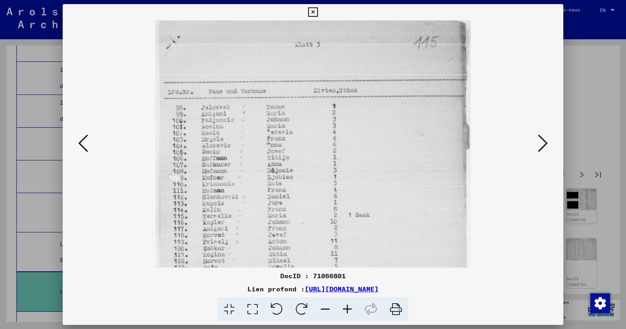
click at [350, 309] on icon at bounding box center [347, 309] width 22 height 25
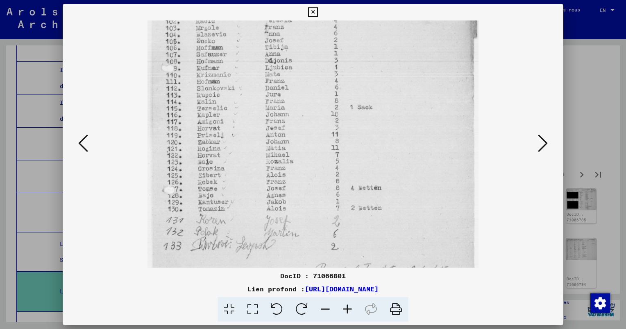
scroll to position [118, 0]
drag, startPoint x: 248, startPoint y: 216, endPoint x: 255, endPoint y: 99, distance: 117.3
click at [255, 99] on img at bounding box center [312, 129] width 330 height 452
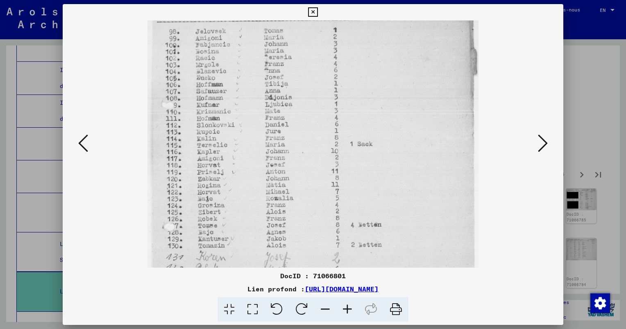
scroll to position [0, 0]
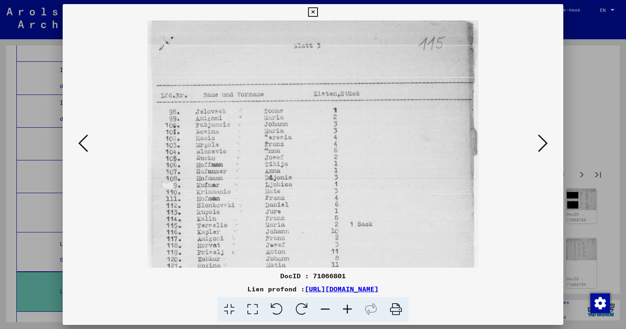
drag, startPoint x: 393, startPoint y: 93, endPoint x: 484, endPoint y: 154, distance: 109.8
click at [402, 220] on img at bounding box center [312, 246] width 330 height 452
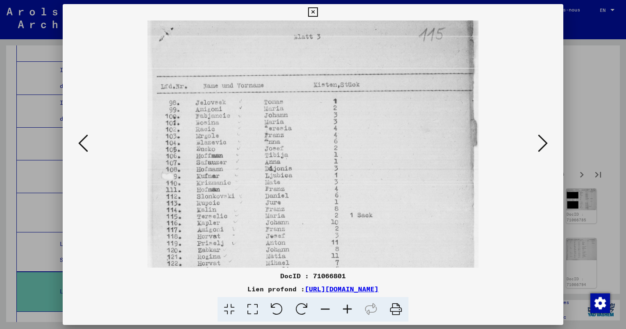
click at [542, 143] on icon at bounding box center [543, 143] width 10 height 20
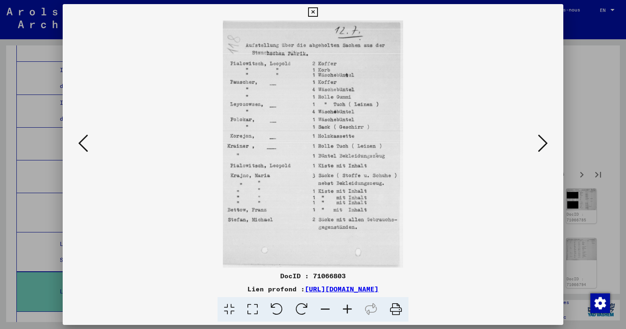
scroll to position [0, 0]
click at [545, 144] on icon at bounding box center [543, 143] width 10 height 20
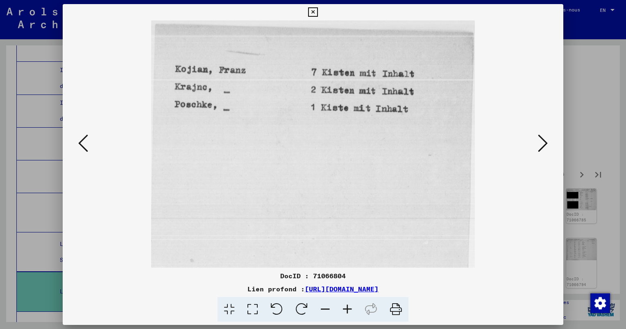
click at [84, 139] on icon at bounding box center [83, 143] width 10 height 20
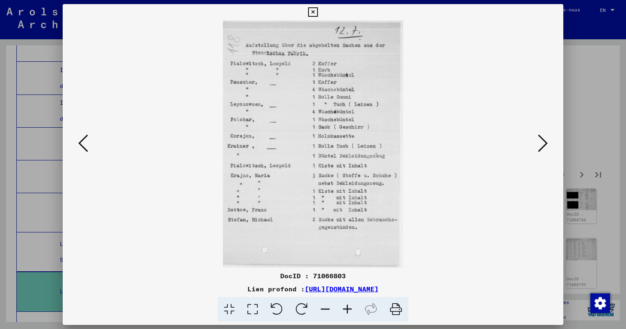
click at [540, 147] on icon at bounding box center [543, 143] width 10 height 20
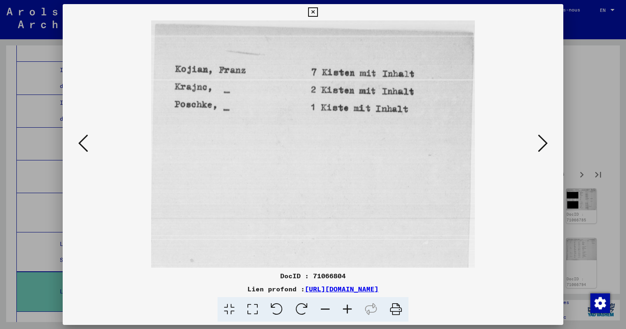
click at [544, 146] on icon at bounding box center [543, 143] width 10 height 20
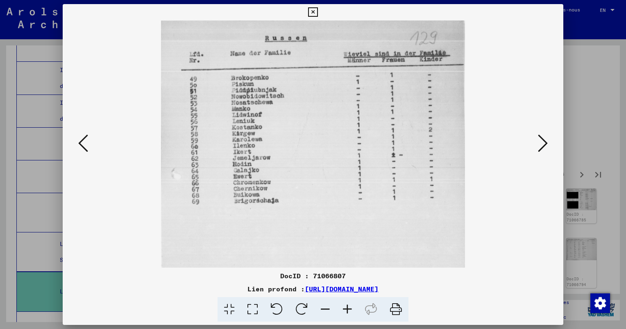
click at [543, 146] on icon at bounding box center [543, 143] width 10 height 20
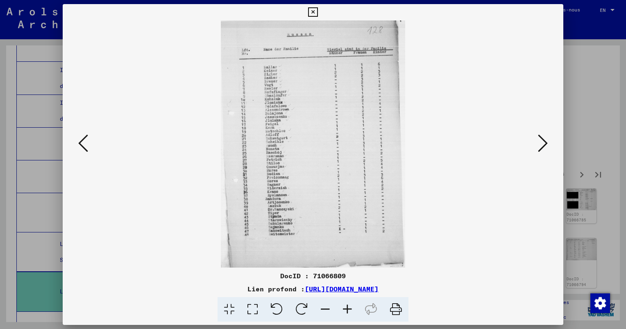
click at [349, 309] on icon at bounding box center [347, 309] width 22 height 25
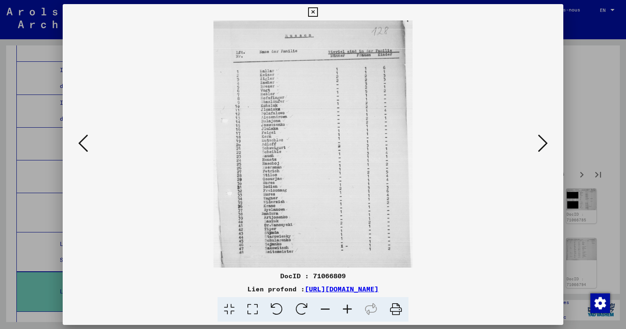
click at [349, 309] on icon at bounding box center [347, 309] width 22 height 25
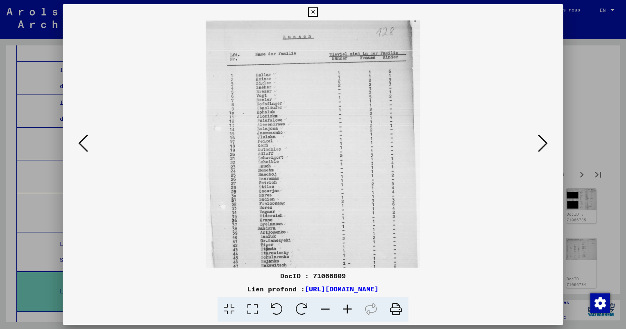
click at [349, 309] on icon at bounding box center [347, 309] width 22 height 25
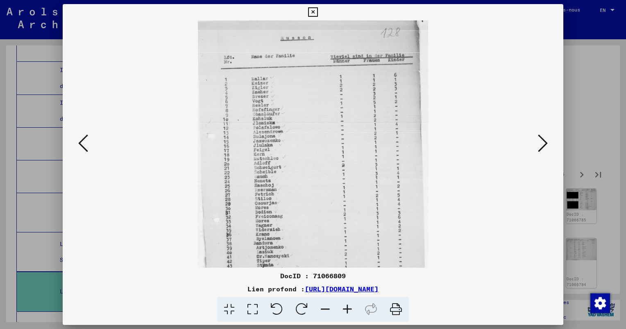
click at [345, 309] on icon at bounding box center [347, 309] width 22 height 25
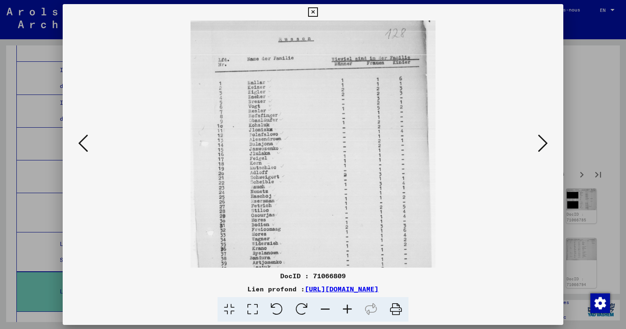
click at [345, 309] on icon at bounding box center [347, 309] width 22 height 25
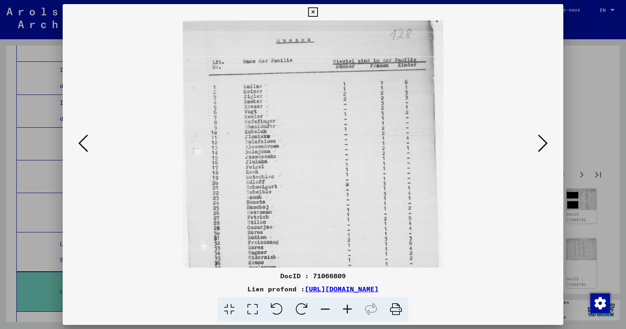
click at [345, 309] on icon at bounding box center [347, 309] width 22 height 25
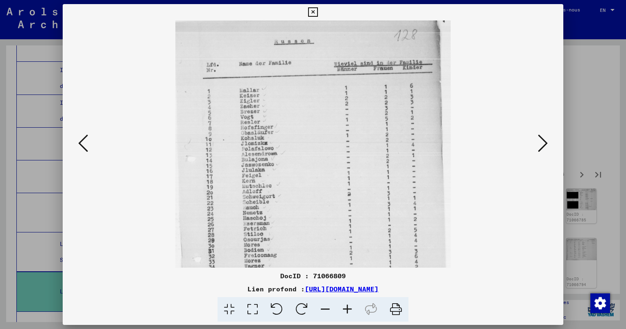
click at [345, 309] on icon at bounding box center [347, 309] width 22 height 25
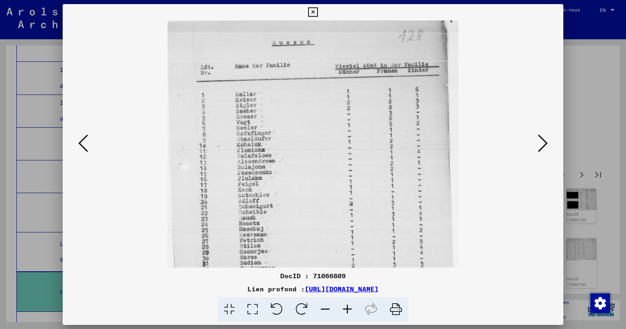
click at [344, 308] on icon at bounding box center [347, 309] width 22 height 25
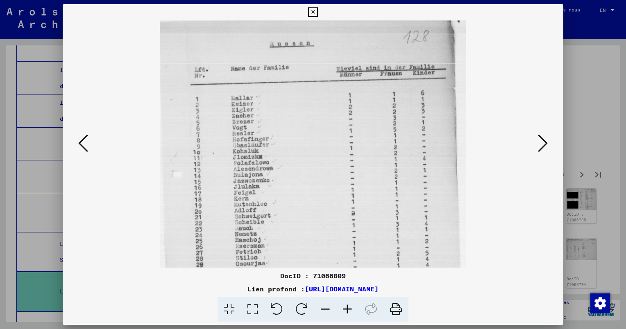
click at [344, 308] on icon at bounding box center [347, 309] width 22 height 25
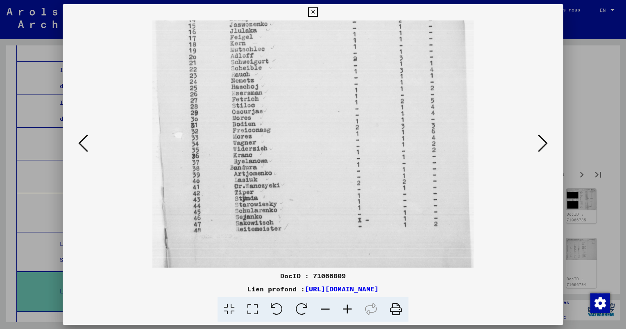
scroll to position [169, 0]
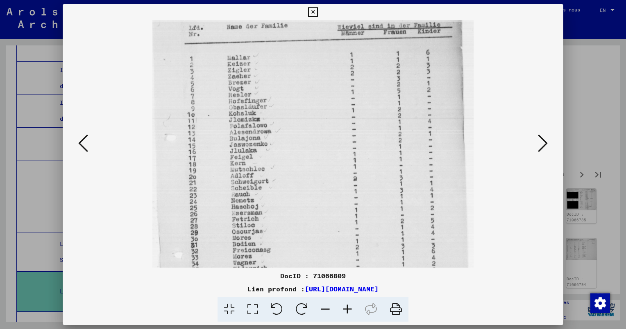
drag, startPoint x: 330, startPoint y: 192, endPoint x: 323, endPoint y: 152, distance: 40.9
click at [323, 158] on img at bounding box center [312, 191] width 321 height 431
click at [545, 143] on icon at bounding box center [543, 143] width 10 height 20
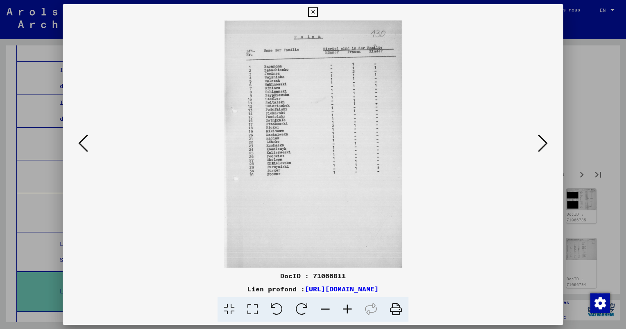
click at [544, 147] on icon at bounding box center [543, 143] width 10 height 20
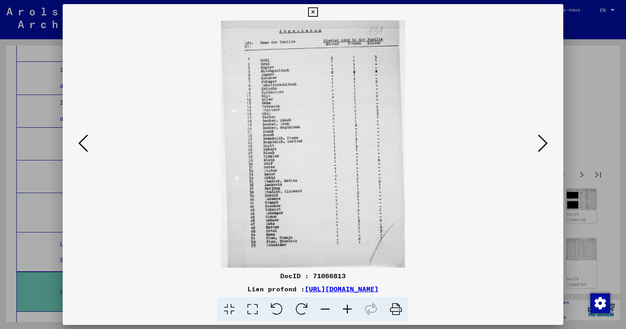
click at [346, 307] on icon at bounding box center [347, 309] width 22 height 25
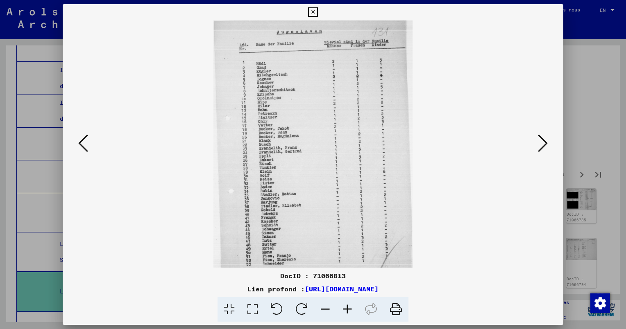
click at [346, 307] on icon at bounding box center [347, 309] width 22 height 25
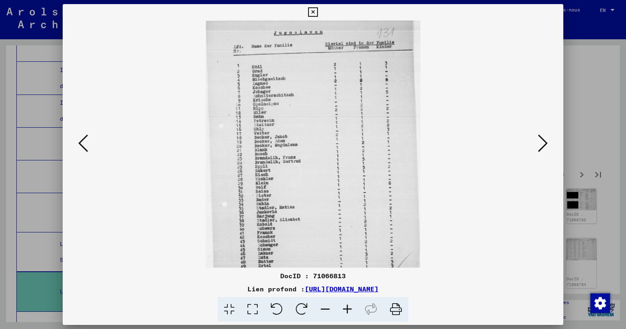
click at [346, 307] on icon at bounding box center [347, 309] width 22 height 25
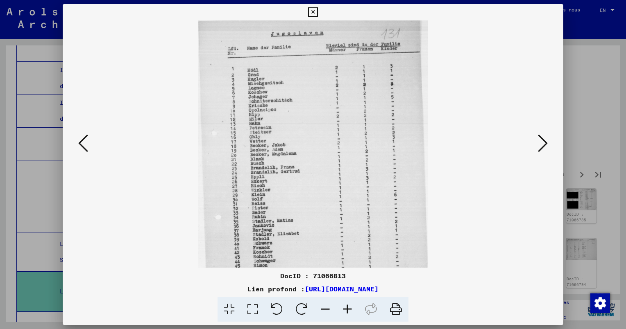
click at [346, 307] on icon at bounding box center [347, 309] width 22 height 25
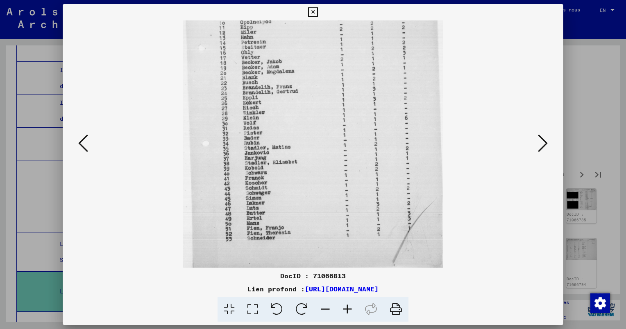
scroll to position [102, 0]
drag, startPoint x: 322, startPoint y: 208, endPoint x: 330, endPoint y: 93, distance: 115.4
click at [330, 94] on img at bounding box center [313, 93] width 260 height 350
click at [542, 147] on icon at bounding box center [543, 143] width 10 height 20
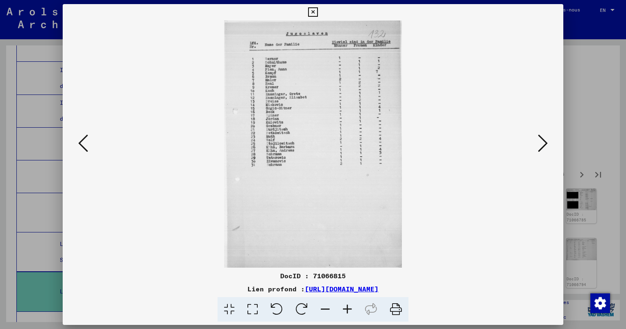
click at [542, 145] on icon at bounding box center [543, 143] width 10 height 20
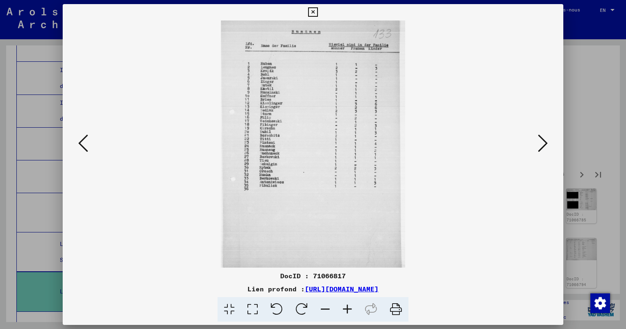
click at [545, 144] on icon at bounding box center [543, 143] width 10 height 20
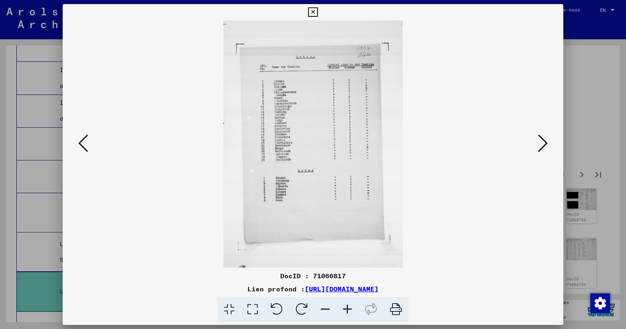
click at [345, 307] on icon at bounding box center [347, 309] width 22 height 25
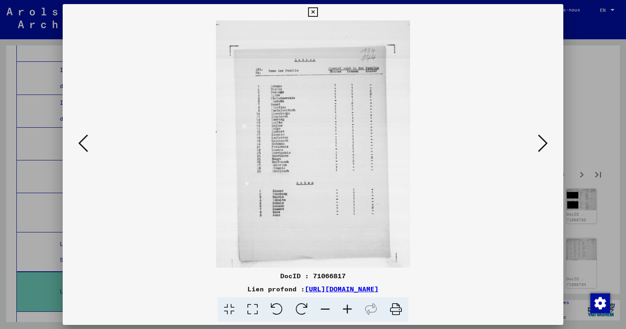
click at [345, 308] on icon at bounding box center [347, 309] width 22 height 25
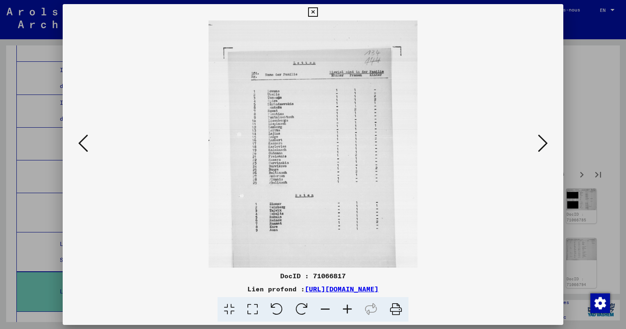
click at [346, 308] on icon at bounding box center [347, 309] width 22 height 25
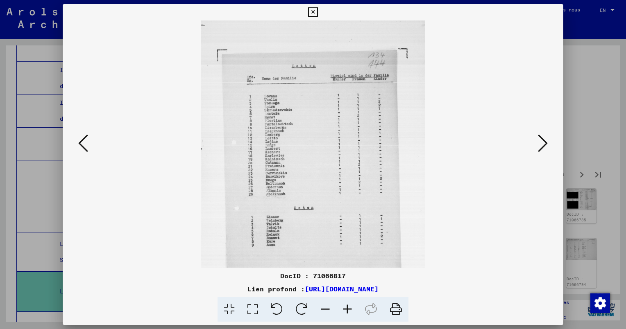
click at [346, 307] on icon at bounding box center [347, 309] width 22 height 25
click at [345, 306] on icon at bounding box center [347, 309] width 22 height 25
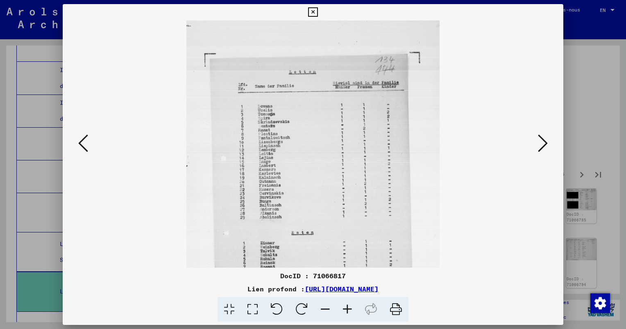
click at [345, 306] on icon at bounding box center [347, 309] width 22 height 25
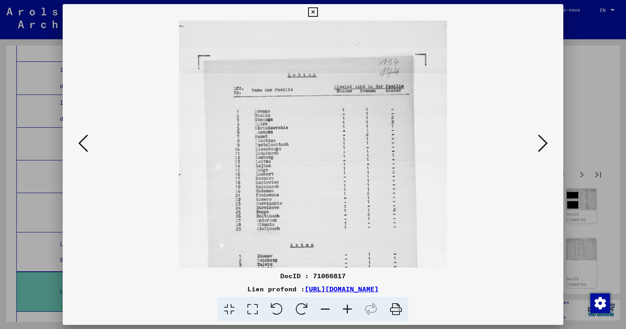
click at [345, 306] on icon at bounding box center [347, 309] width 22 height 25
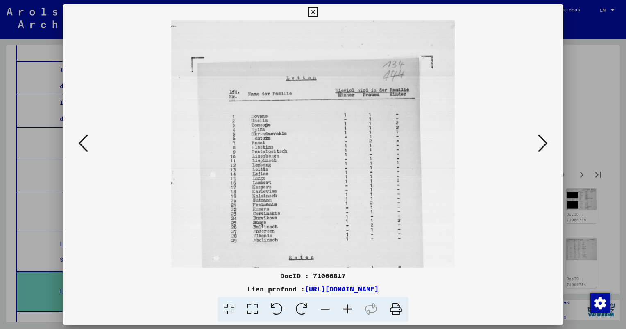
click at [345, 305] on icon at bounding box center [347, 309] width 22 height 25
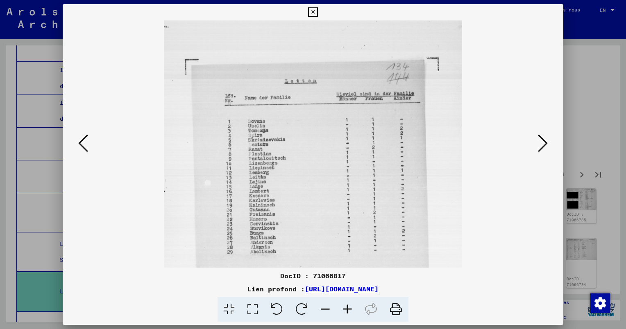
click at [345, 304] on icon at bounding box center [347, 309] width 22 height 25
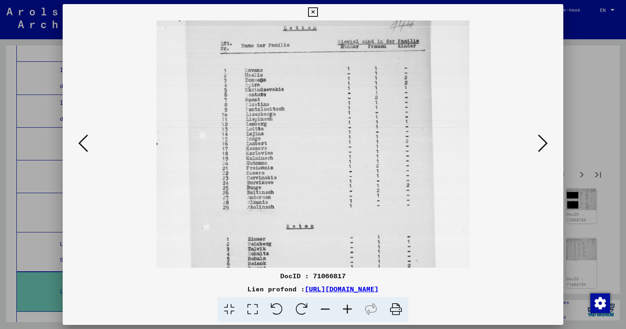
scroll to position [32, 0]
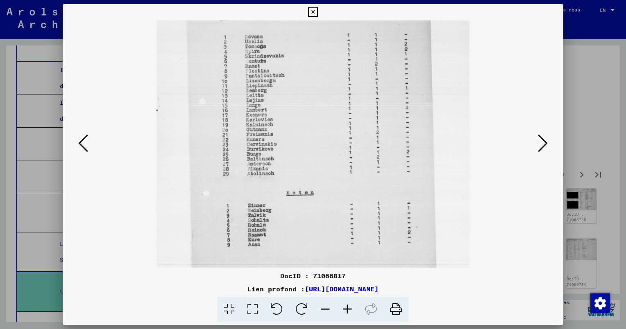
drag, startPoint x: 323, startPoint y: 205, endPoint x: 324, endPoint y: 106, distance: 98.7
click at [328, 112] on img at bounding box center [312, 146] width 313 height 431
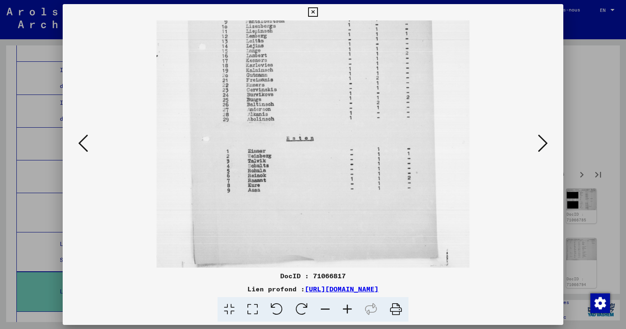
scroll to position [145, 0]
drag, startPoint x: 319, startPoint y: 161, endPoint x: 320, endPoint y: 108, distance: 52.8
click at [320, 108] on img at bounding box center [312, 91] width 313 height 431
click at [545, 145] on icon at bounding box center [543, 143] width 10 height 20
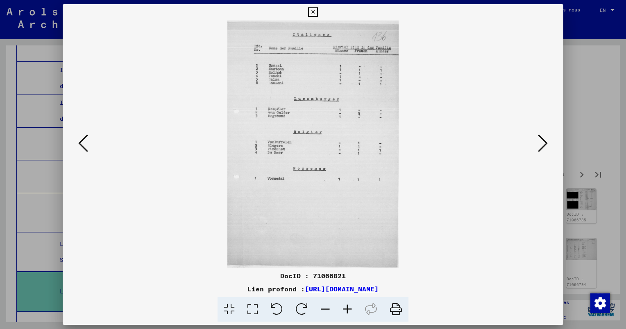
click at [349, 307] on icon at bounding box center [347, 309] width 22 height 25
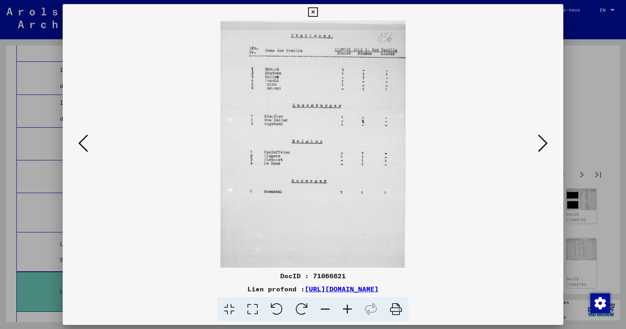
click at [349, 307] on icon at bounding box center [347, 309] width 22 height 25
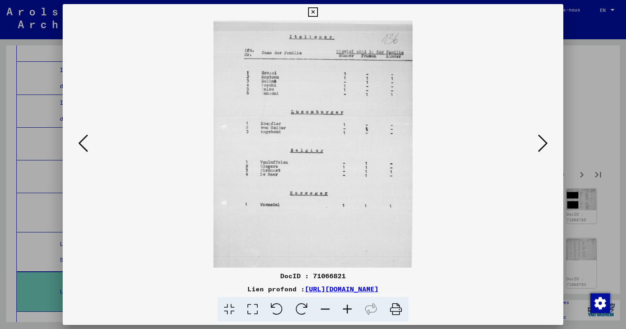
click at [349, 307] on icon at bounding box center [347, 309] width 22 height 25
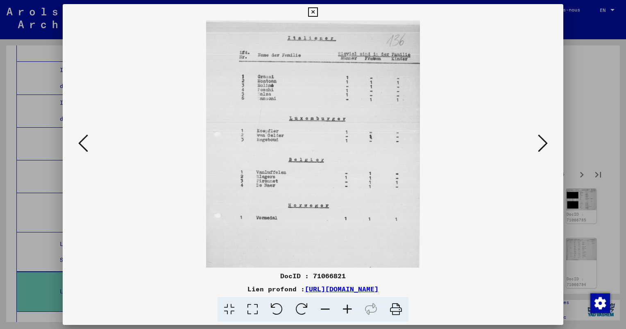
click at [349, 308] on icon at bounding box center [347, 309] width 22 height 25
click at [348, 308] on icon at bounding box center [347, 309] width 22 height 25
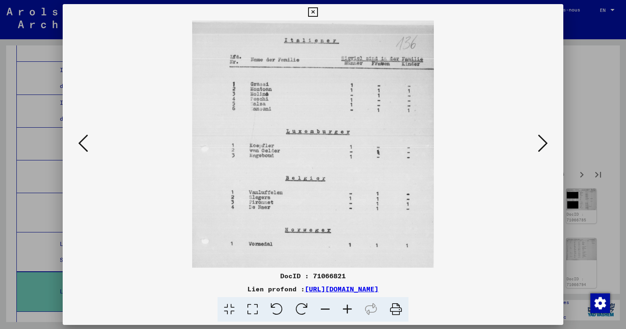
click at [348, 308] on icon at bounding box center [347, 309] width 22 height 25
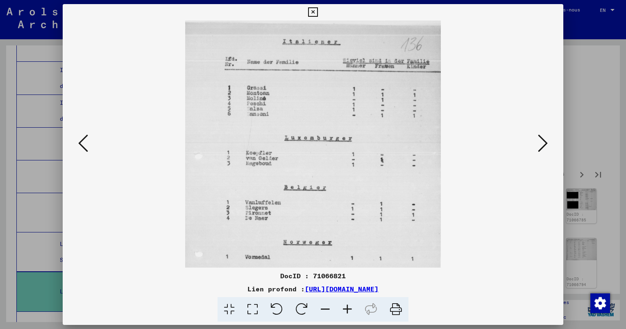
click at [348, 308] on icon at bounding box center [347, 309] width 22 height 25
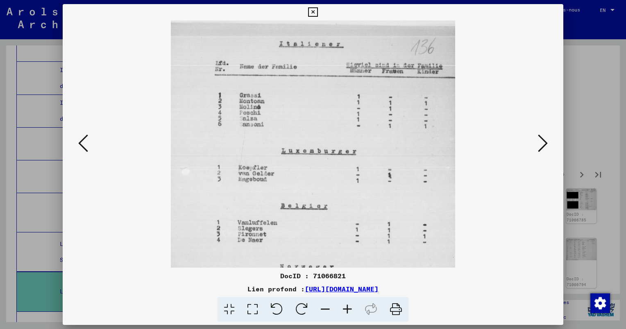
click at [348, 308] on icon at bounding box center [347, 309] width 22 height 25
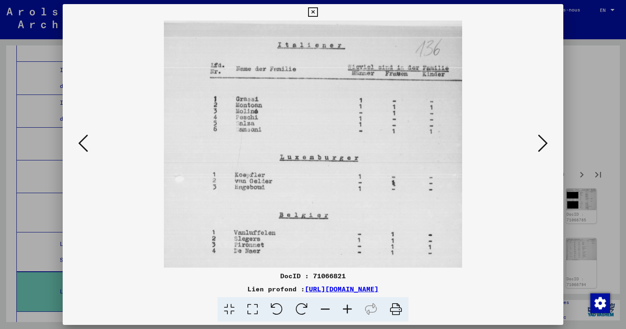
click at [347, 307] on icon at bounding box center [347, 309] width 22 height 25
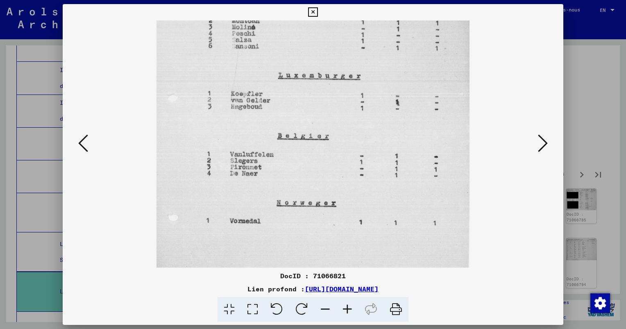
scroll to position [89, 0]
drag, startPoint x: 354, startPoint y: 190, endPoint x: 348, endPoint y: 101, distance: 89.0
click at [348, 101] on img at bounding box center [312, 157] width 312 height 452
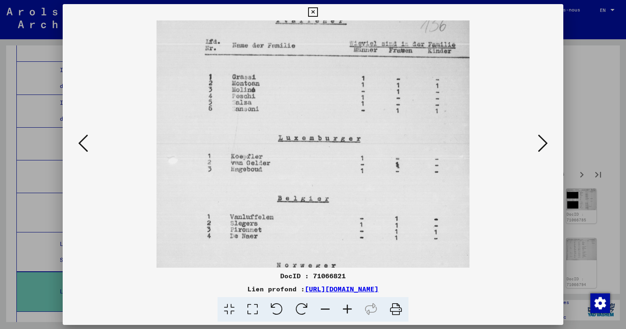
scroll to position [0, 0]
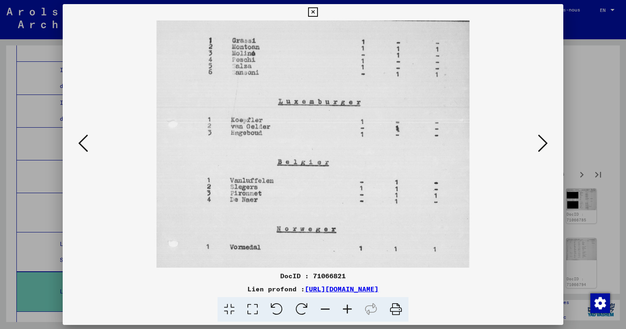
drag, startPoint x: 348, startPoint y: 98, endPoint x: 81, endPoint y: 164, distance: 274.0
click at [332, 154] on img at bounding box center [312, 184] width 312 height 452
click at [82, 142] on icon at bounding box center [83, 143] width 10 height 20
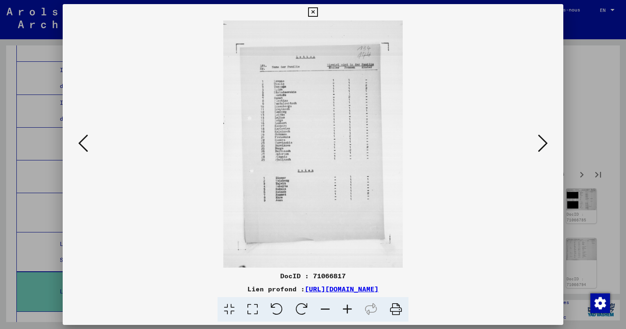
scroll to position [0, 0]
click at [544, 144] on icon at bounding box center [543, 143] width 10 height 20
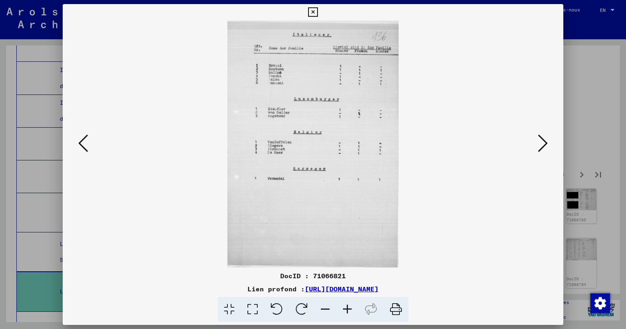
click at [544, 143] on icon at bounding box center [543, 143] width 10 height 20
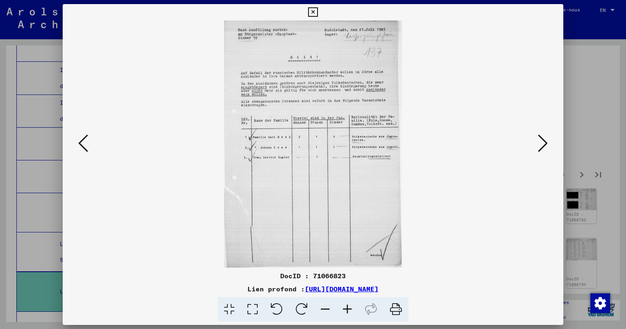
click at [541, 142] on icon at bounding box center [543, 143] width 10 height 20
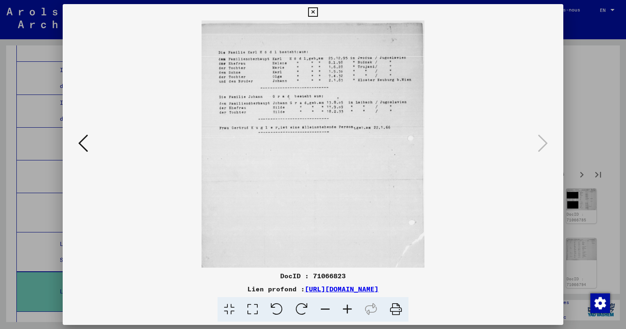
click at [583, 116] on div at bounding box center [313, 164] width 626 height 329
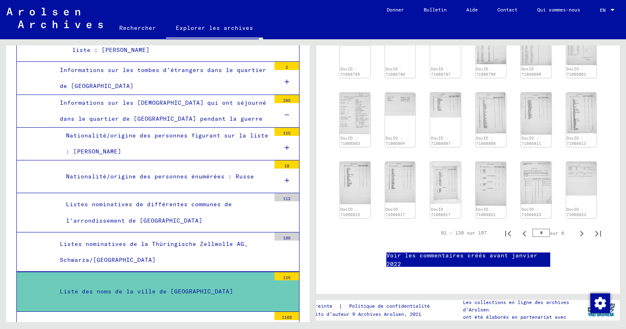
scroll to position [450, 0]
click at [576, 228] on icon "Page suivante" at bounding box center [581, 233] width 11 height 11
type input "*"
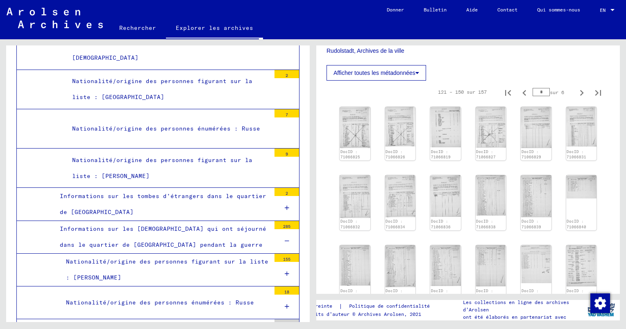
scroll to position [7480, 0]
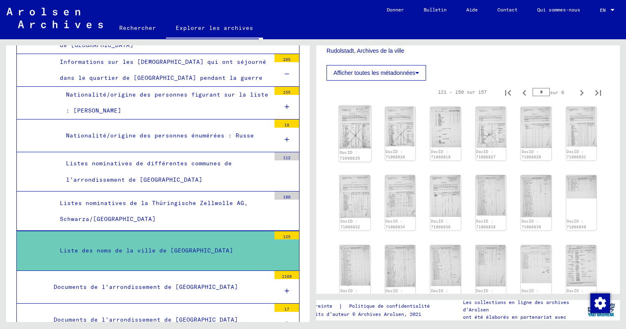
click at [354, 131] on img at bounding box center [355, 127] width 32 height 43
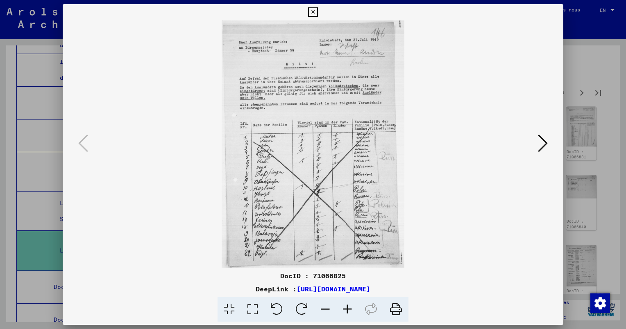
click at [544, 147] on icon at bounding box center [543, 143] width 10 height 20
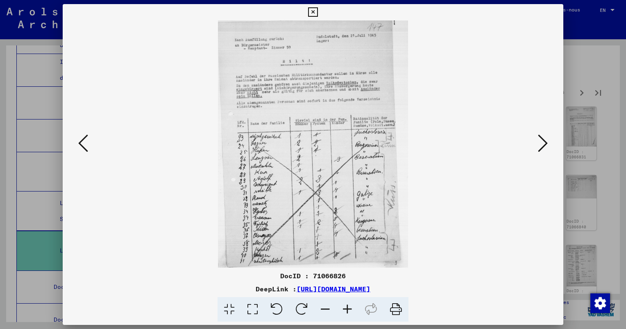
click at [542, 146] on icon at bounding box center [543, 143] width 10 height 20
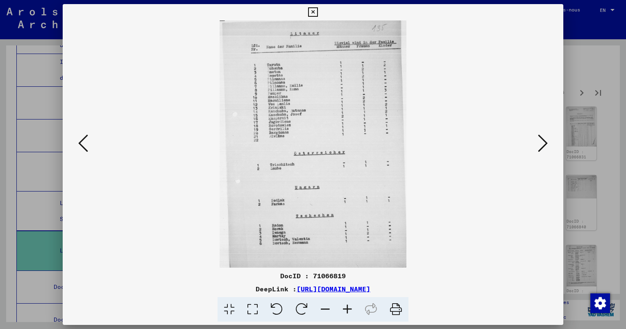
click at [534, 144] on img at bounding box center [312, 143] width 445 height 247
click at [542, 142] on icon at bounding box center [543, 143] width 10 height 20
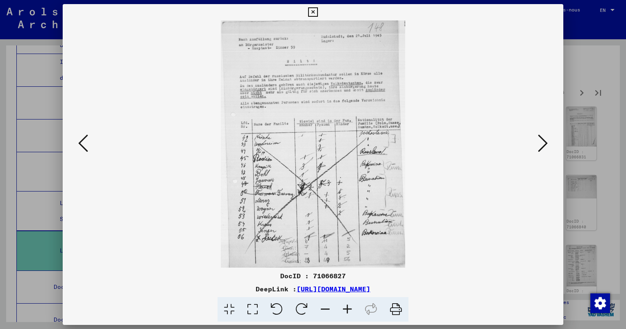
click at [542, 142] on icon at bounding box center [543, 143] width 10 height 20
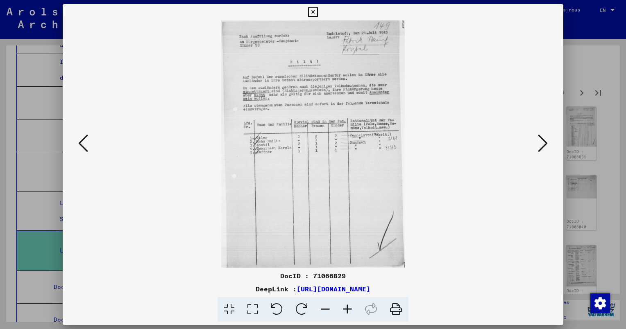
click at [542, 142] on icon at bounding box center [543, 143] width 10 height 20
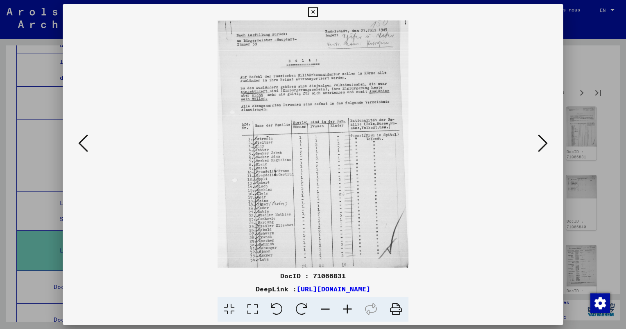
click at [542, 142] on icon at bounding box center [543, 143] width 10 height 20
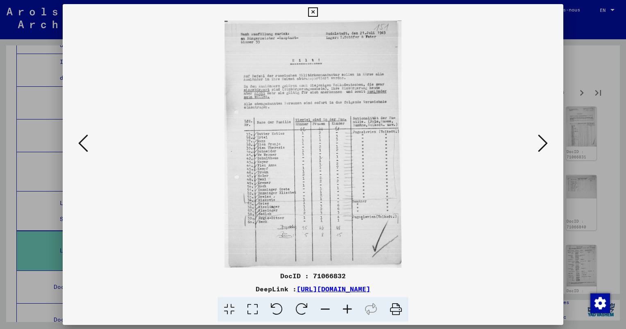
drag, startPoint x: 542, startPoint y: 142, endPoint x: 438, endPoint y: 131, distance: 104.6
click at [492, 139] on div at bounding box center [313, 143] width 500 height 247
click at [80, 141] on icon at bounding box center [83, 143] width 10 height 20
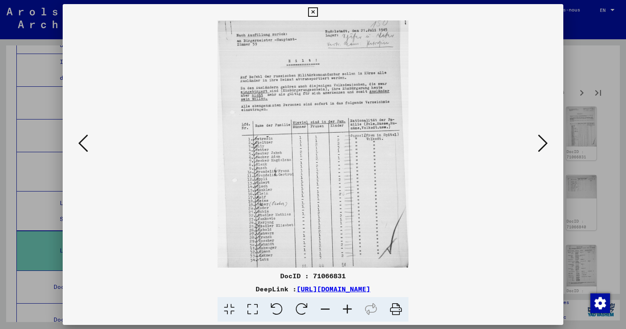
click at [350, 309] on icon at bounding box center [347, 309] width 22 height 25
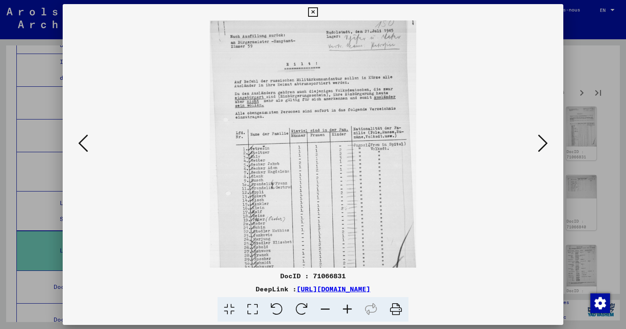
click at [350, 308] on icon at bounding box center [347, 309] width 22 height 25
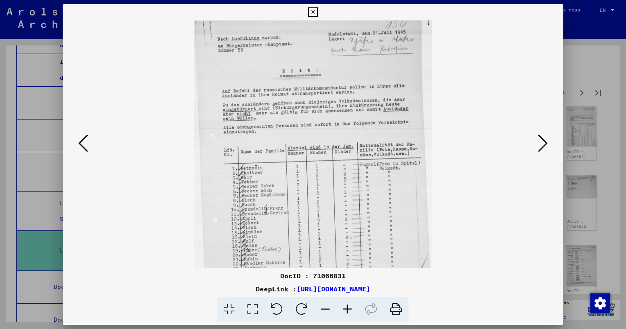
click at [350, 308] on icon at bounding box center [347, 309] width 22 height 25
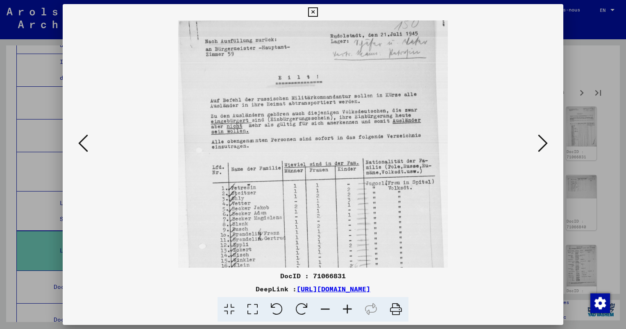
click at [350, 308] on icon at bounding box center [347, 309] width 22 height 25
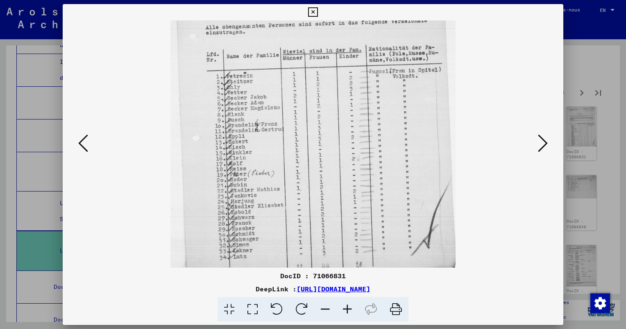
scroll to position [123, 0]
drag, startPoint x: 351, startPoint y: 206, endPoint x: 339, endPoint y: 90, distance: 116.5
click at [339, 90] on img at bounding box center [312, 83] width 285 height 370
click at [542, 144] on icon at bounding box center [543, 143] width 10 height 20
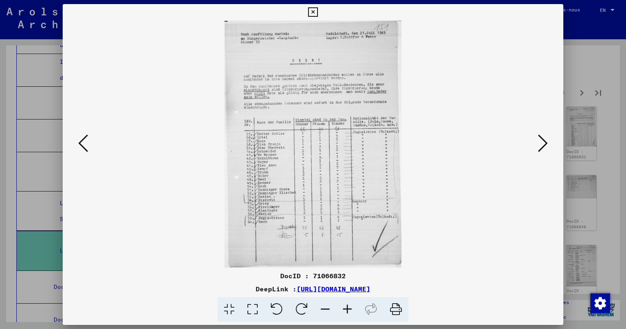
scroll to position [0, 0]
click at [541, 142] on icon at bounding box center [543, 143] width 10 height 20
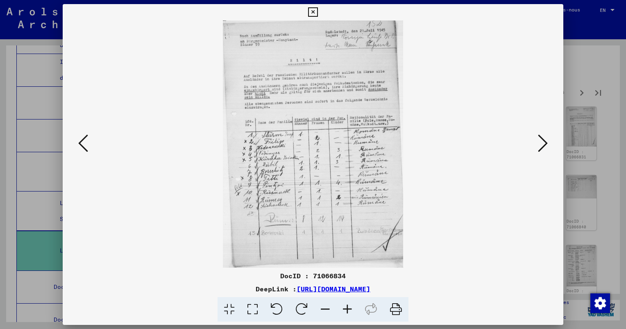
click at [543, 142] on icon at bounding box center [543, 143] width 10 height 20
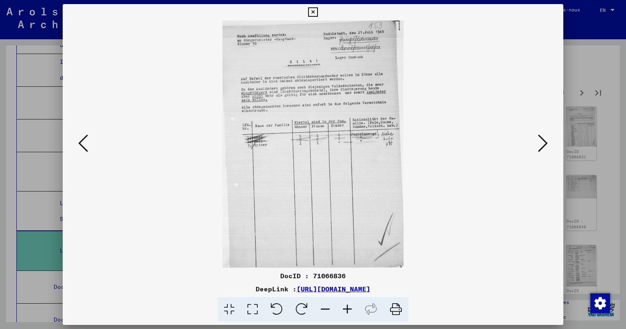
click at [543, 142] on icon at bounding box center [543, 143] width 10 height 20
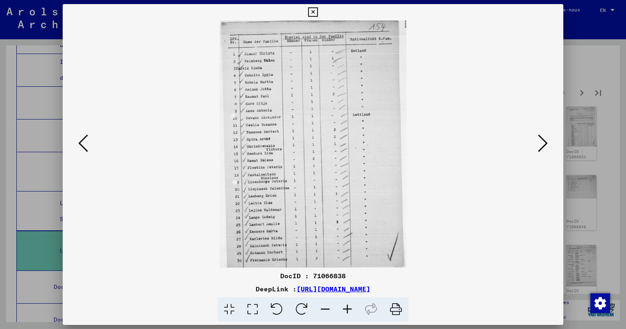
click at [538, 147] on icon at bounding box center [543, 143] width 10 height 20
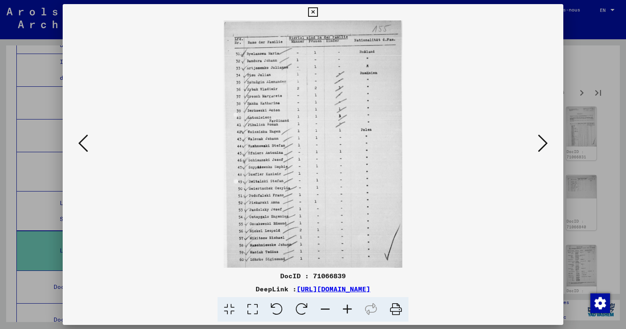
click at [88, 145] on div at bounding box center [313, 143] width 500 height 247
click at [84, 142] on icon at bounding box center [83, 143] width 10 height 20
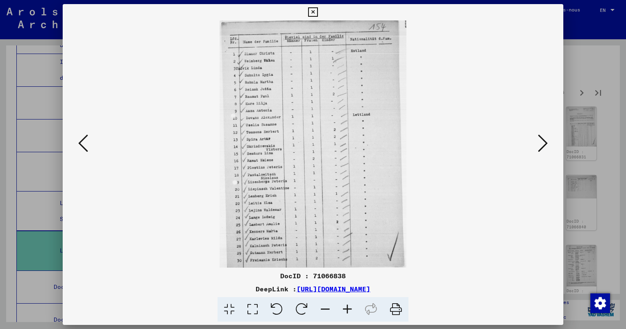
click at [545, 143] on icon at bounding box center [543, 143] width 10 height 20
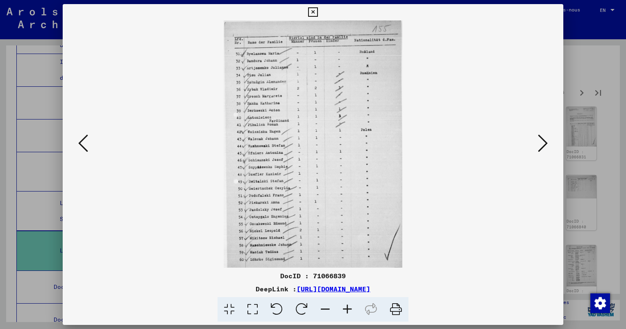
click at [543, 143] on icon at bounding box center [543, 143] width 10 height 20
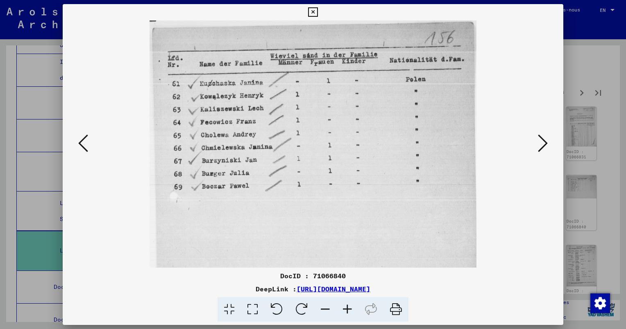
click at [543, 143] on icon at bounding box center [543, 143] width 10 height 20
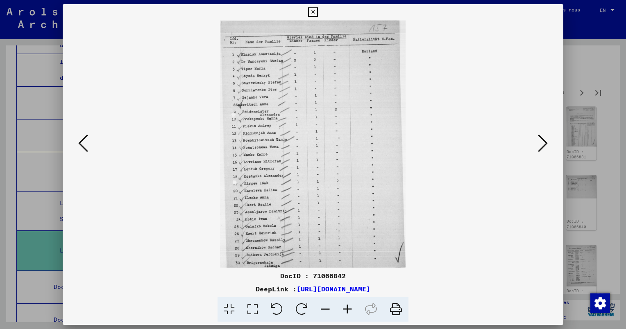
click at [543, 143] on icon at bounding box center [543, 143] width 10 height 20
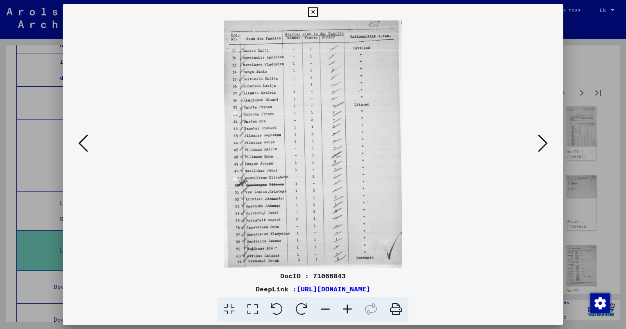
click at [543, 143] on icon at bounding box center [543, 143] width 10 height 20
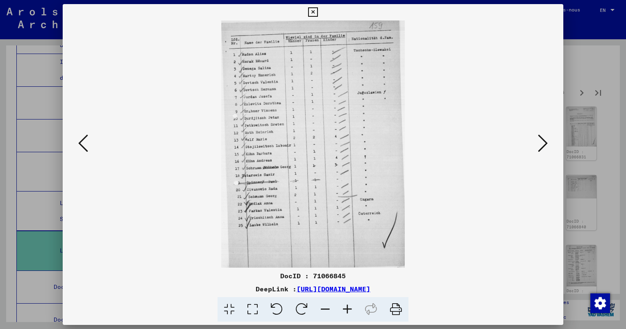
click at [543, 143] on icon at bounding box center [543, 143] width 10 height 20
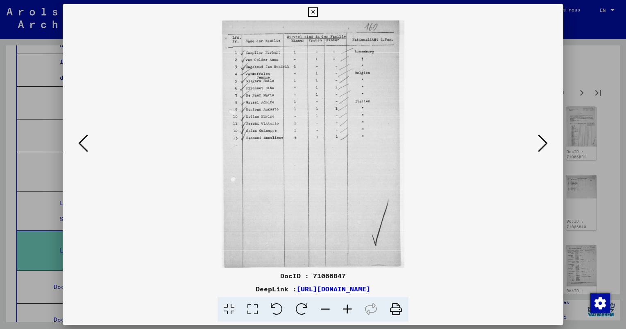
click at [78, 144] on icon at bounding box center [83, 143] width 10 height 20
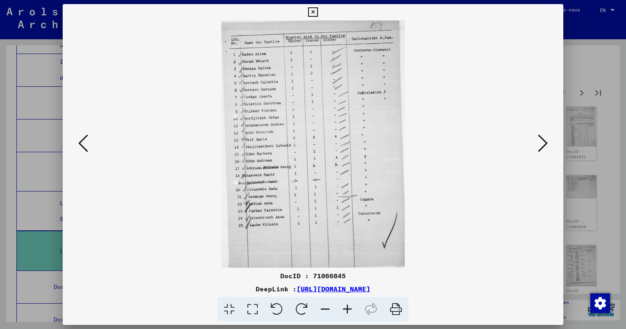
click at [546, 142] on icon at bounding box center [543, 143] width 10 height 20
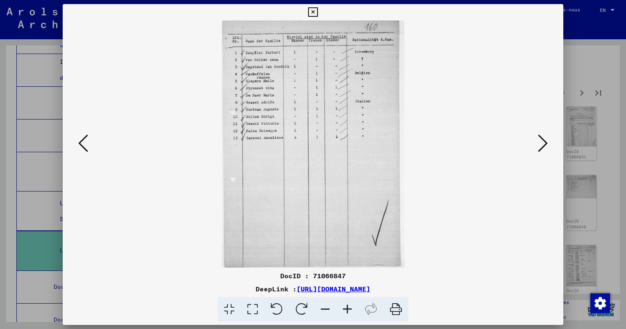
click at [542, 141] on icon at bounding box center [543, 143] width 10 height 20
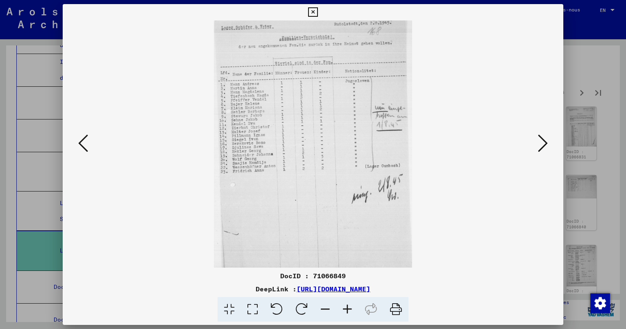
click at [543, 145] on icon at bounding box center [543, 143] width 10 height 20
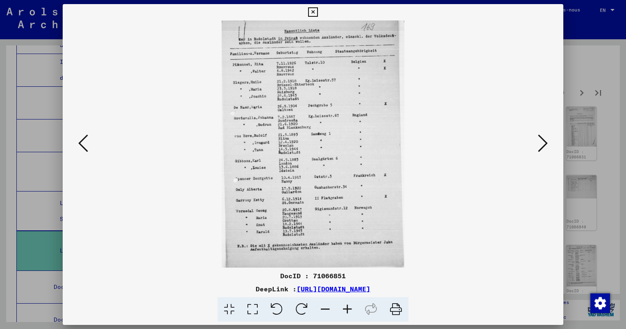
click at [583, 56] on div at bounding box center [313, 164] width 626 height 329
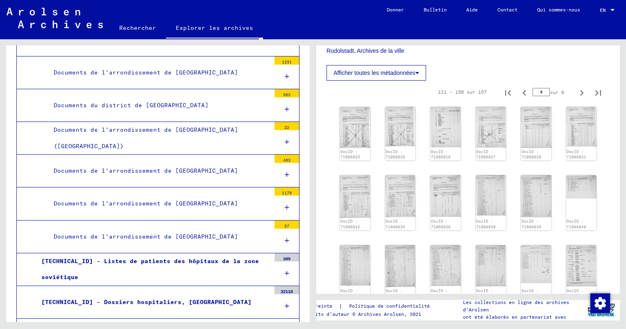
scroll to position [7890, 0]
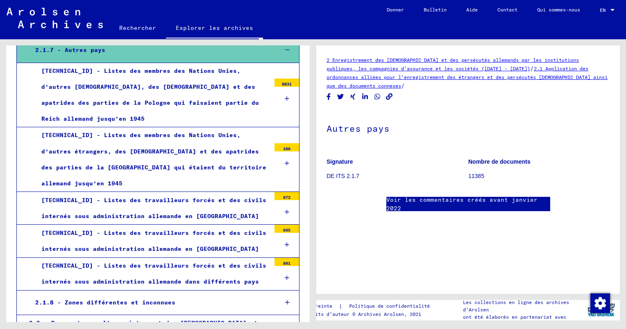
scroll to position [8217, 0]
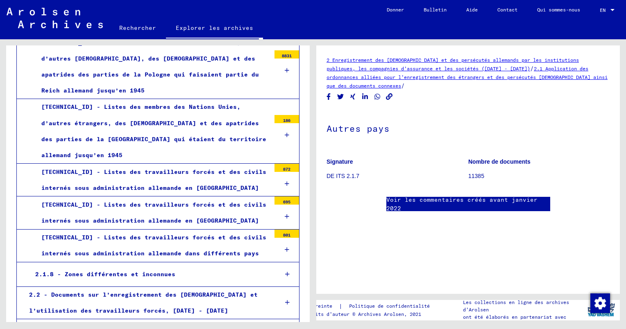
click at [163, 267] on div "2.1.8 - Zones différentes et inconnues" at bounding box center [150, 275] width 242 height 16
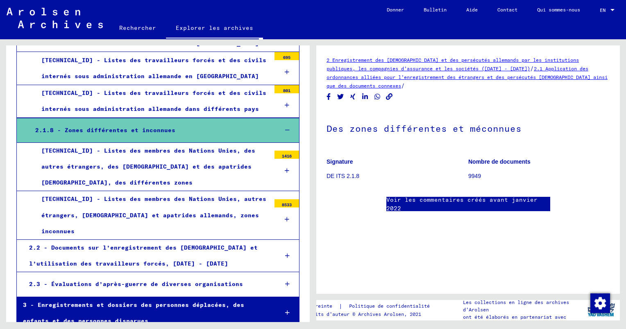
scroll to position [8363, 0]
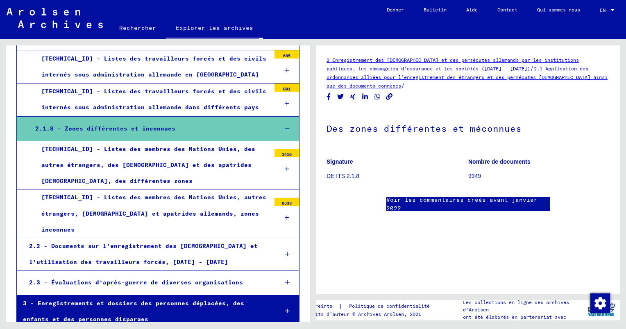
click at [109, 296] on div "3 - Enregistrements et dossiers des personnes déplacées, des enfants et des per…" at bounding box center [144, 312] width 254 height 32
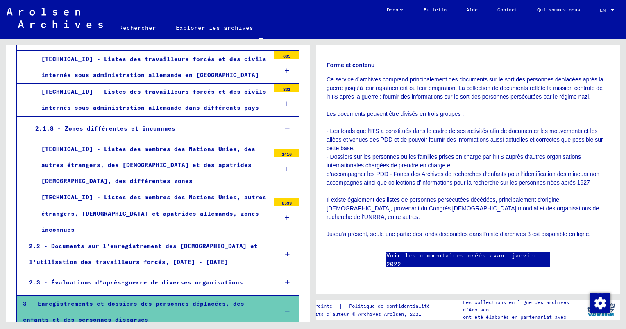
scroll to position [205, 0]
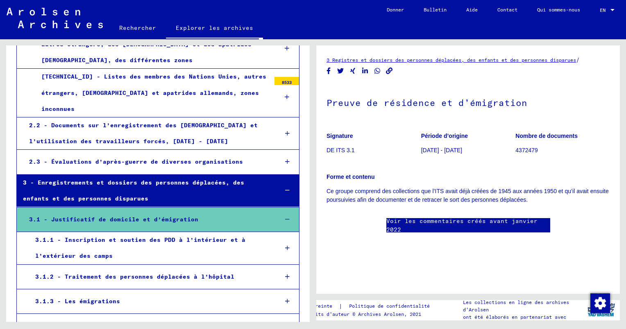
scroll to position [8485, 0]
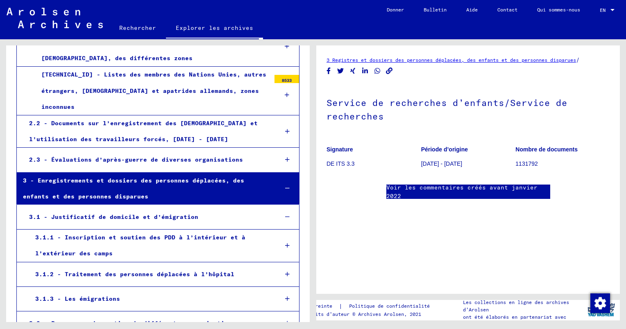
click at [346, 164] on p "DE ITS 3.3" at bounding box center [373, 164] width 94 height 9
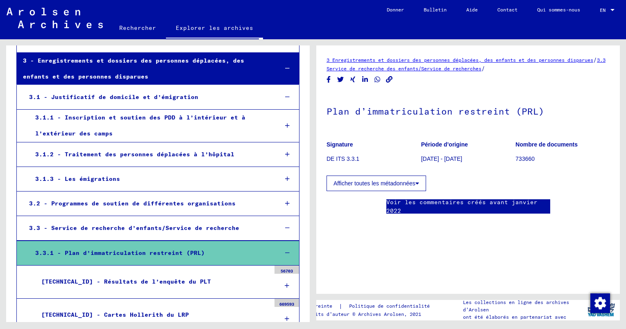
scroll to position [8608, 0]
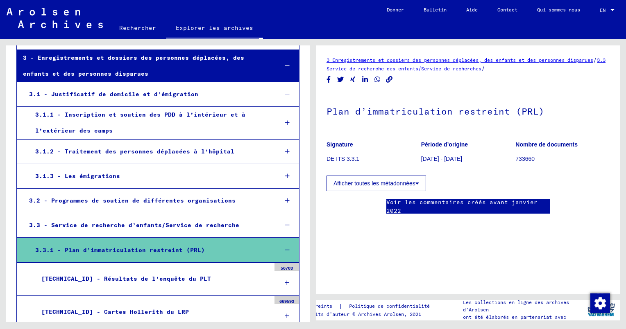
click at [159, 271] on div "[TECHNICAL_ID] - Résultats de l’enquête du PLT" at bounding box center [152, 279] width 235 height 16
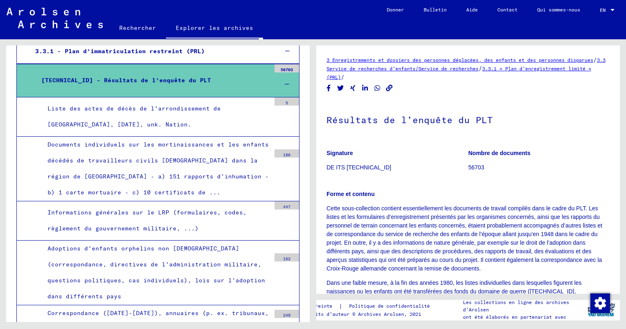
scroll to position [8813, 0]
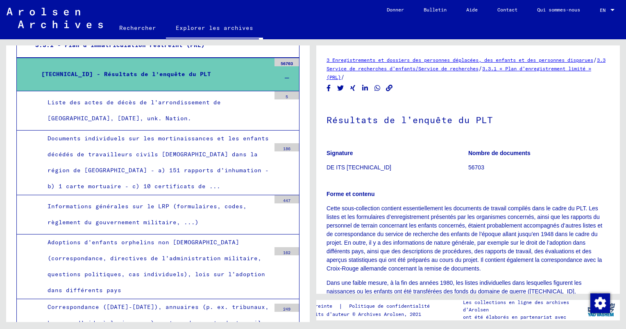
click at [206, 235] on div "Adoptions d’enfants orphelins non [DEMOGRAPHIC_DATA] (correspondance, directive…" at bounding box center [155, 267] width 229 height 64
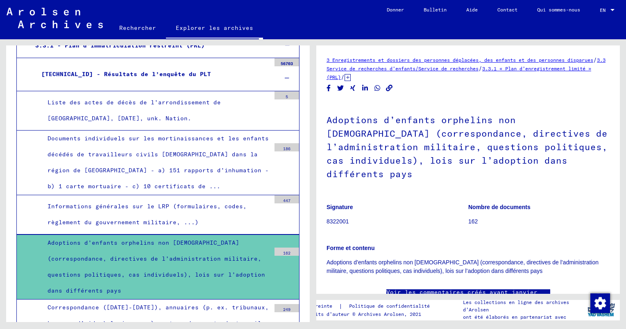
click at [341, 221] on p "8322001" at bounding box center [396, 221] width 141 height 9
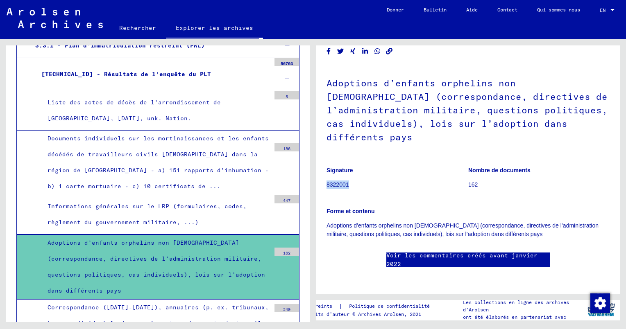
scroll to position [0, 0]
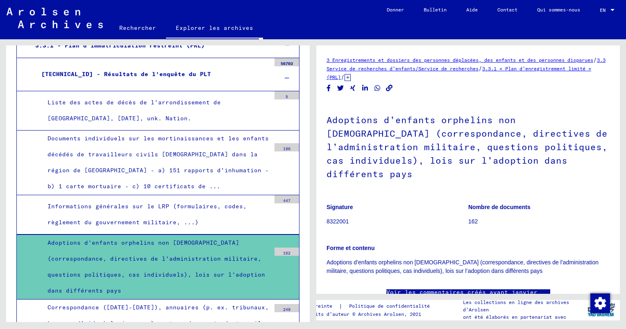
drag, startPoint x: 472, startPoint y: 226, endPoint x: 469, endPoint y: 216, distance: 10.4
click at [472, 226] on p "162" at bounding box center [538, 221] width 141 height 9
click at [470, 221] on p "162" at bounding box center [538, 221] width 141 height 9
click at [472, 206] on b "Nombre de documents" at bounding box center [499, 207] width 62 height 7
click at [341, 203] on figure "Signature 8322001" at bounding box center [396, 215] width 141 height 37
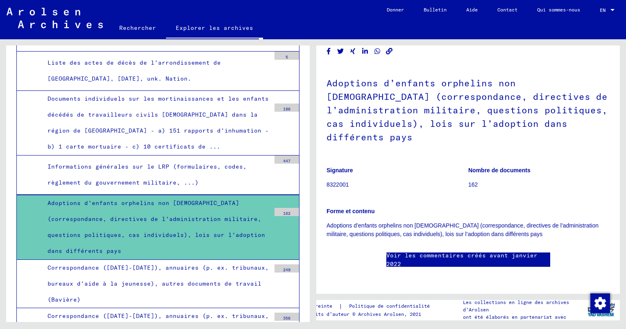
scroll to position [8853, 0]
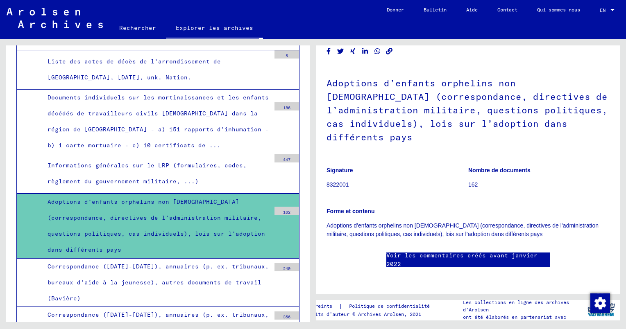
click at [194, 259] on div "Correspondance ([DATE]-[DATE]), annuaires (p. ex. tribunaux, bureaux d’aide à l…" at bounding box center [155, 283] width 229 height 48
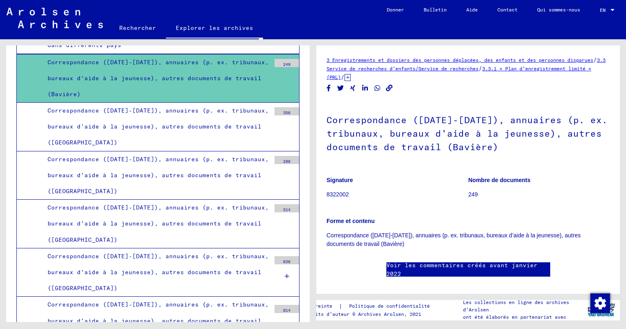
scroll to position [9058, 0]
click at [160, 296] on div "Correspondance ([DATE]-[DATE]), annuaires (p. ex. tribunaux, bureaux d’aide à l…" at bounding box center [155, 320] width 229 height 48
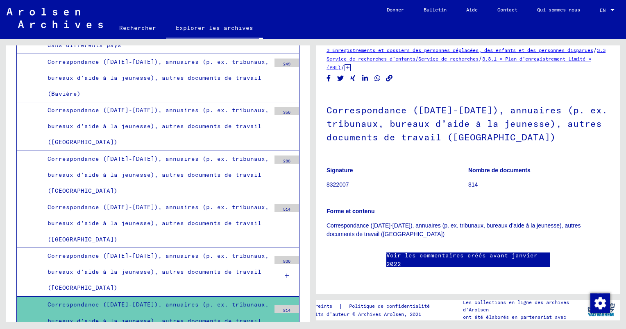
scroll to position [164, 0]
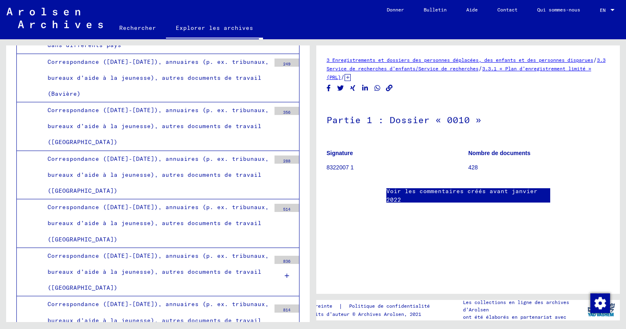
scroll to position [82, 0]
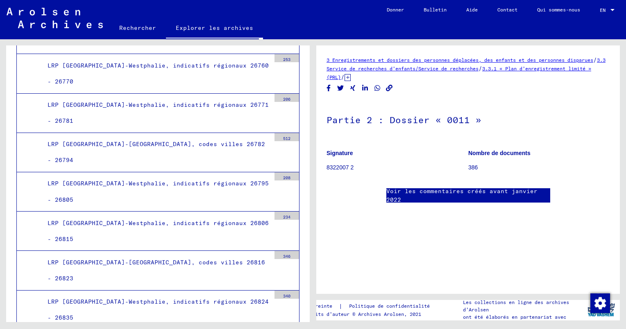
scroll to position [13807, 0]
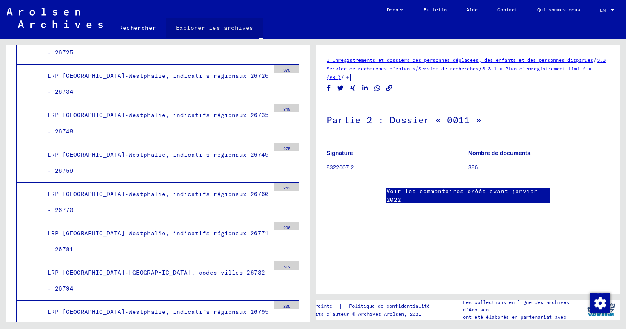
click at [219, 30] on link "Explorer les archives" at bounding box center [214, 28] width 97 height 21
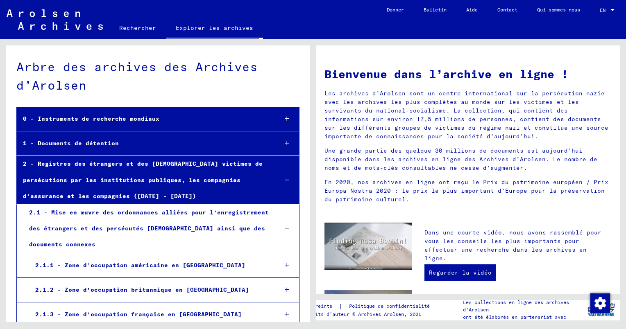
click at [88, 142] on div "1 - Documents de détention" at bounding box center [144, 144] width 254 height 16
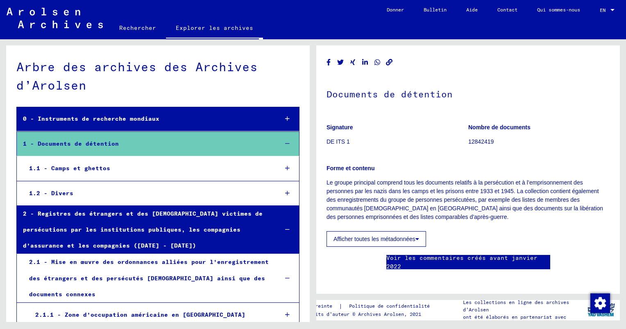
click at [73, 190] on div "1.2 - Divers" at bounding box center [147, 193] width 248 height 16
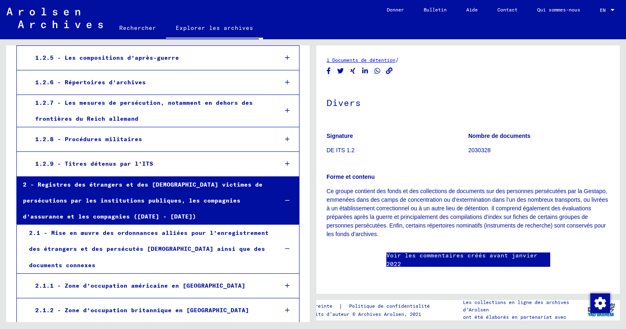
scroll to position [246, 0]
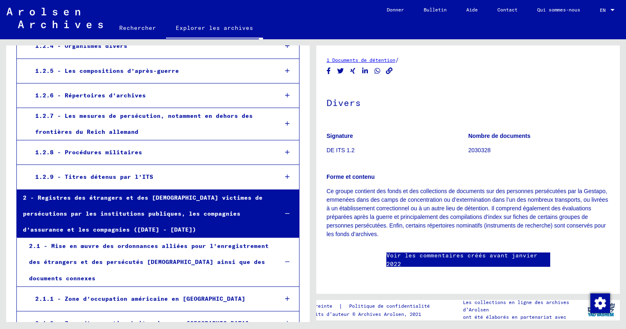
click at [133, 152] on div "1.2.8 - Procédures militaires" at bounding box center [150, 153] width 242 height 16
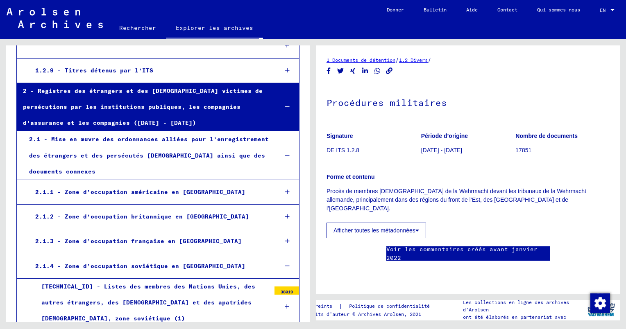
scroll to position [368, 0]
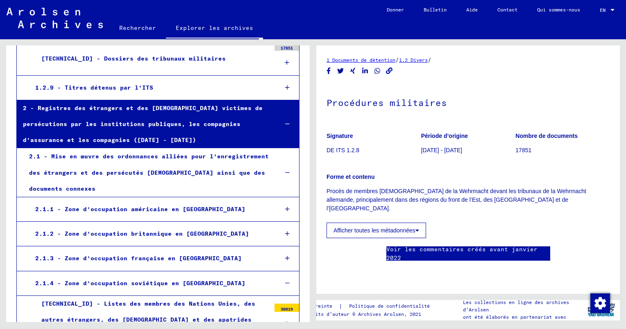
click at [151, 204] on div "2.1.1 - Zone d’occupation américaine en [GEOGRAPHIC_DATA]" at bounding box center [150, 209] width 242 height 16
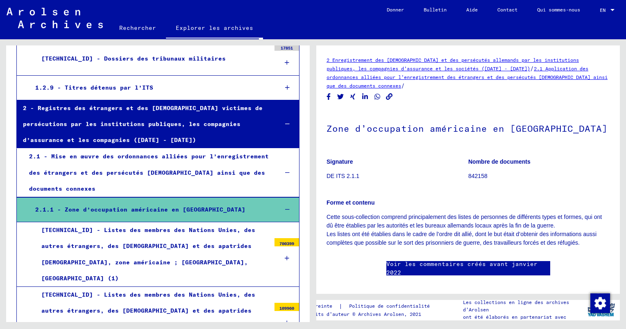
click at [340, 178] on p "DE ITS 2.1.1" at bounding box center [396, 176] width 141 height 9
click at [445, 78] on link "2.1 Application des ordonnances alliées pour l’enregistrement des étrangers et …" at bounding box center [466, 77] width 281 height 23
click at [343, 176] on p "DE ITS 2.1.1" at bounding box center [396, 176] width 141 height 9
click at [475, 175] on p "842158" at bounding box center [538, 176] width 141 height 9
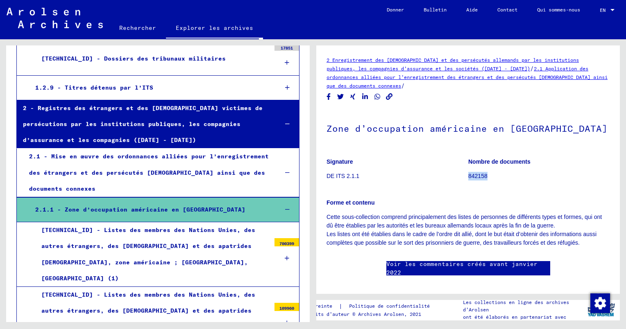
click at [475, 175] on p "842158" at bounding box center [538, 176] width 141 height 9
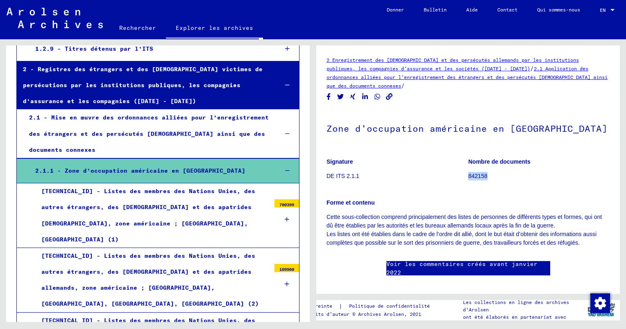
scroll to position [409, 0]
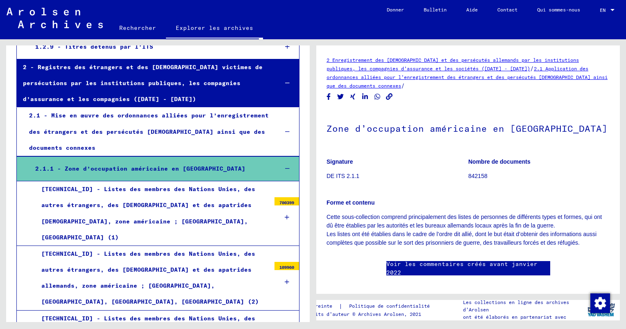
click at [159, 201] on div "[TECHNICAL_ID] - Listes des membres des Nations Unies, des autres étrangers, de…" at bounding box center [152, 213] width 235 height 64
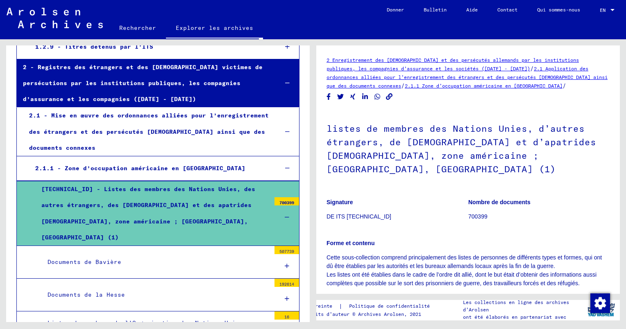
click at [353, 212] on p "DE ITS [TECHNICAL_ID]" at bounding box center [396, 216] width 141 height 9
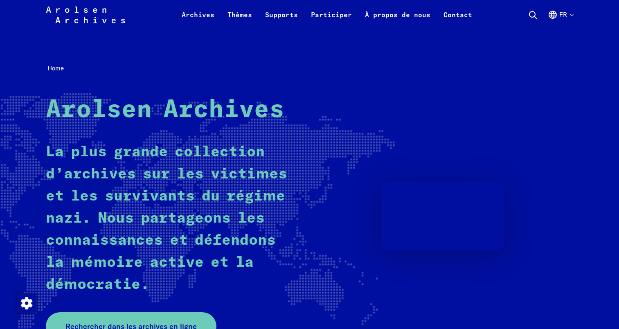
scroll to position [123, 0]
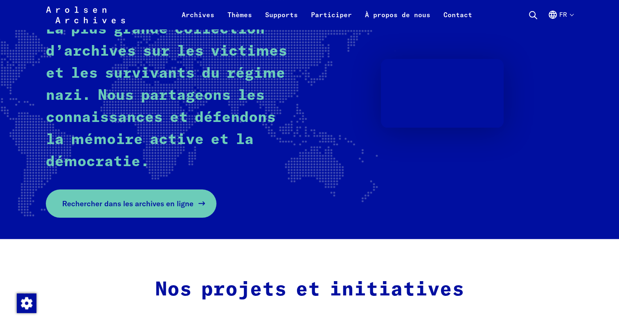
click at [140, 202] on span "Rechercher dans les archives en ligne" at bounding box center [127, 203] width 131 height 11
click at [128, 199] on span "Rechercher dans les archives en ligne" at bounding box center [127, 203] width 131 height 11
